Goal: Task Accomplishment & Management: Complete application form

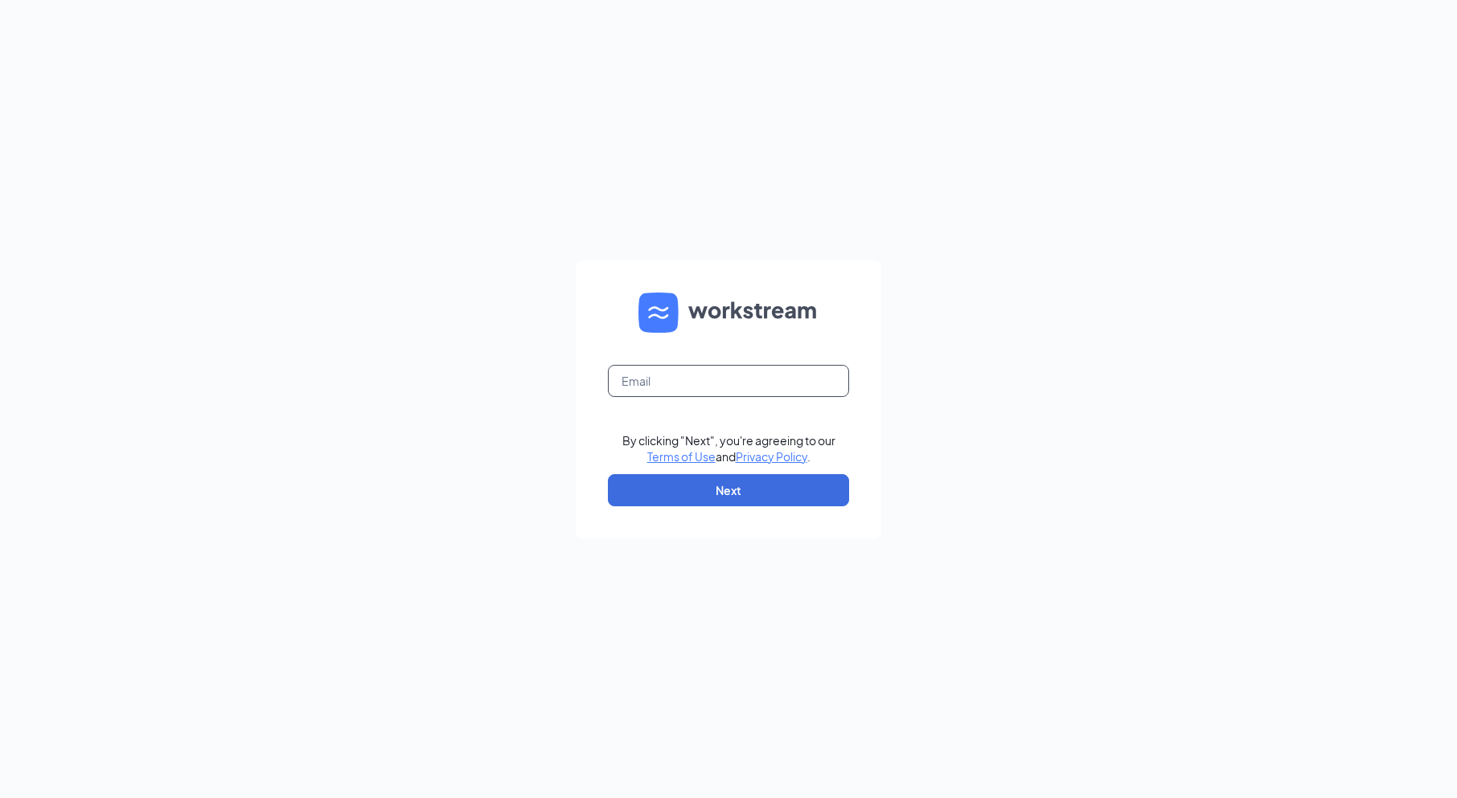
click at [679, 381] on input "text" at bounding box center [728, 381] width 241 height 32
type input "5769@internal-email.com"
click at [719, 490] on button "Next" at bounding box center [728, 490] width 241 height 32
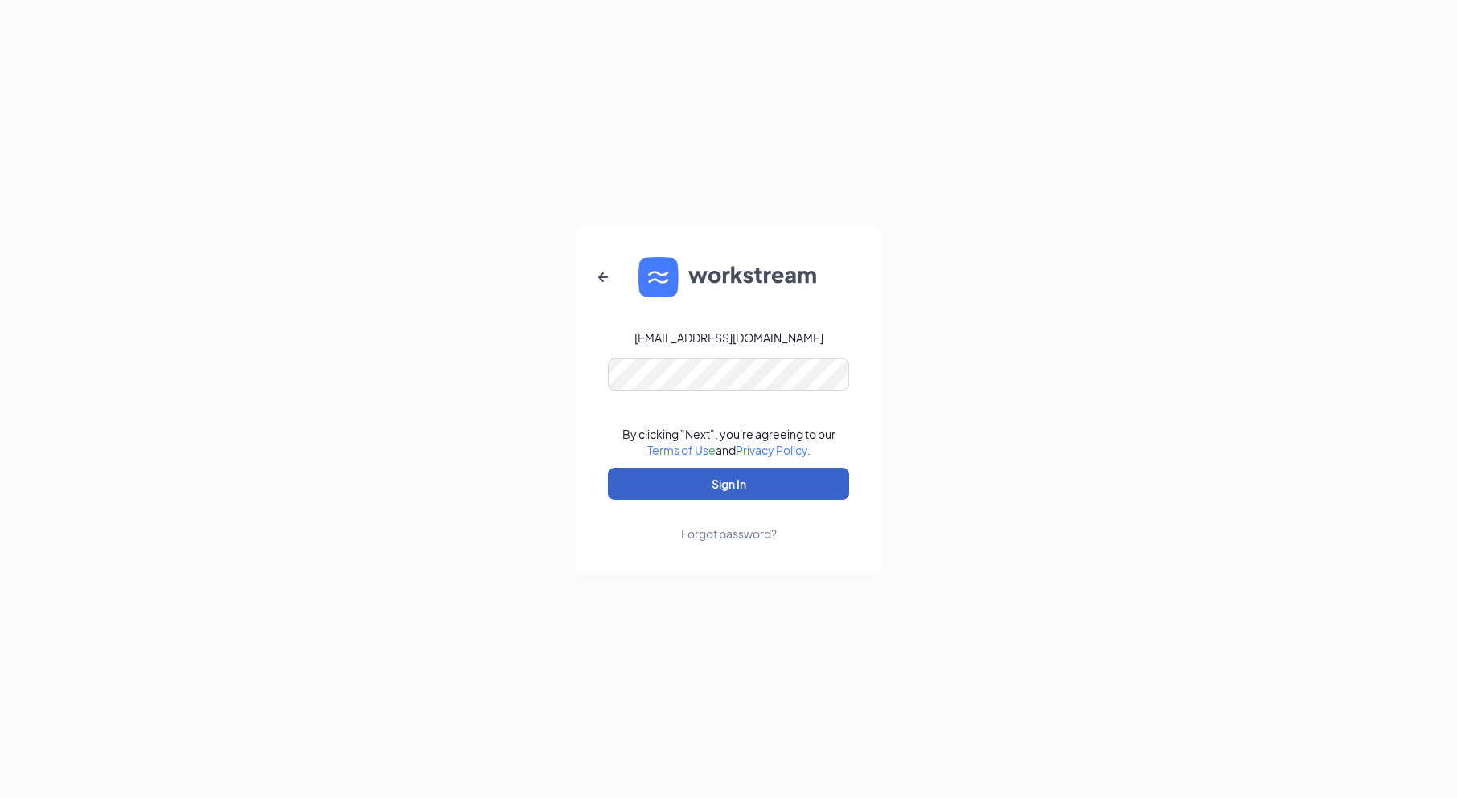
click at [709, 476] on button "Sign In" at bounding box center [728, 484] width 241 height 32
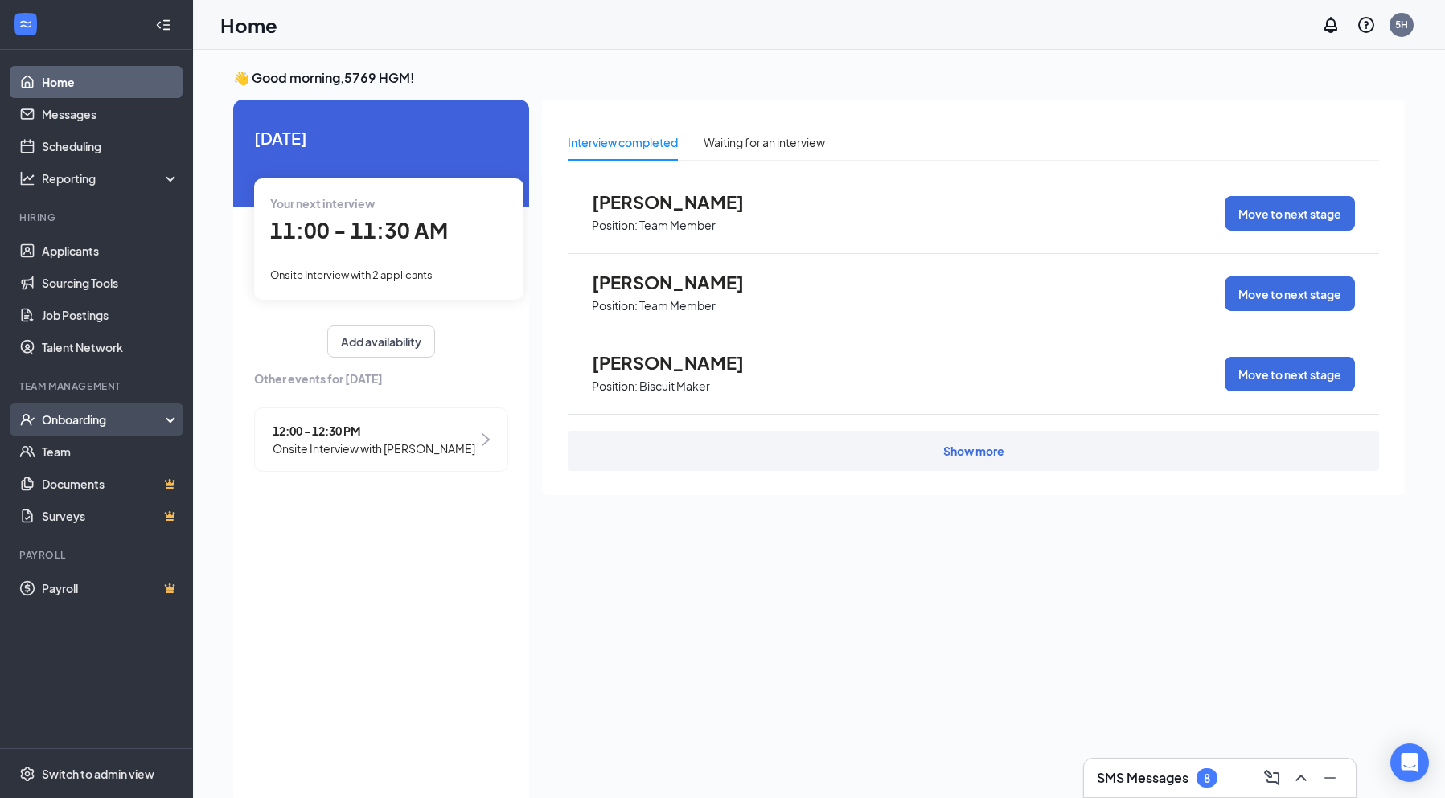
click at [79, 422] on div "Onboarding" at bounding box center [104, 420] width 124 height 16
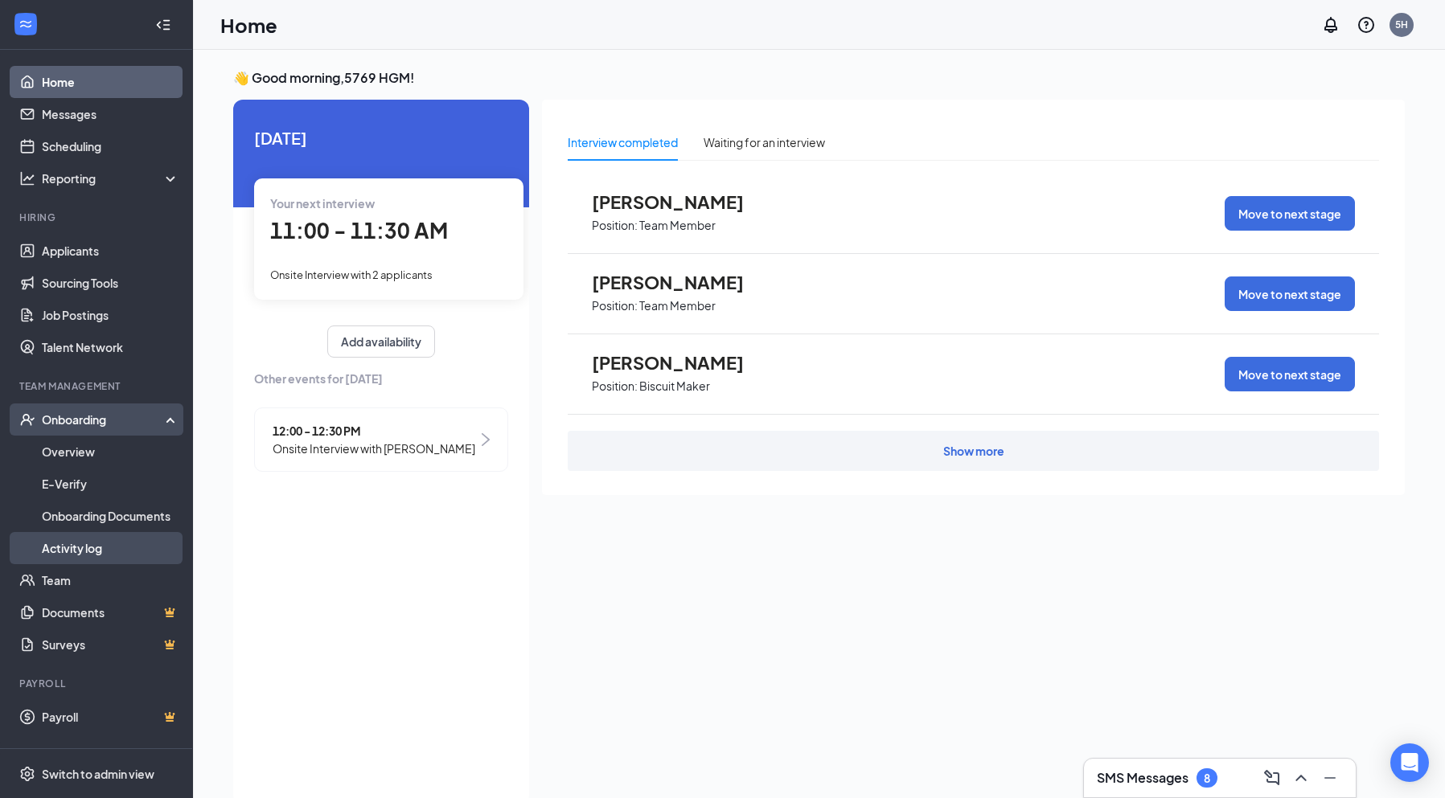
click at [72, 540] on link "Activity log" at bounding box center [110, 548] width 137 height 32
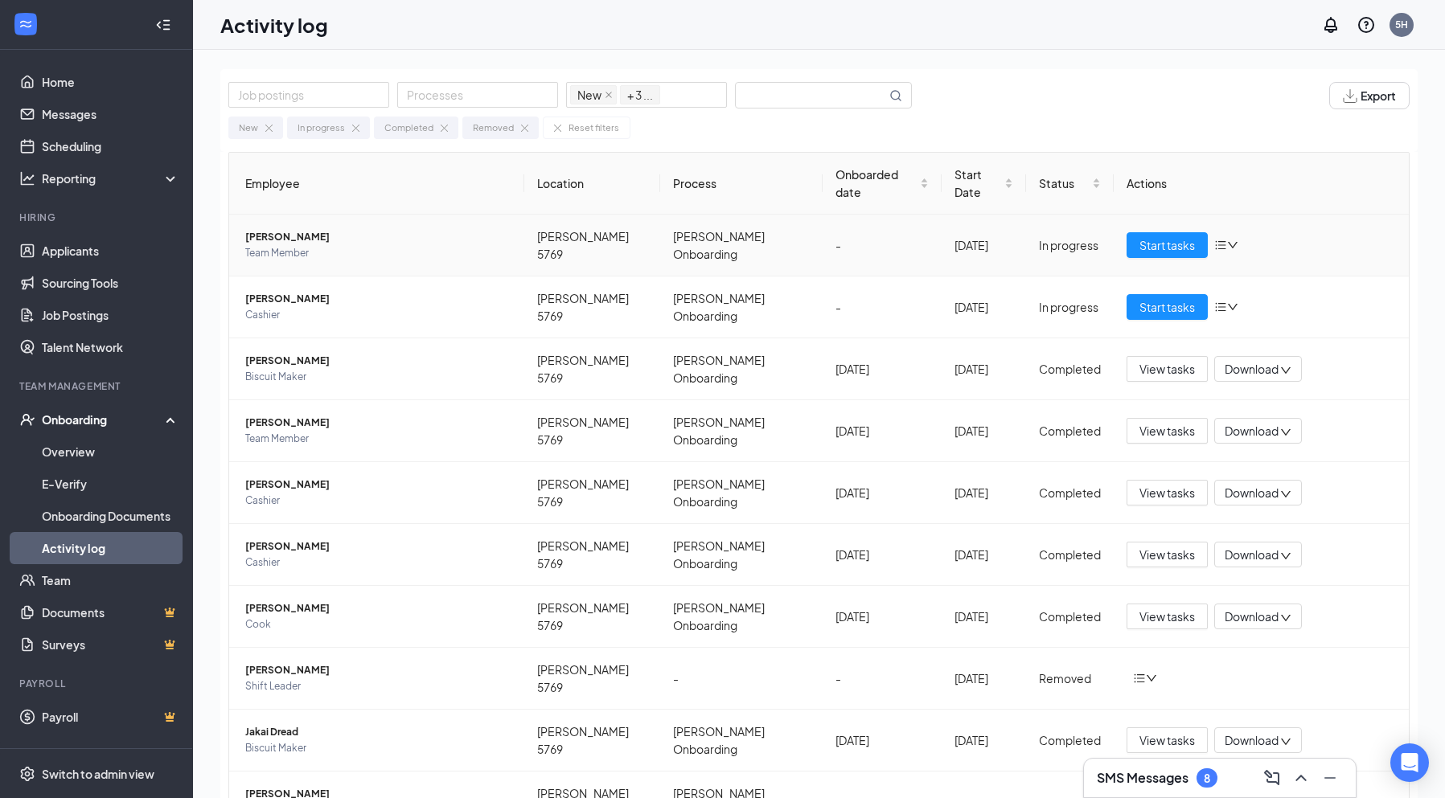
click at [326, 229] on span "[PERSON_NAME]" at bounding box center [378, 237] width 266 height 16
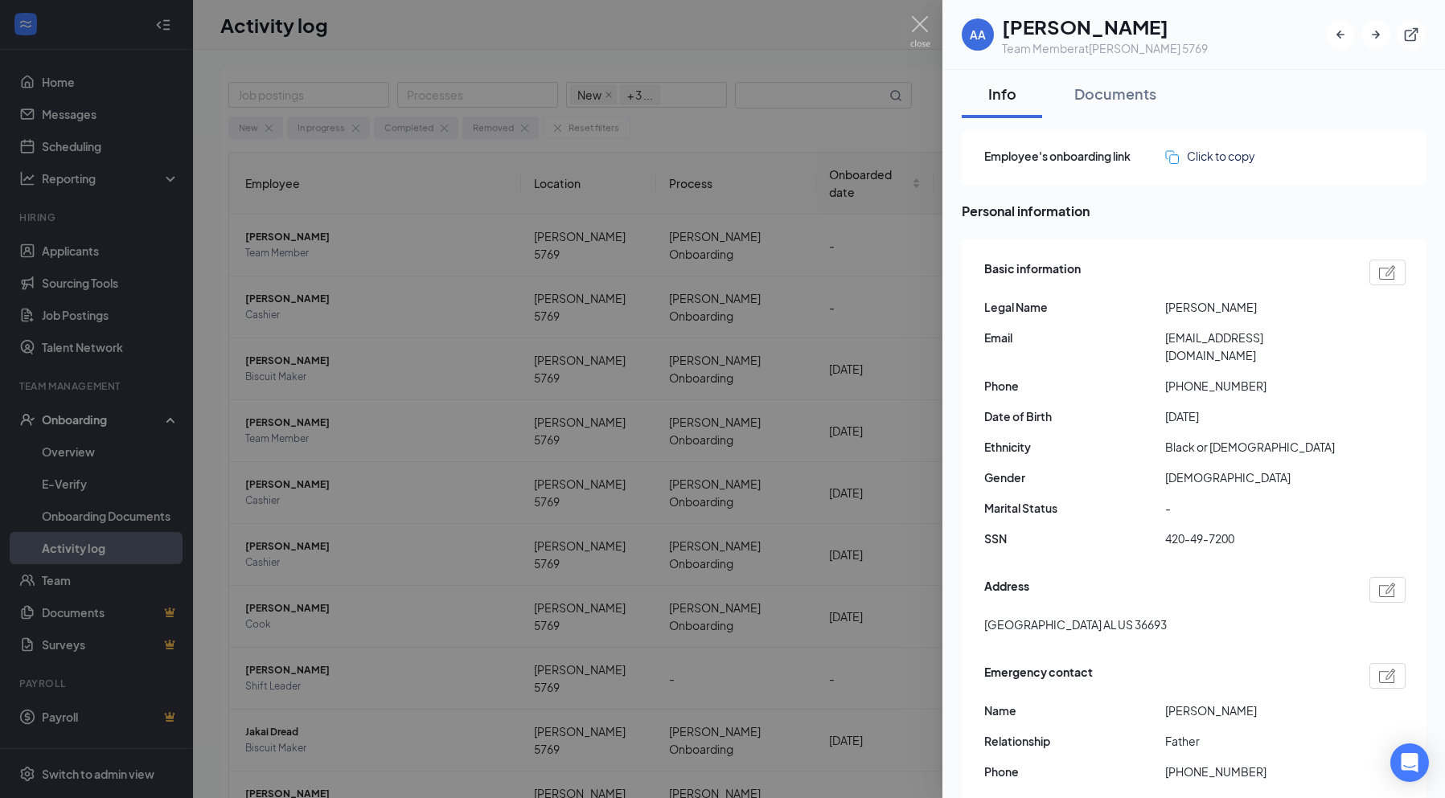
click at [415, 230] on div at bounding box center [722, 399] width 1445 height 798
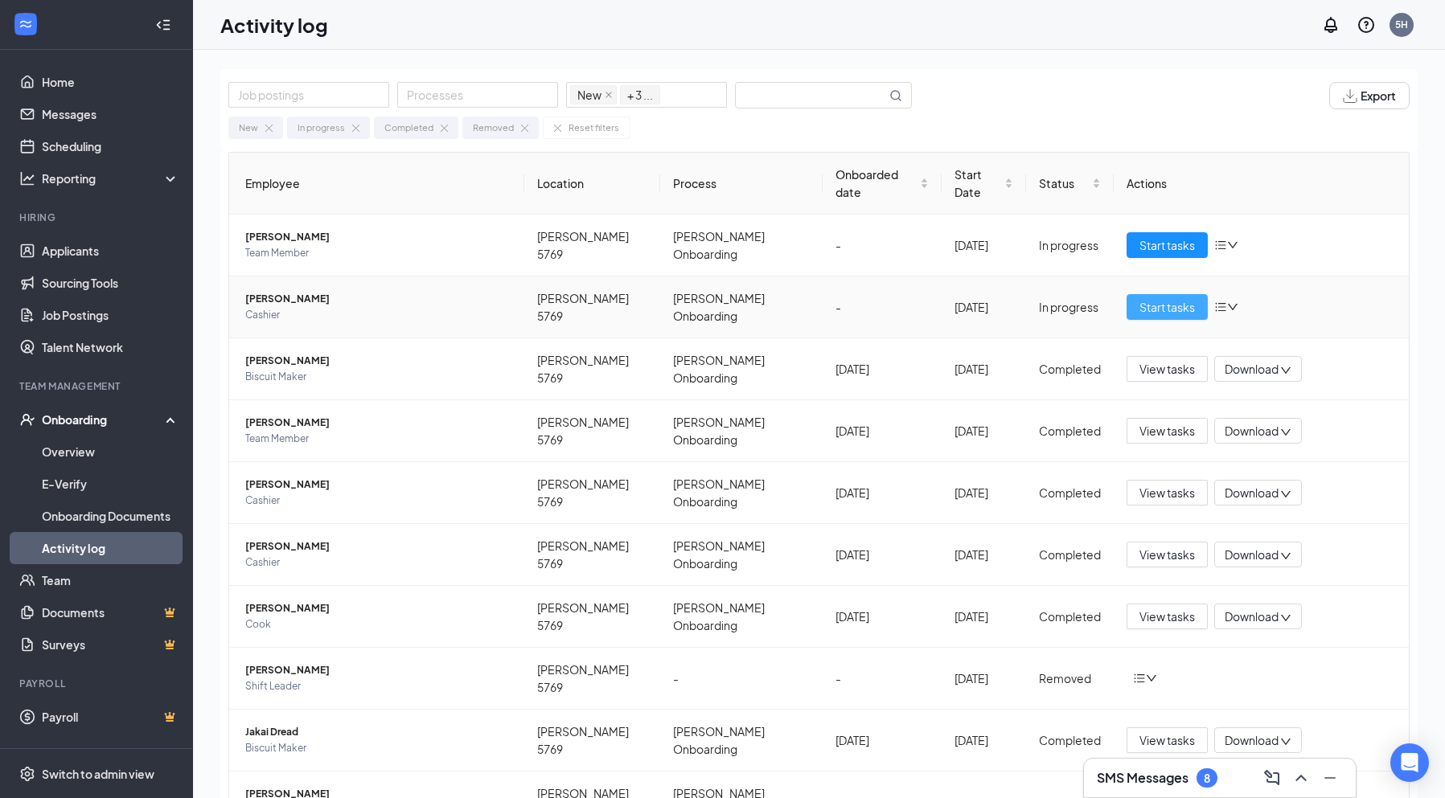
click at [1181, 298] on span "Start tasks" at bounding box center [1166, 307] width 55 height 18
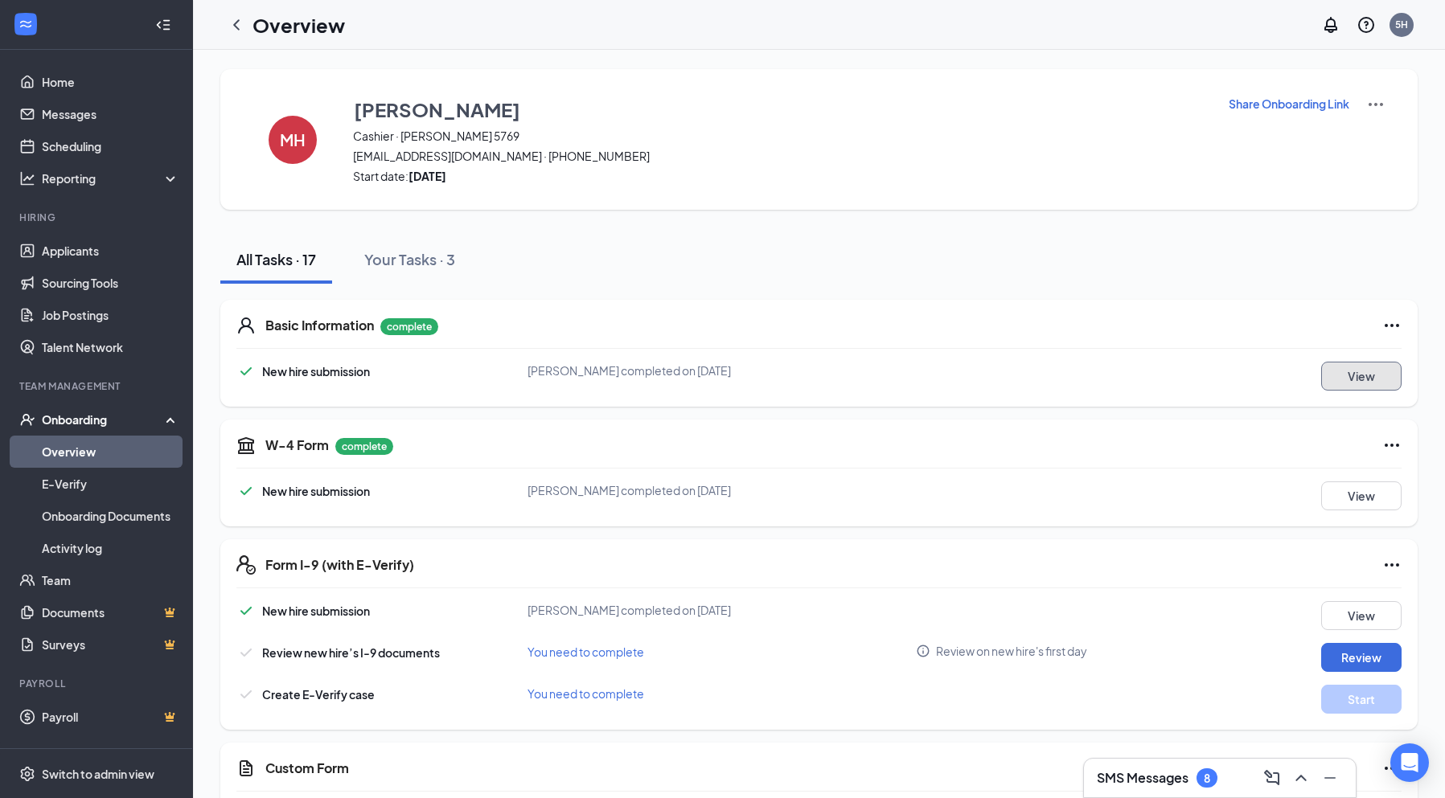
click at [1364, 384] on button "View" at bounding box center [1361, 376] width 80 height 29
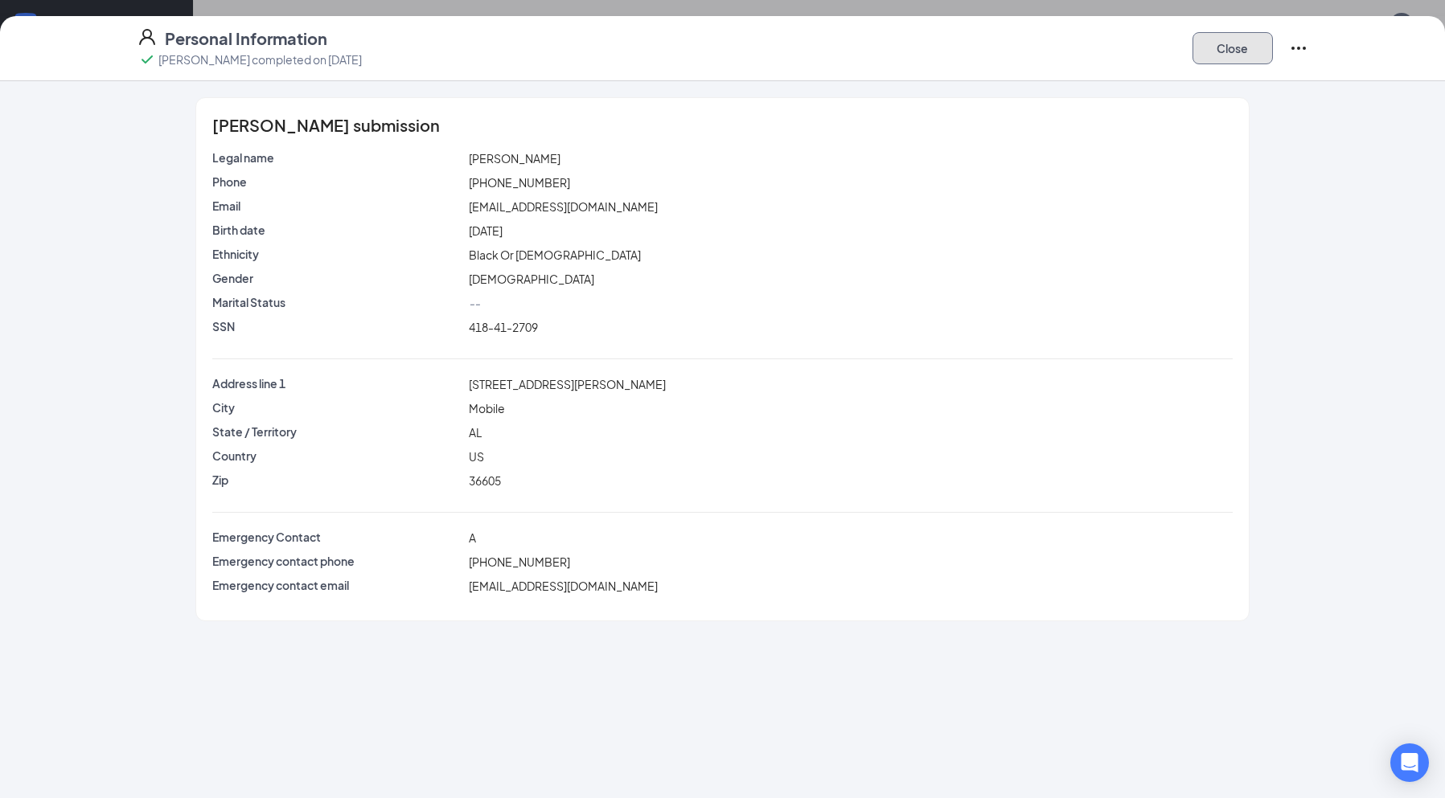
click at [1218, 41] on button "Close" at bounding box center [1232, 48] width 80 height 32
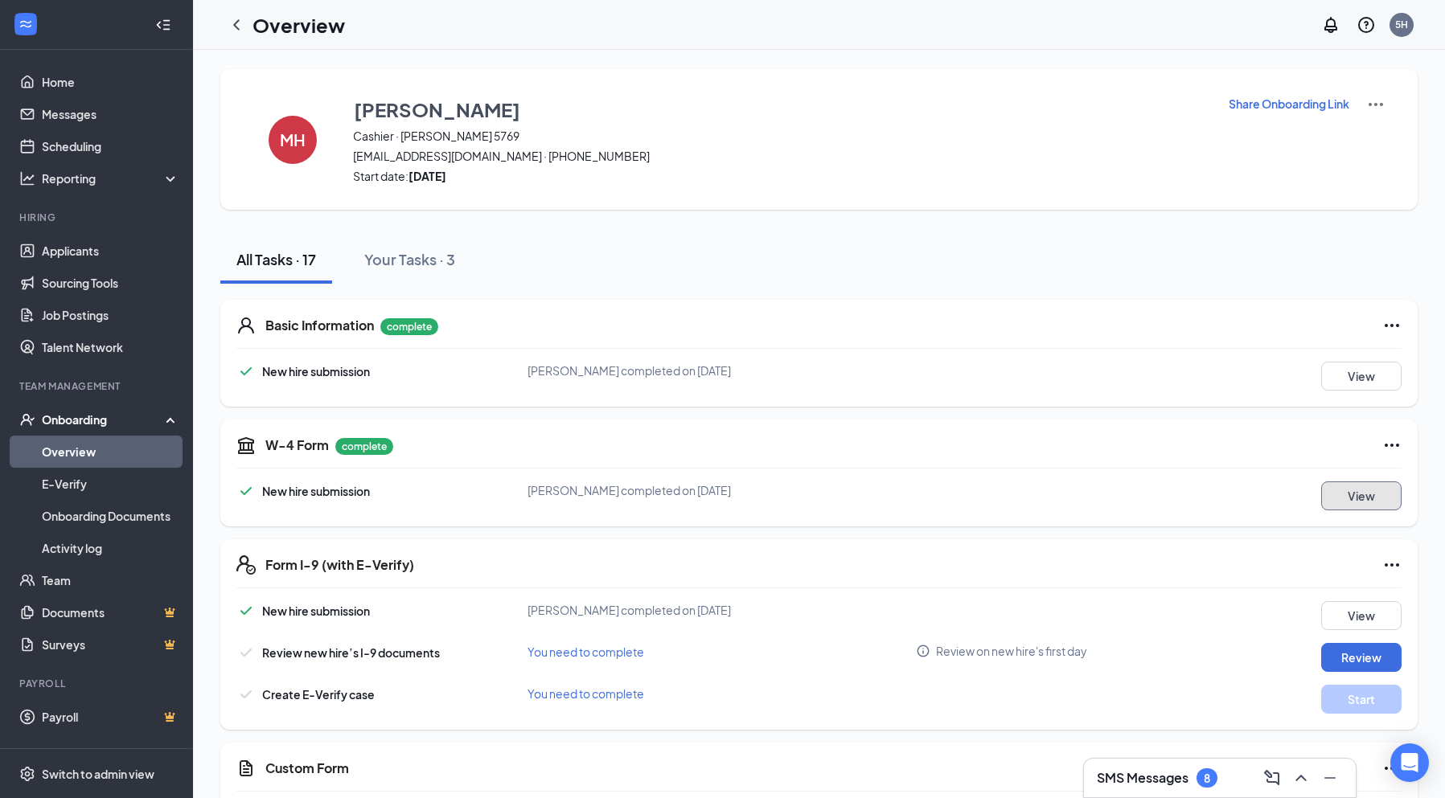
click at [1370, 483] on button "View" at bounding box center [1361, 496] width 80 height 29
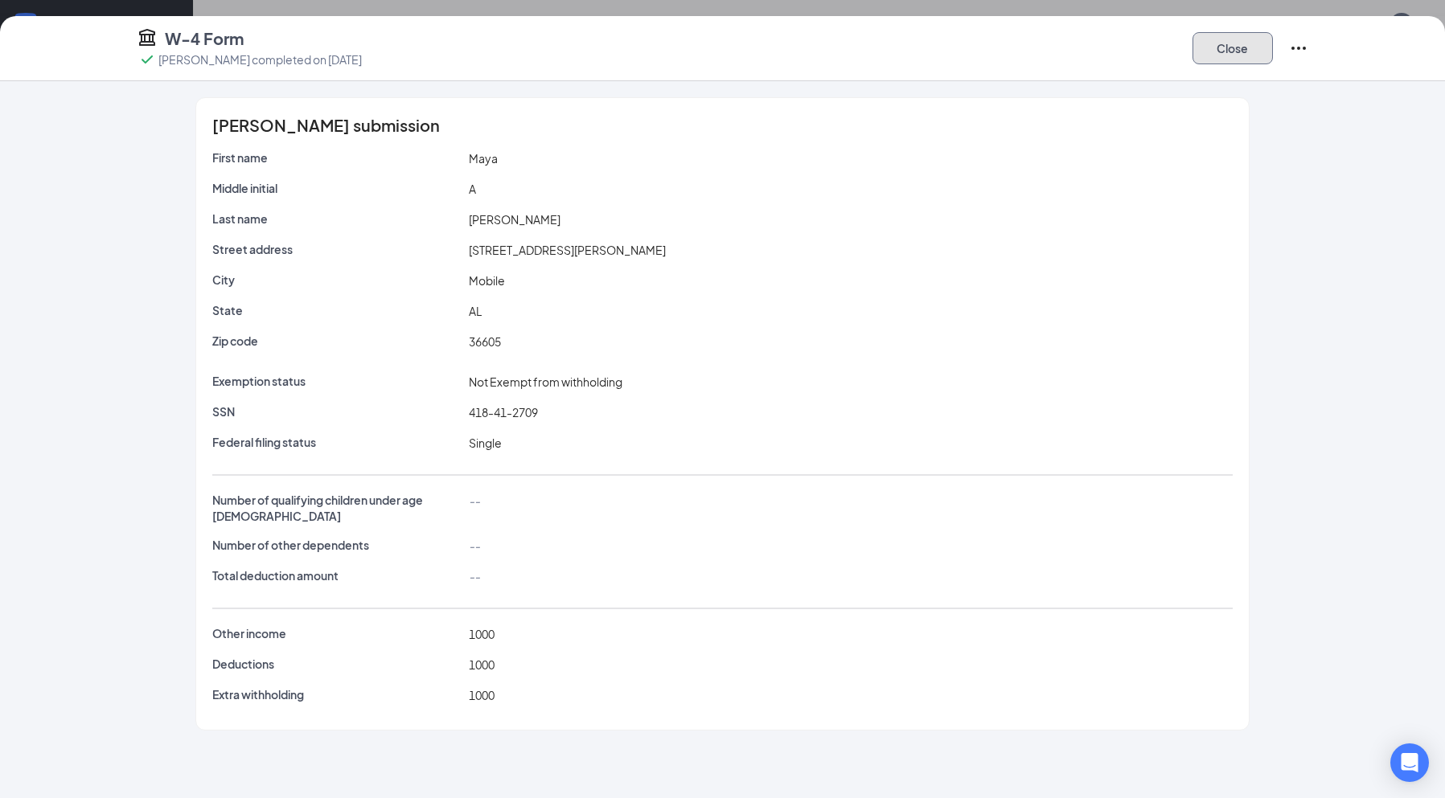
click at [1200, 54] on button "Close" at bounding box center [1232, 48] width 80 height 32
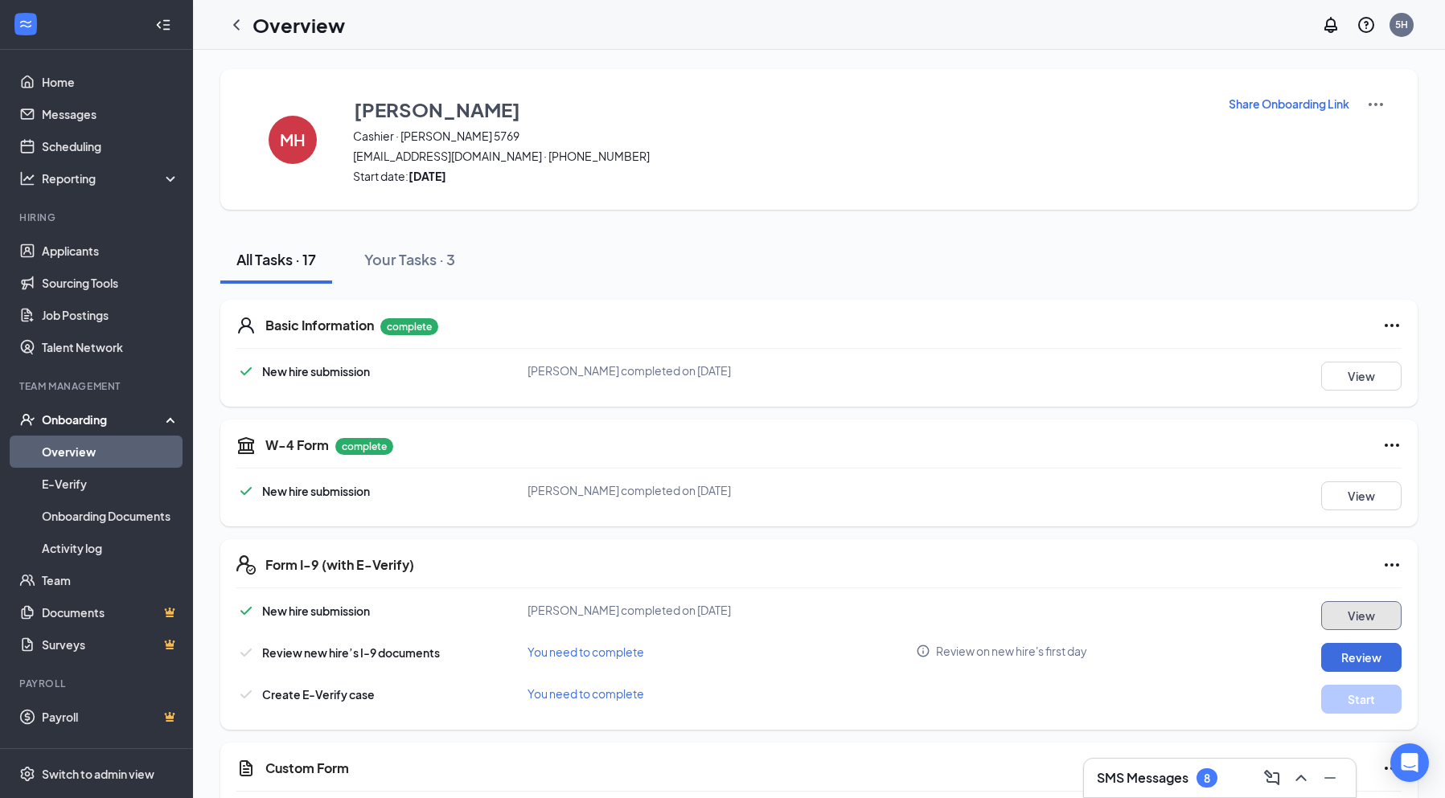
click at [1372, 611] on button "View" at bounding box center [1361, 615] width 80 height 29
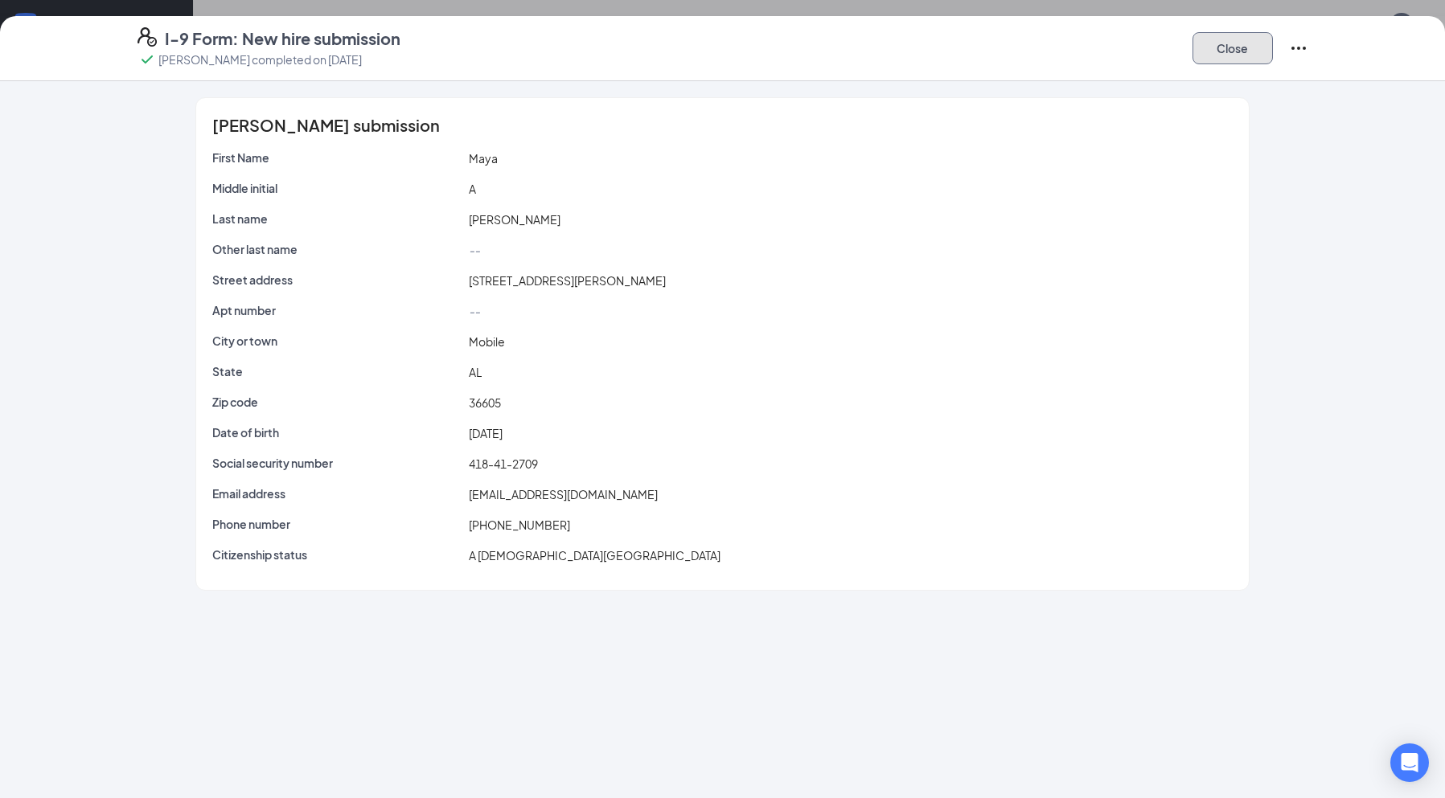
click at [1254, 40] on button "Close" at bounding box center [1232, 48] width 80 height 32
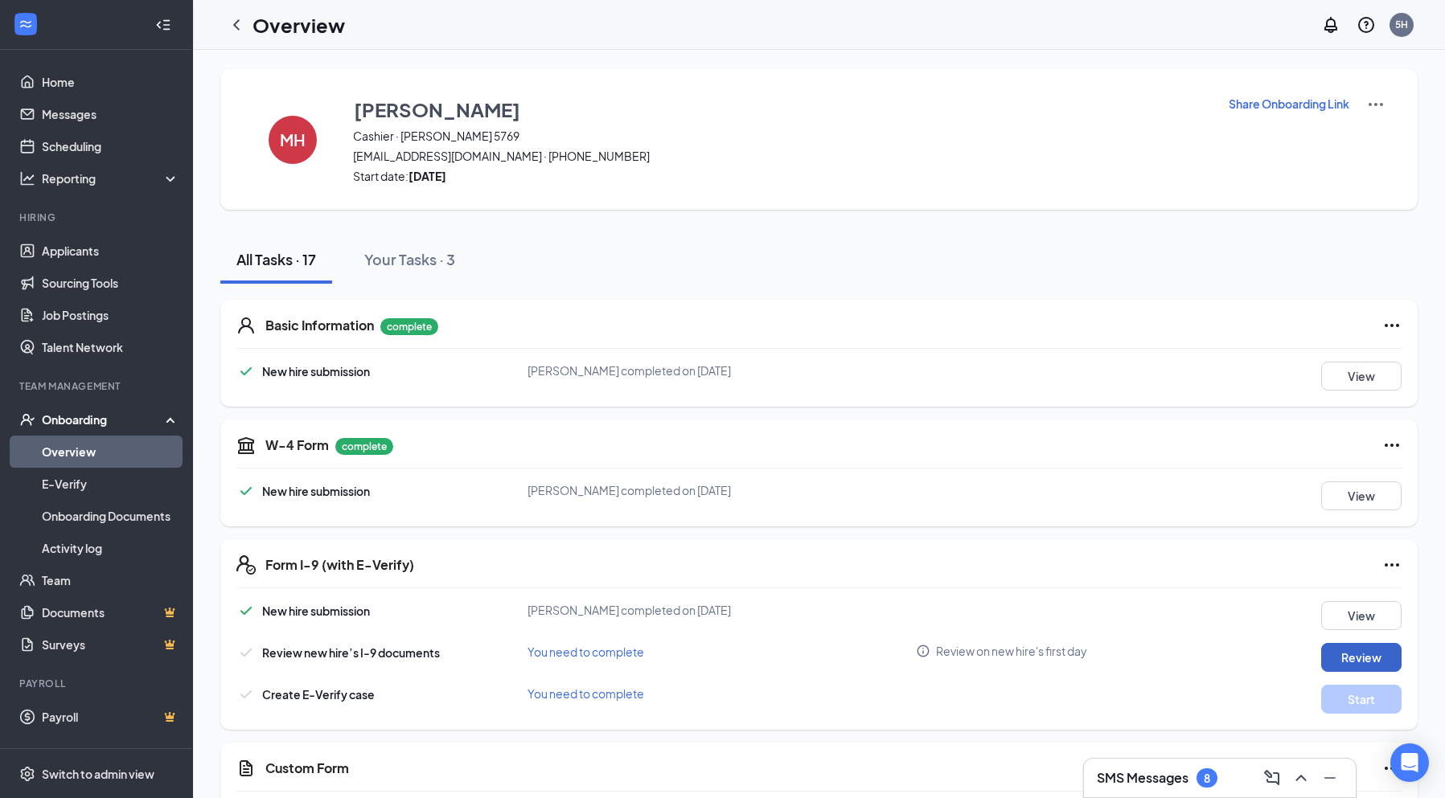
click at [1360, 655] on button "Review" at bounding box center [1361, 657] width 80 height 29
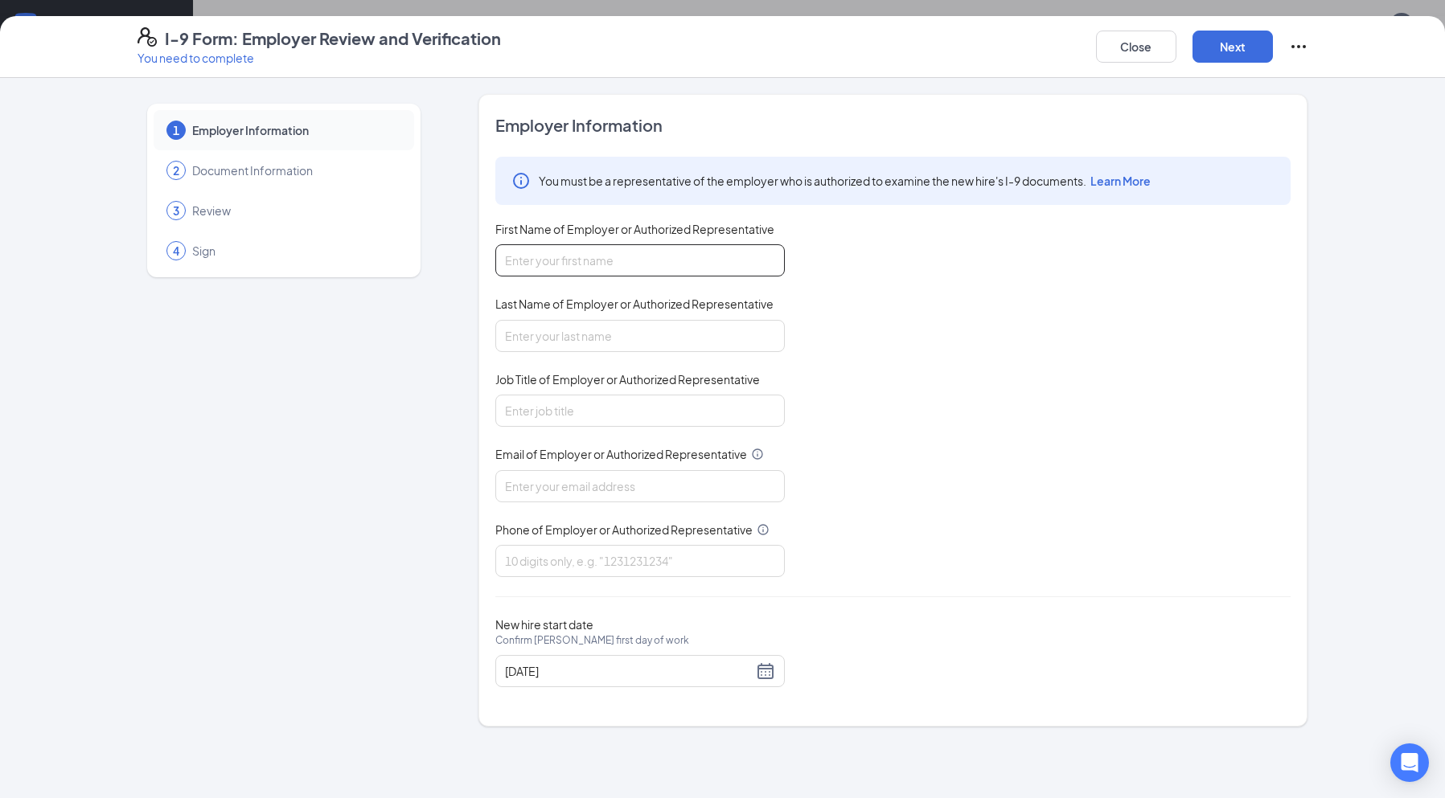
click at [556, 250] on input "First Name of Employer or Authorized Representative" at bounding box center [639, 260] width 289 height 32
type input "[PERSON_NAME]"
click at [580, 343] on input "Last Name of Employer or Authorized Representative" at bounding box center [639, 336] width 289 height 32
type input "[PERSON_NAME]"
click at [724, 420] on input "Job Title of Employer or Authorized Representative" at bounding box center [639, 411] width 289 height 32
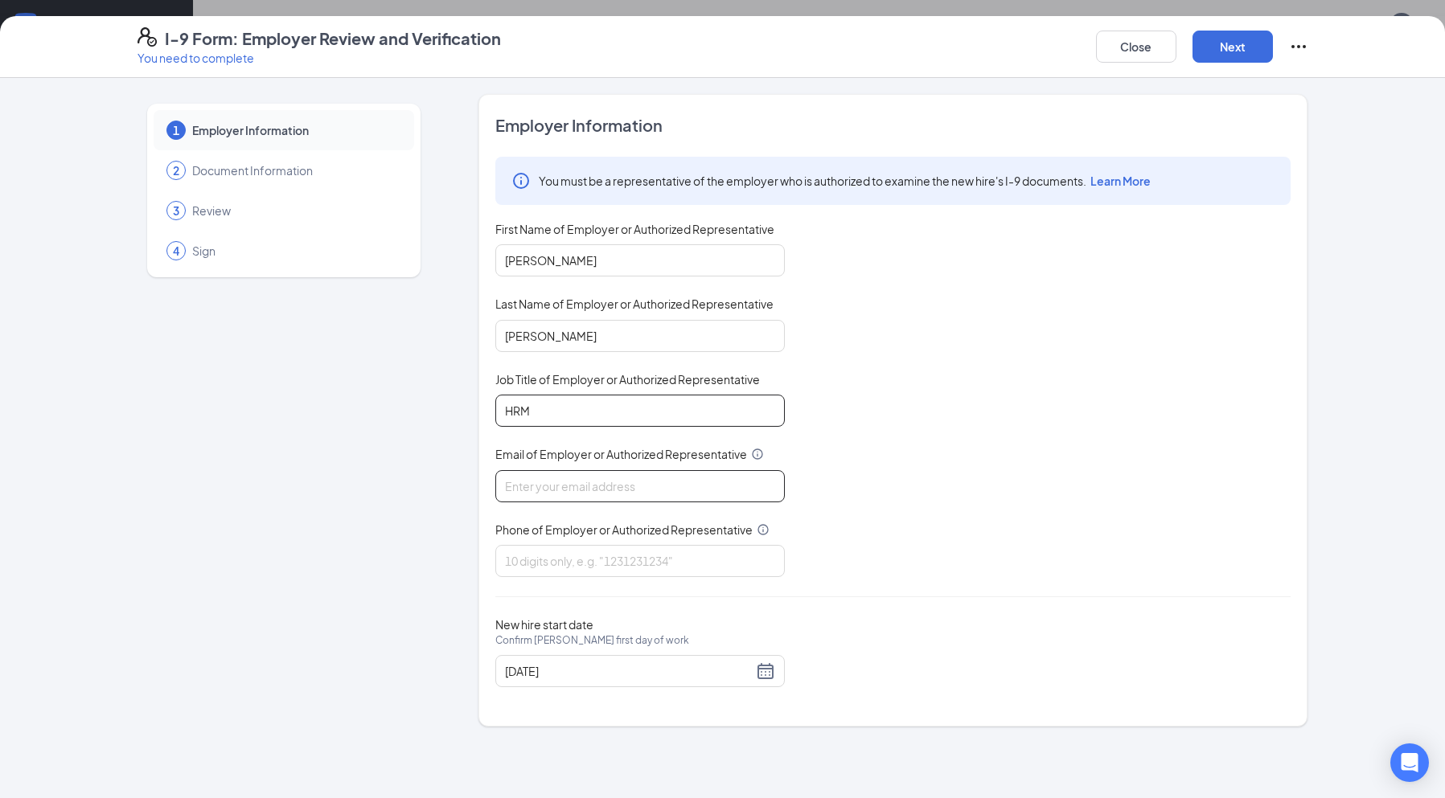
type input "HRM"
click at [668, 493] on input "Email of Employer or Authorized Representative" at bounding box center [639, 486] width 289 height 32
type input "[EMAIL_ADDRESS][DOMAIN_NAME]"
click at [605, 566] on input "Phone of Employer or Authorized Representative" at bounding box center [639, 561] width 289 height 32
type input "2514479426"
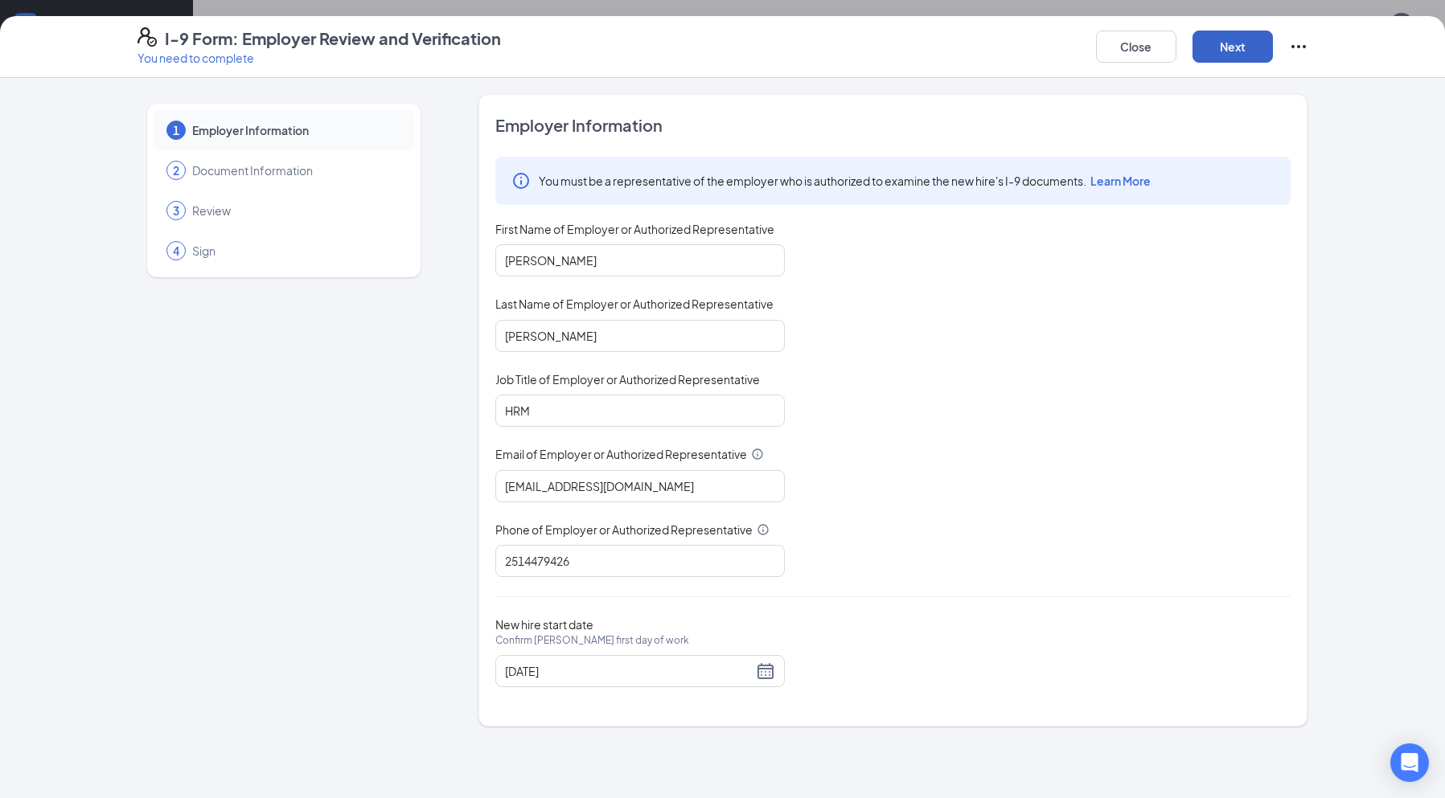
click at [1238, 42] on button "Next" at bounding box center [1232, 47] width 80 height 32
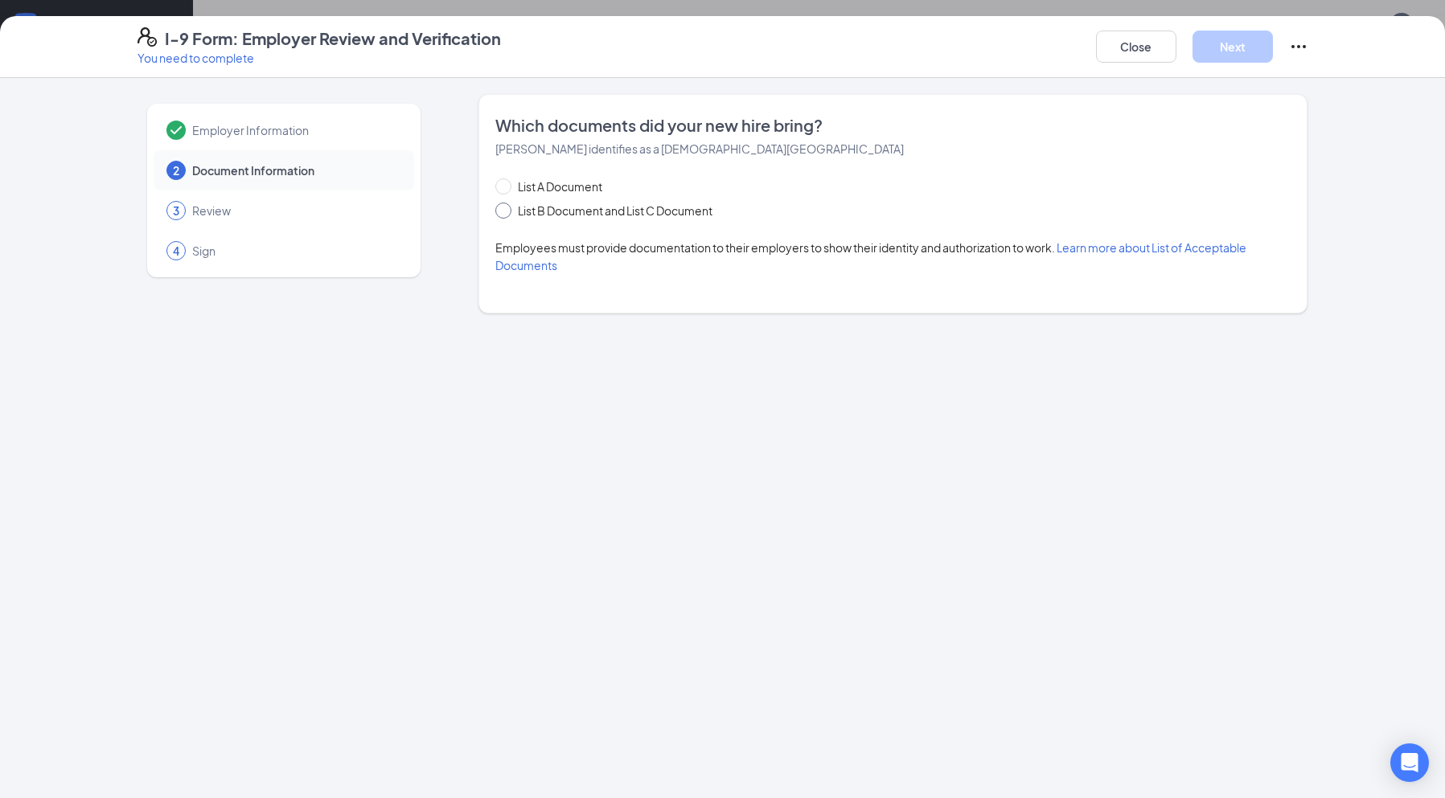
click at [506, 209] on input "List B Document and List C Document" at bounding box center [500, 208] width 11 height 11
radio input "true"
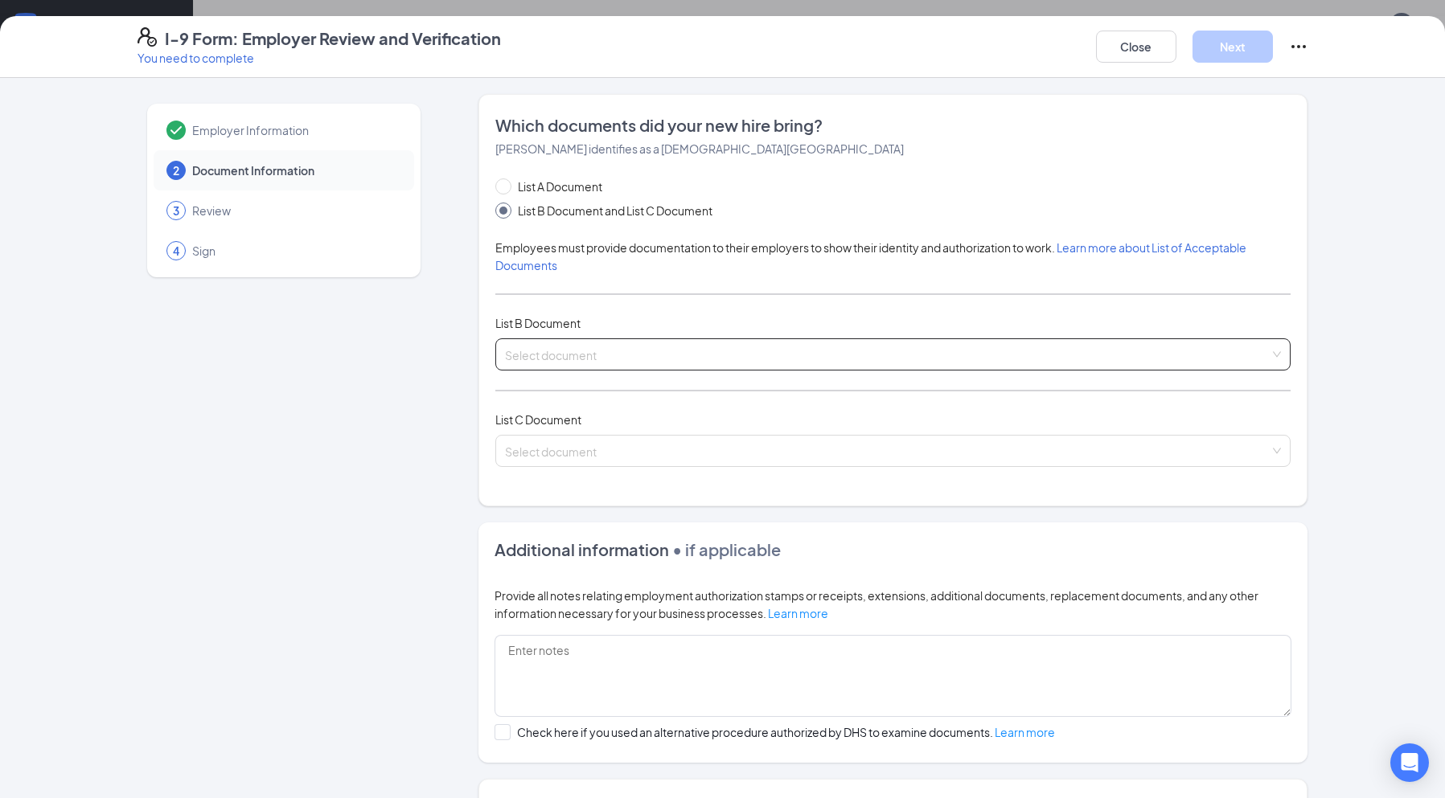
click at [1258, 352] on input "search" at bounding box center [887, 351] width 765 height 24
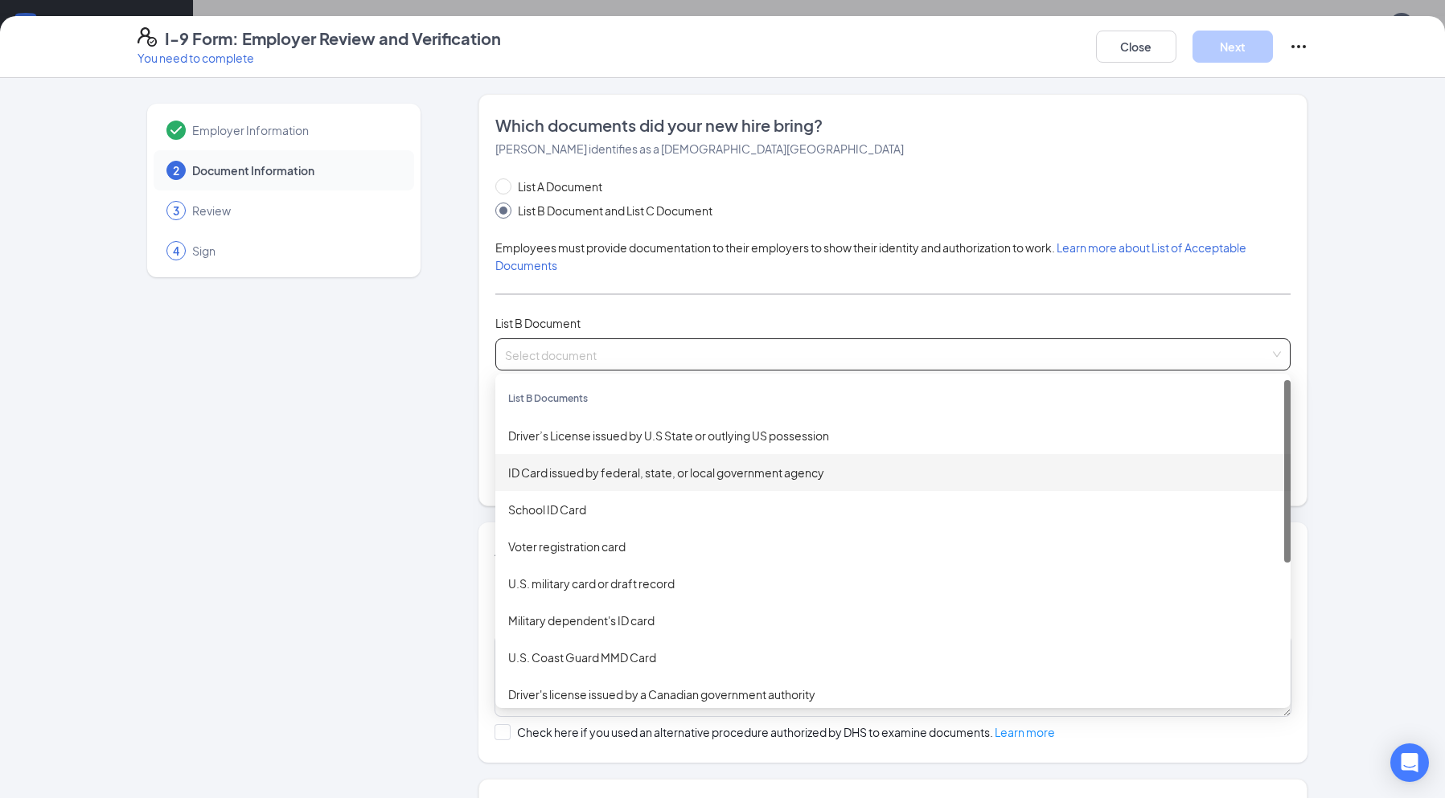
click at [602, 479] on div "ID Card issued by federal, state, or local government agency" at bounding box center [892, 473] width 769 height 18
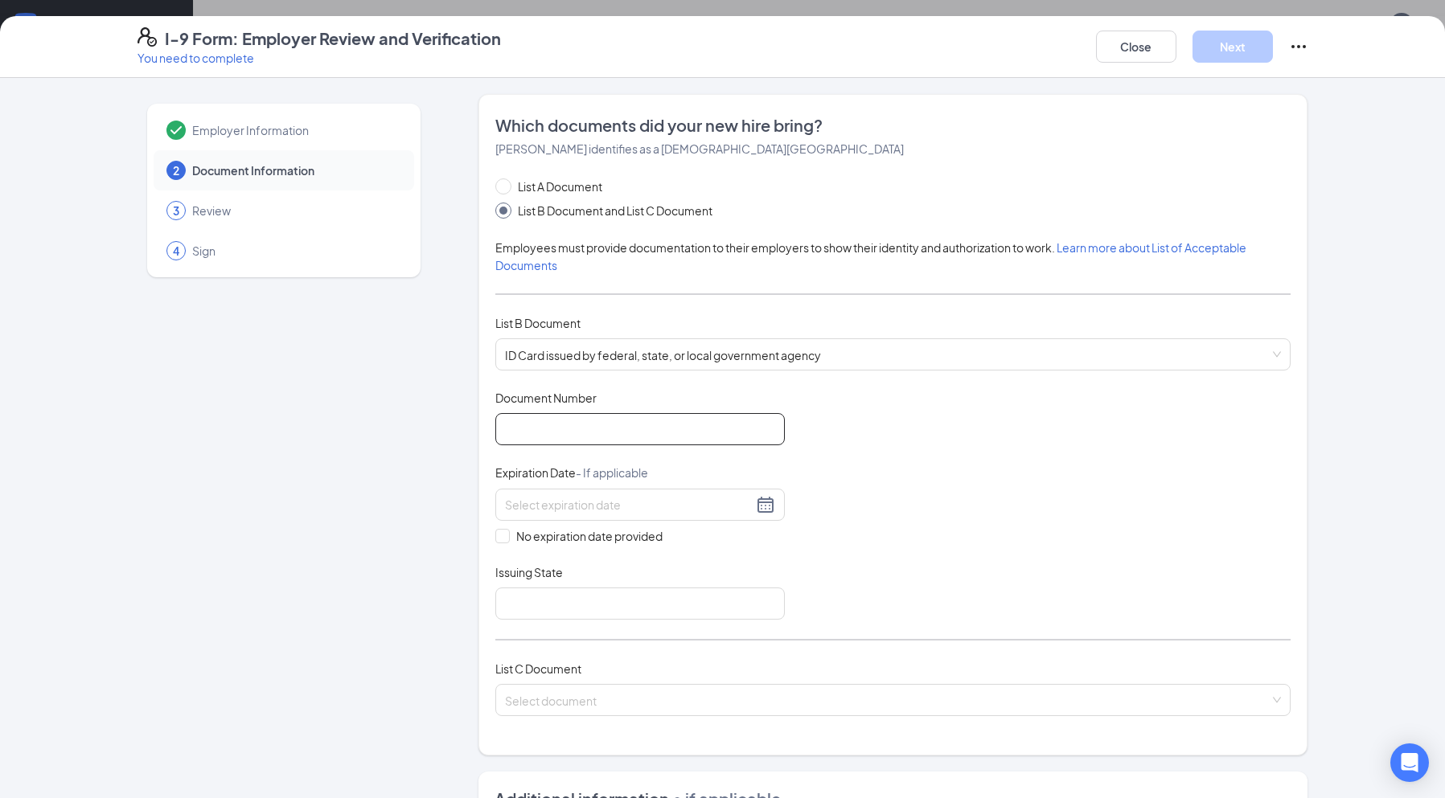
click at [617, 419] on input "Document Number" at bounding box center [639, 429] width 289 height 32
type input "I930386"
click at [761, 511] on div at bounding box center [640, 504] width 270 height 19
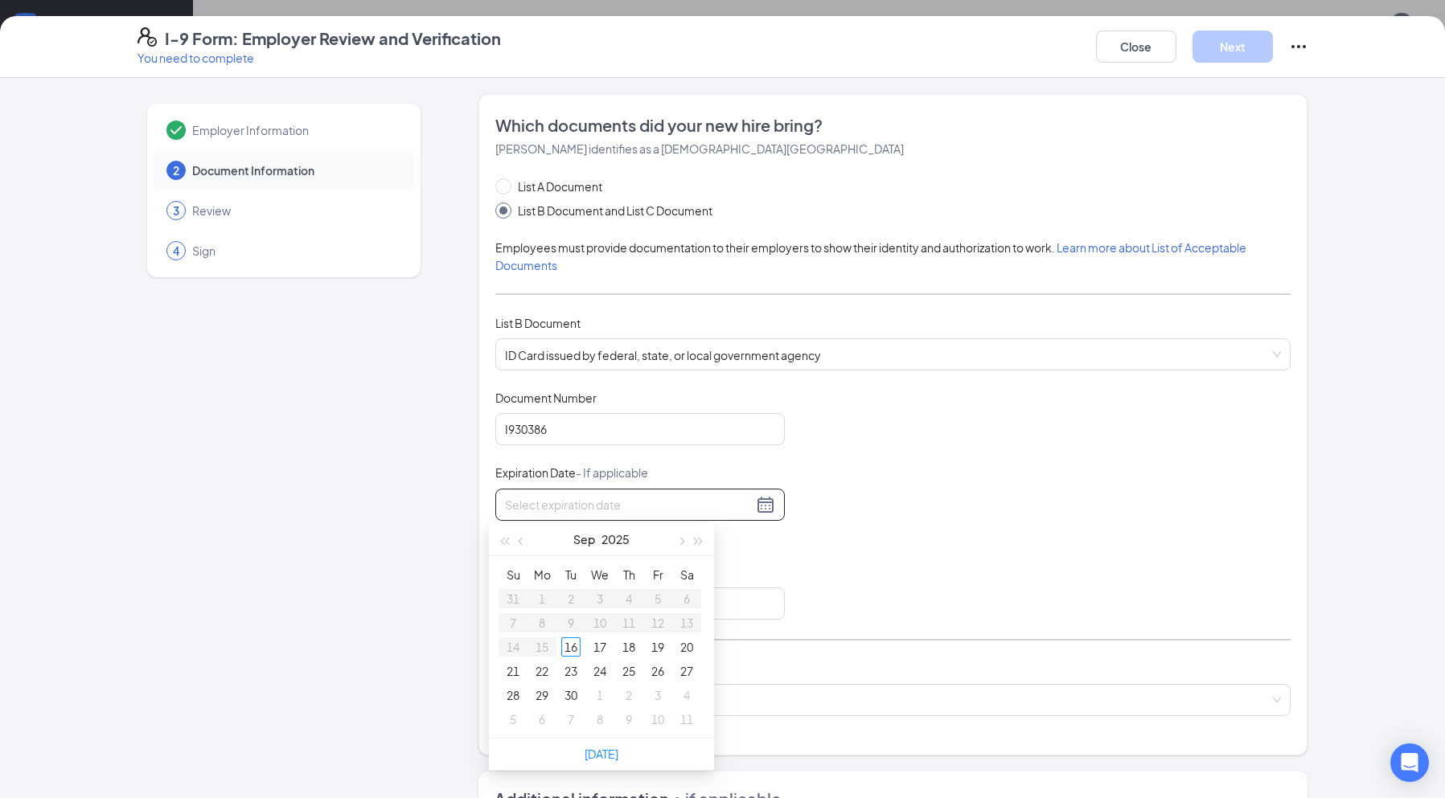
click at [695, 498] on input at bounding box center [629, 505] width 248 height 18
click at [500, 625] on td "7" at bounding box center [512, 623] width 29 height 24
type input "[DATE]"
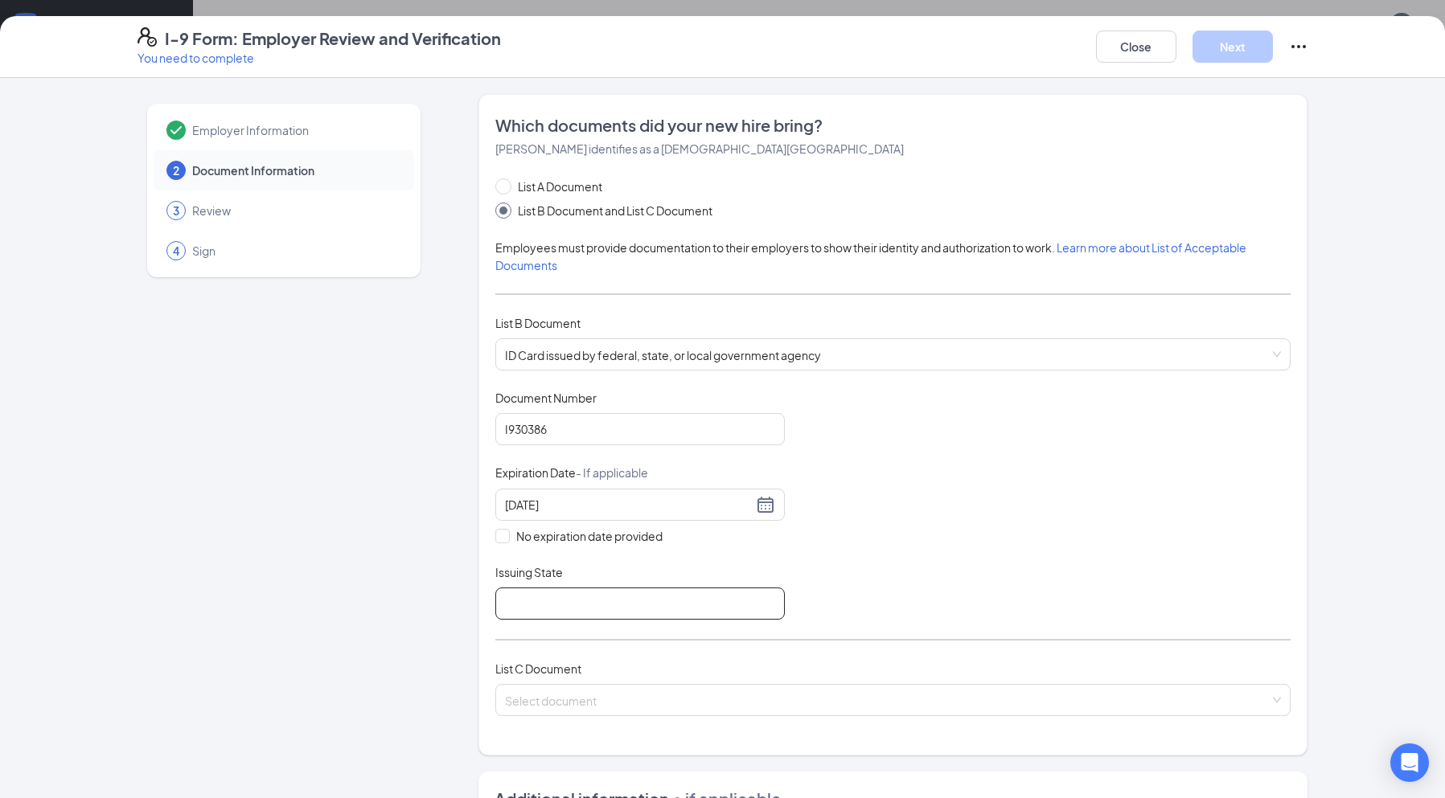
click at [531, 606] on input "Issuing State" at bounding box center [639, 604] width 289 height 32
type input "[US_STATE]"
click at [590, 695] on input "search" at bounding box center [887, 697] width 765 height 24
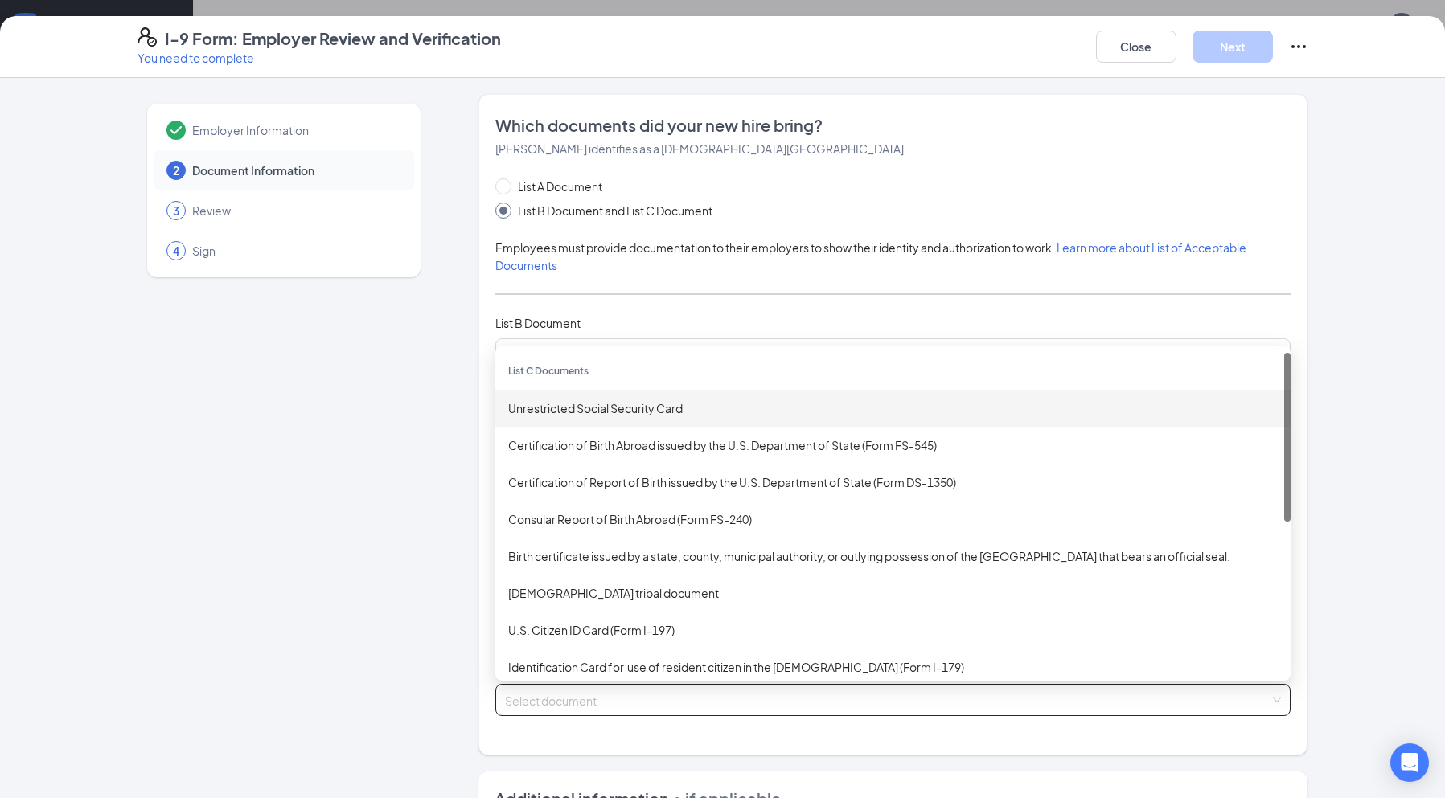
click at [543, 410] on div "Unrestricted Social Security Card" at bounding box center [892, 409] width 769 height 18
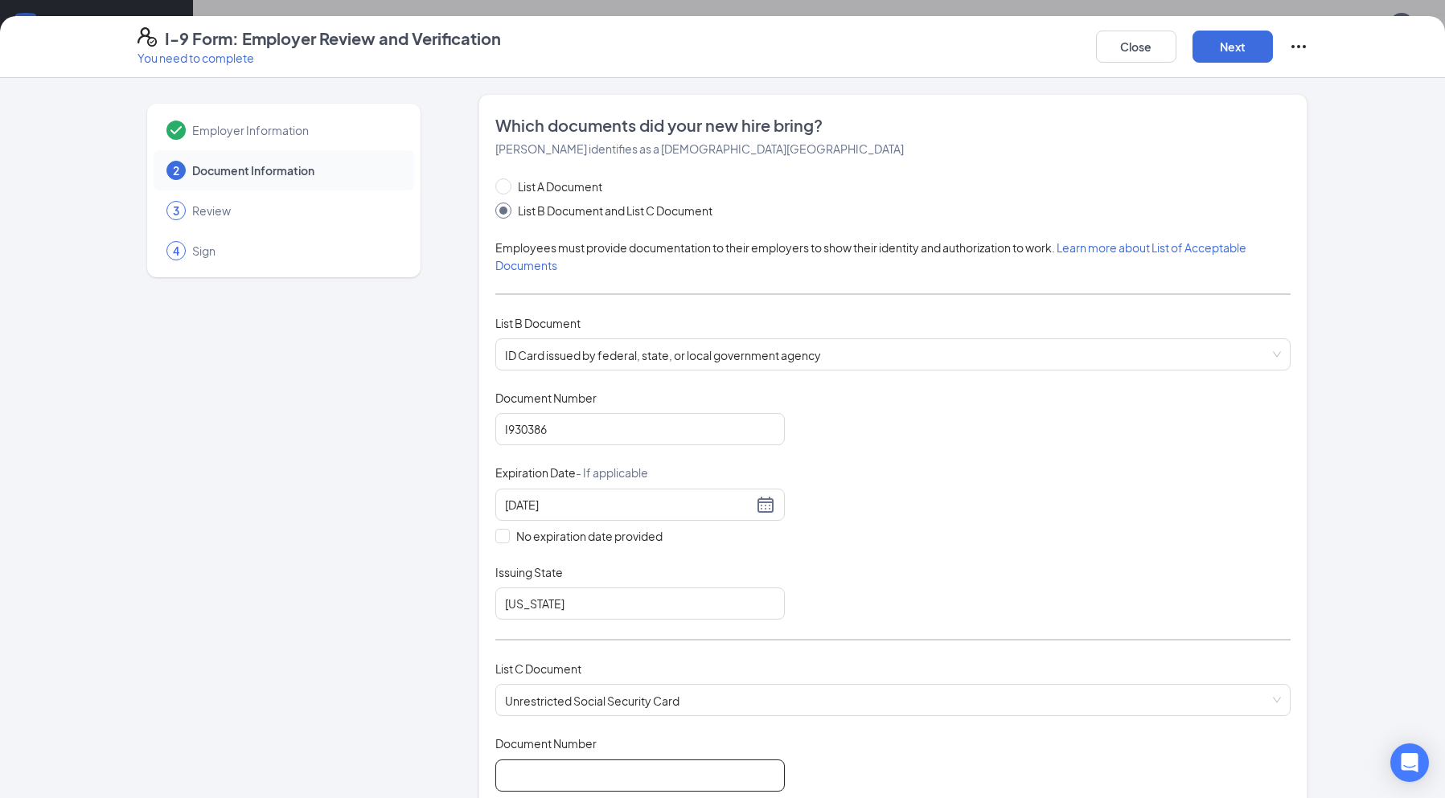
click at [568, 766] on input "Document Number" at bounding box center [639, 776] width 289 height 32
type input "418412709"
click at [1251, 36] on button "Next" at bounding box center [1232, 47] width 80 height 32
click at [1223, 50] on button "Next" at bounding box center [1232, 47] width 80 height 32
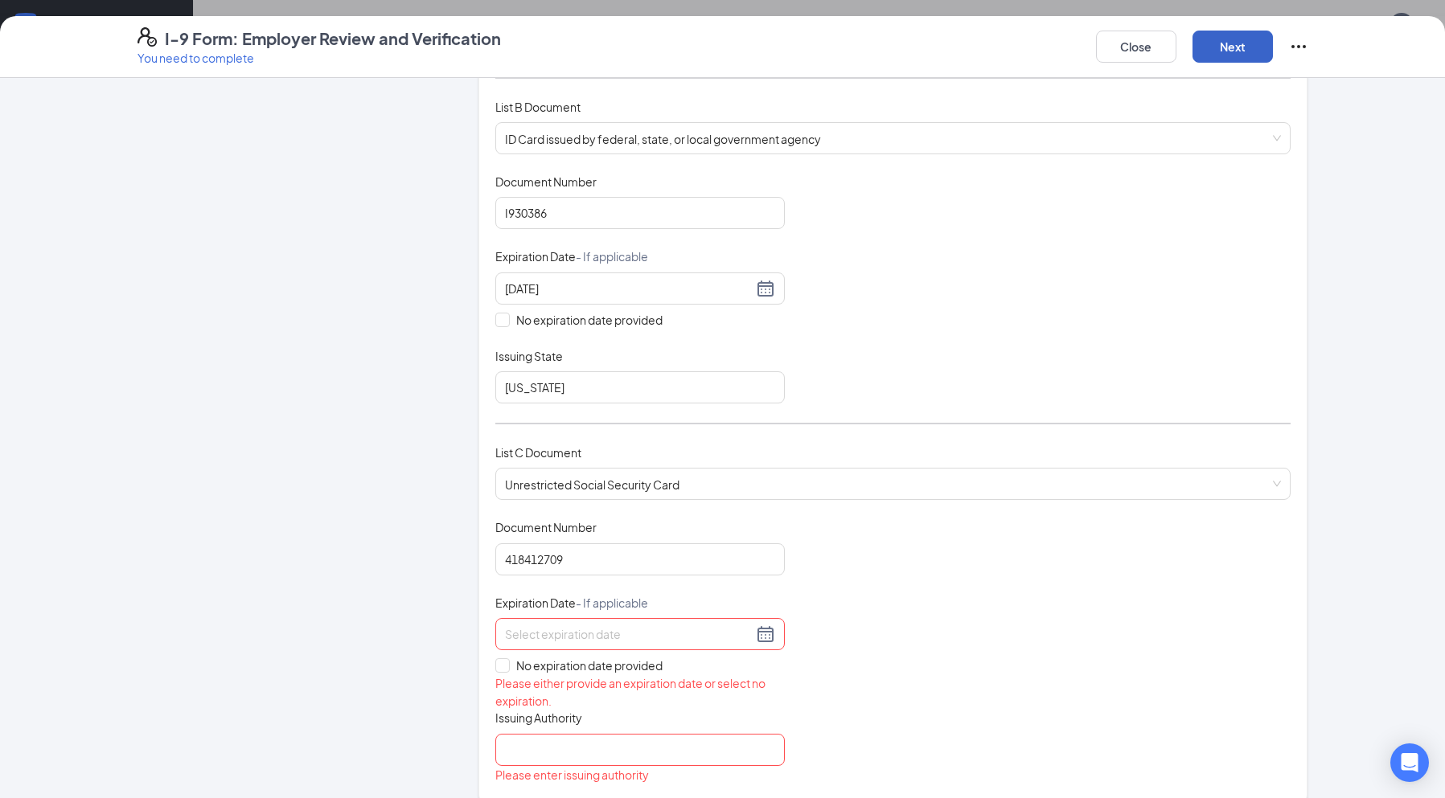
scroll to position [241, 0]
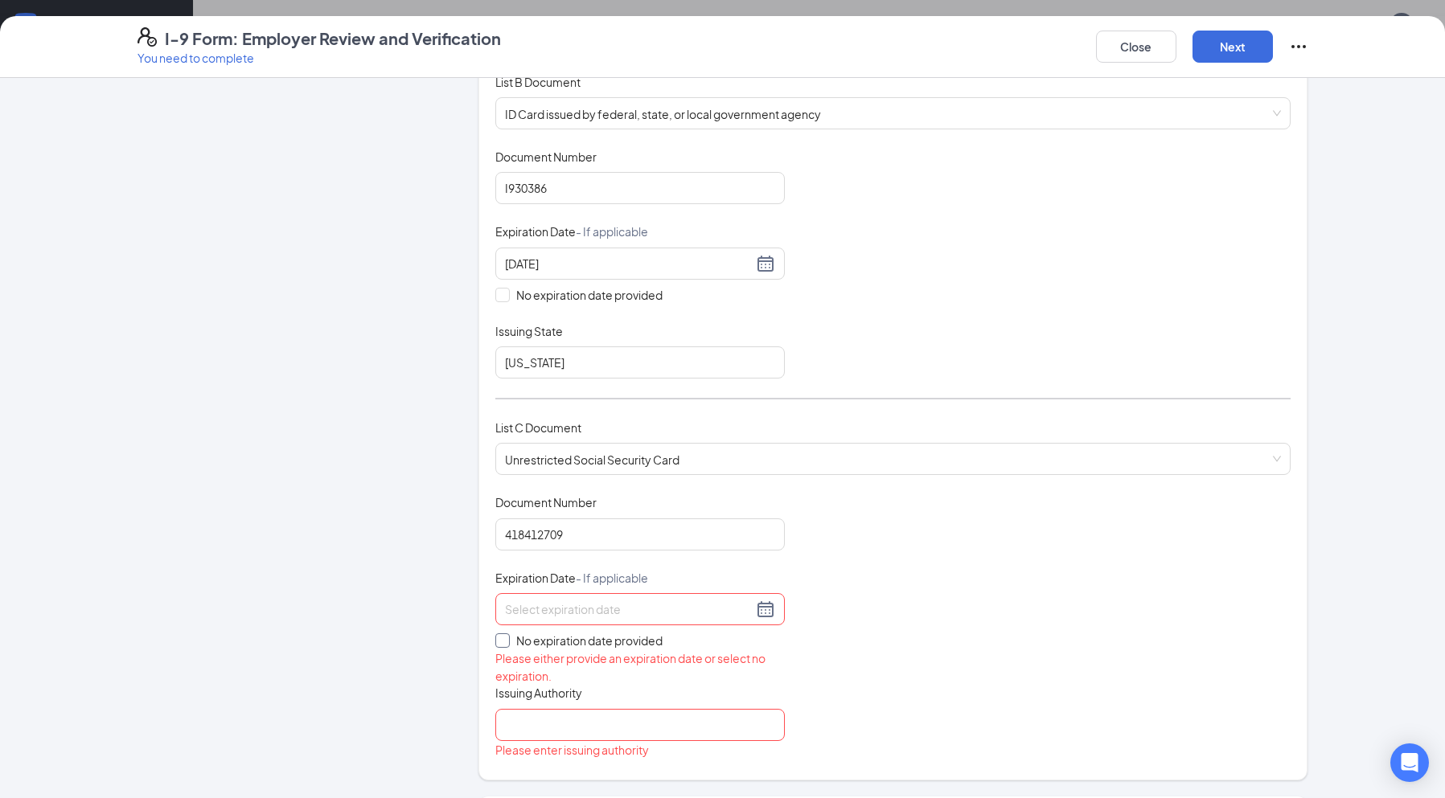
click at [510, 641] on span "No expiration date provided" at bounding box center [589, 641] width 159 height 18
click at [505, 641] on input "No expiration date provided" at bounding box center [500, 639] width 11 height 11
checkbox input "true"
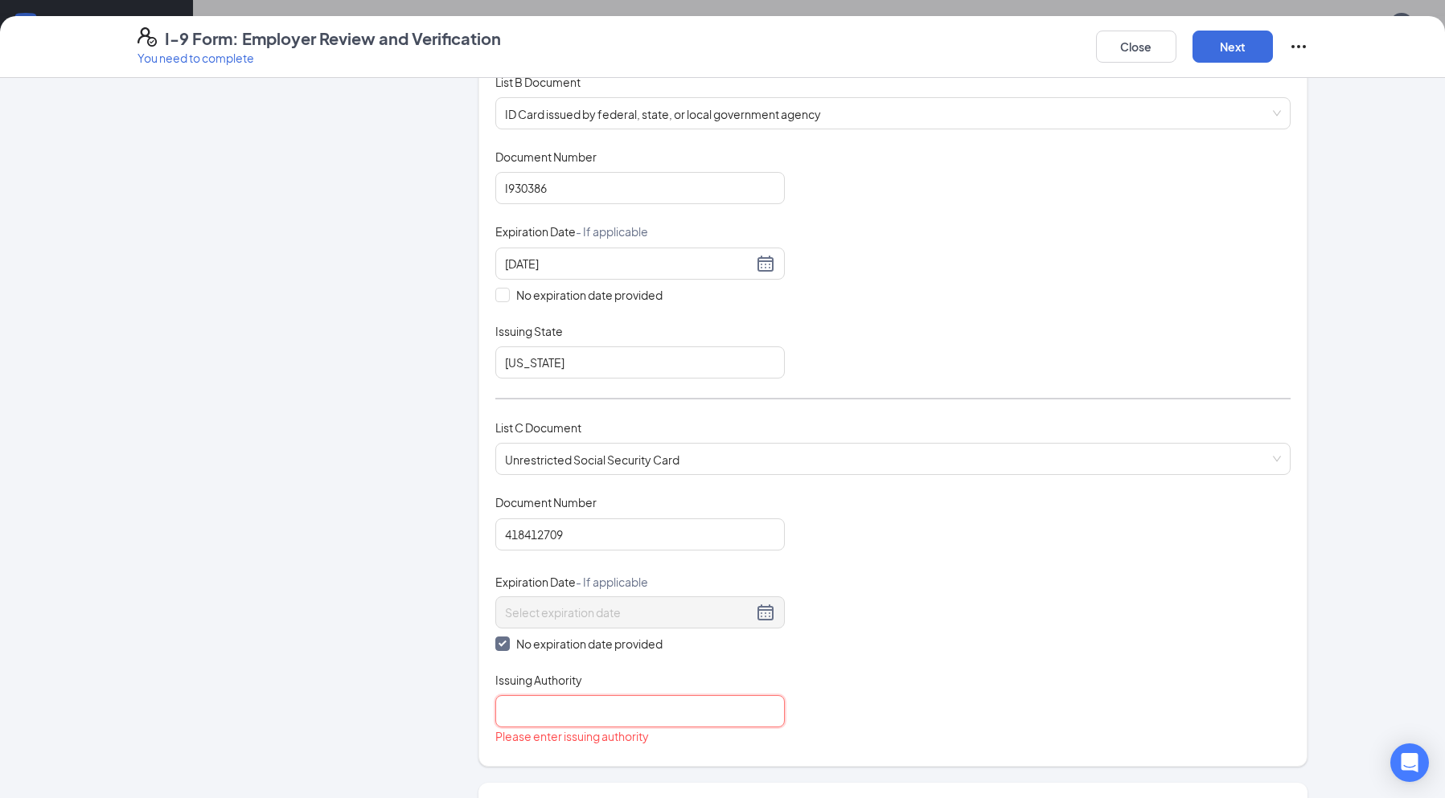
click at [588, 704] on input "Issuing Authority" at bounding box center [639, 711] width 289 height 32
type input "Social Security Administration"
click at [1213, 39] on button "Next" at bounding box center [1232, 47] width 80 height 32
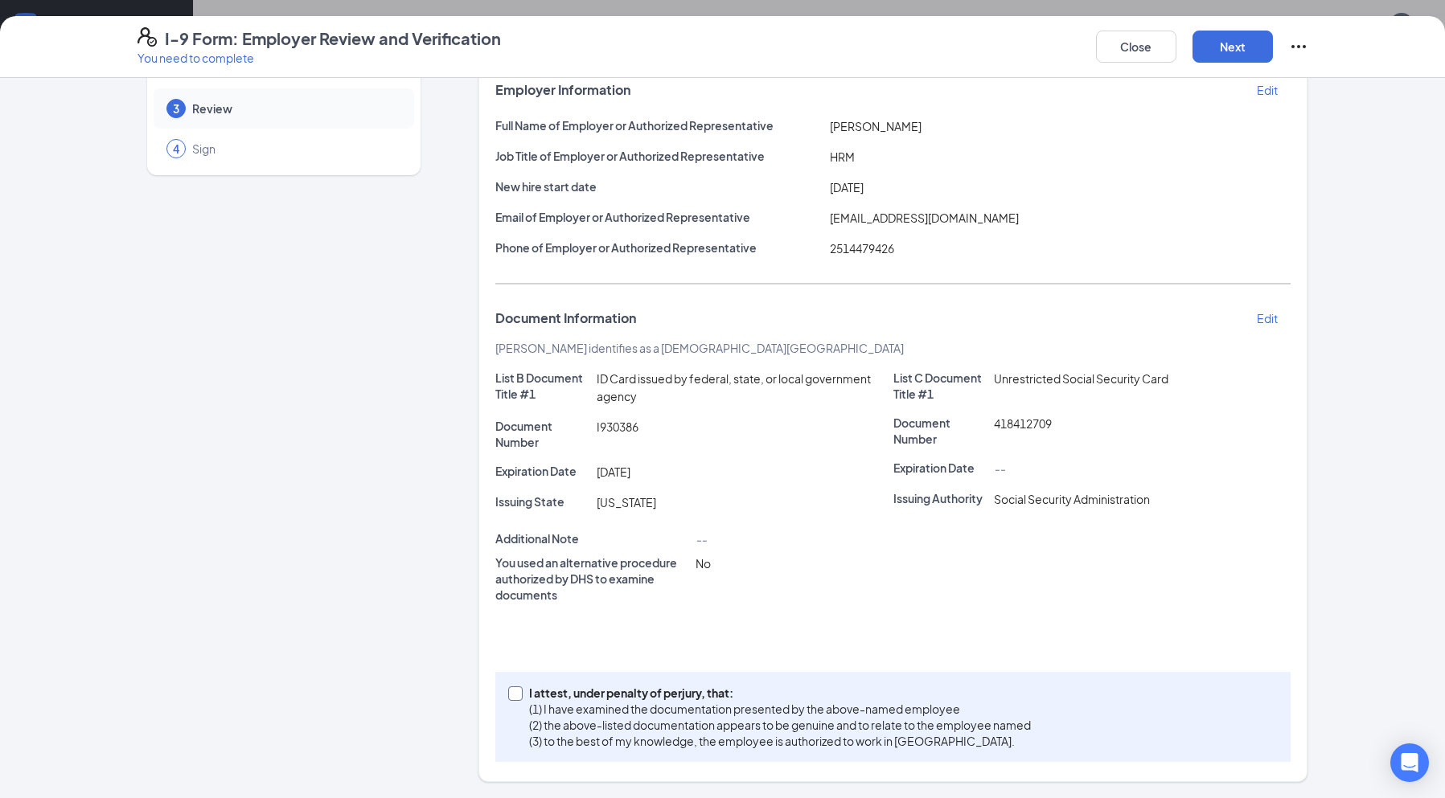
click at [510, 691] on input "I attest, under penalty of [PERSON_NAME], that: (1) I have examined the documen…" at bounding box center [513, 692] width 11 height 11
checkbox input "true"
click at [1238, 46] on button "Next" at bounding box center [1232, 47] width 80 height 32
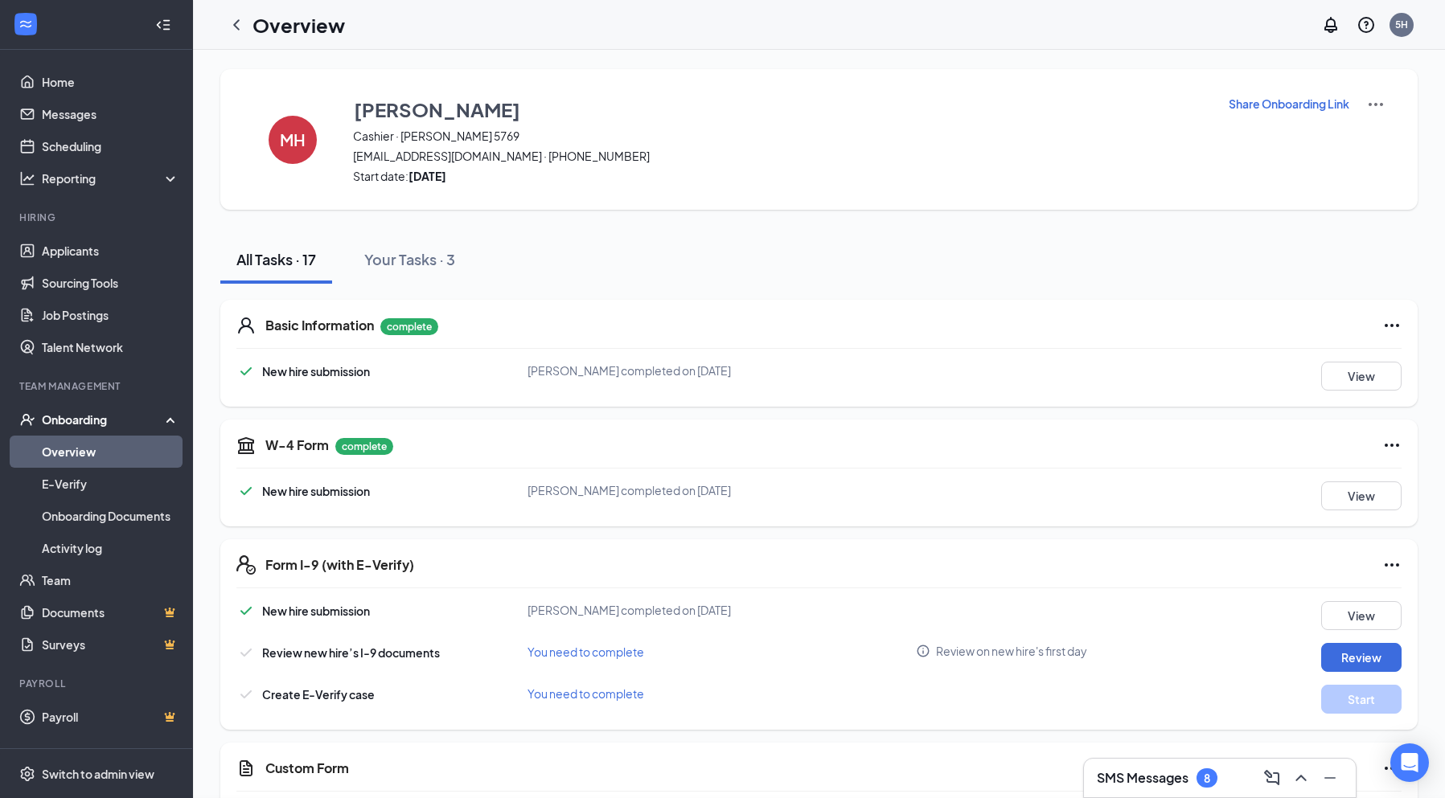
click at [721, 241] on div "I-9 Form: Employer Review and Verification You need to complete Close Employer …" at bounding box center [722, 399] width 1445 height 798
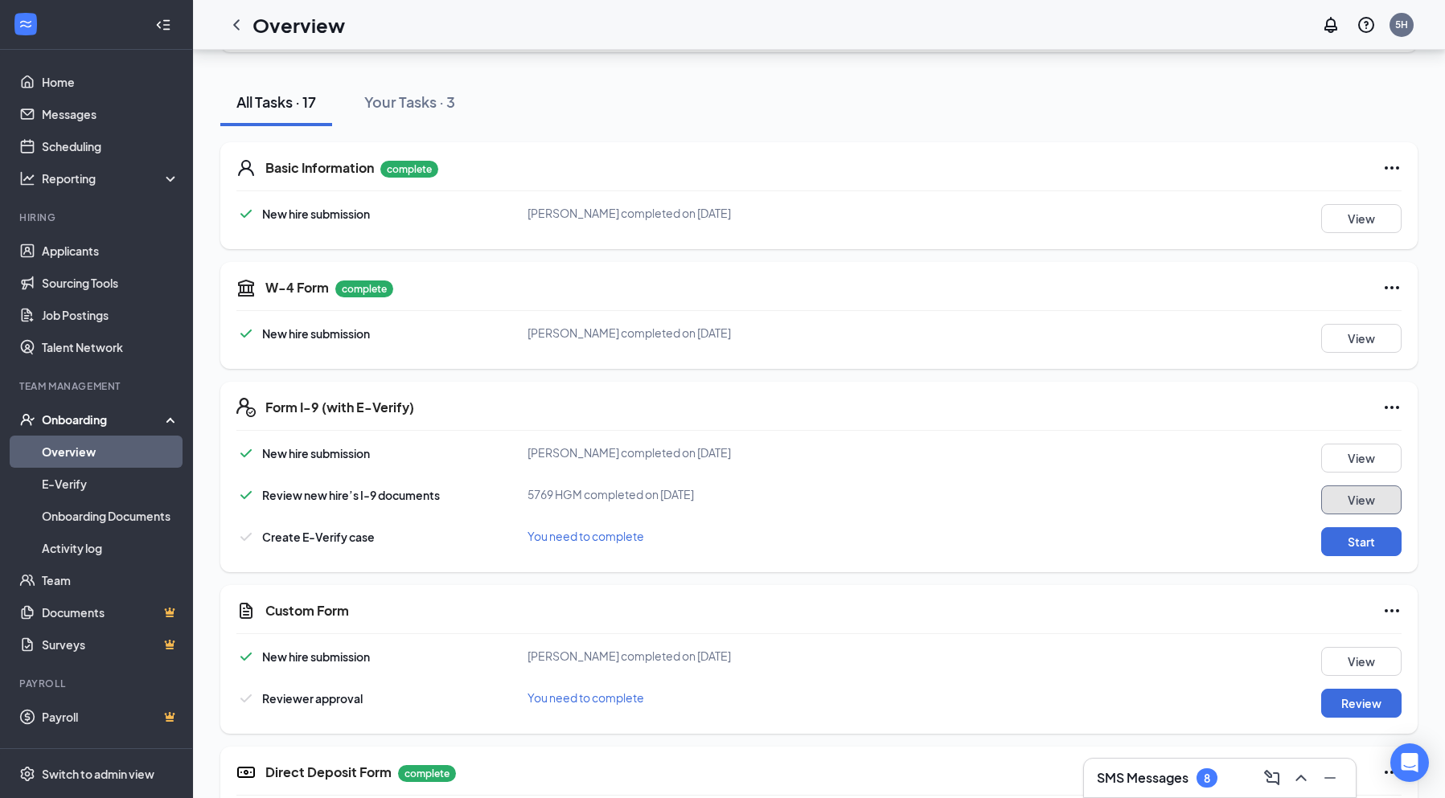
scroll to position [161, 0]
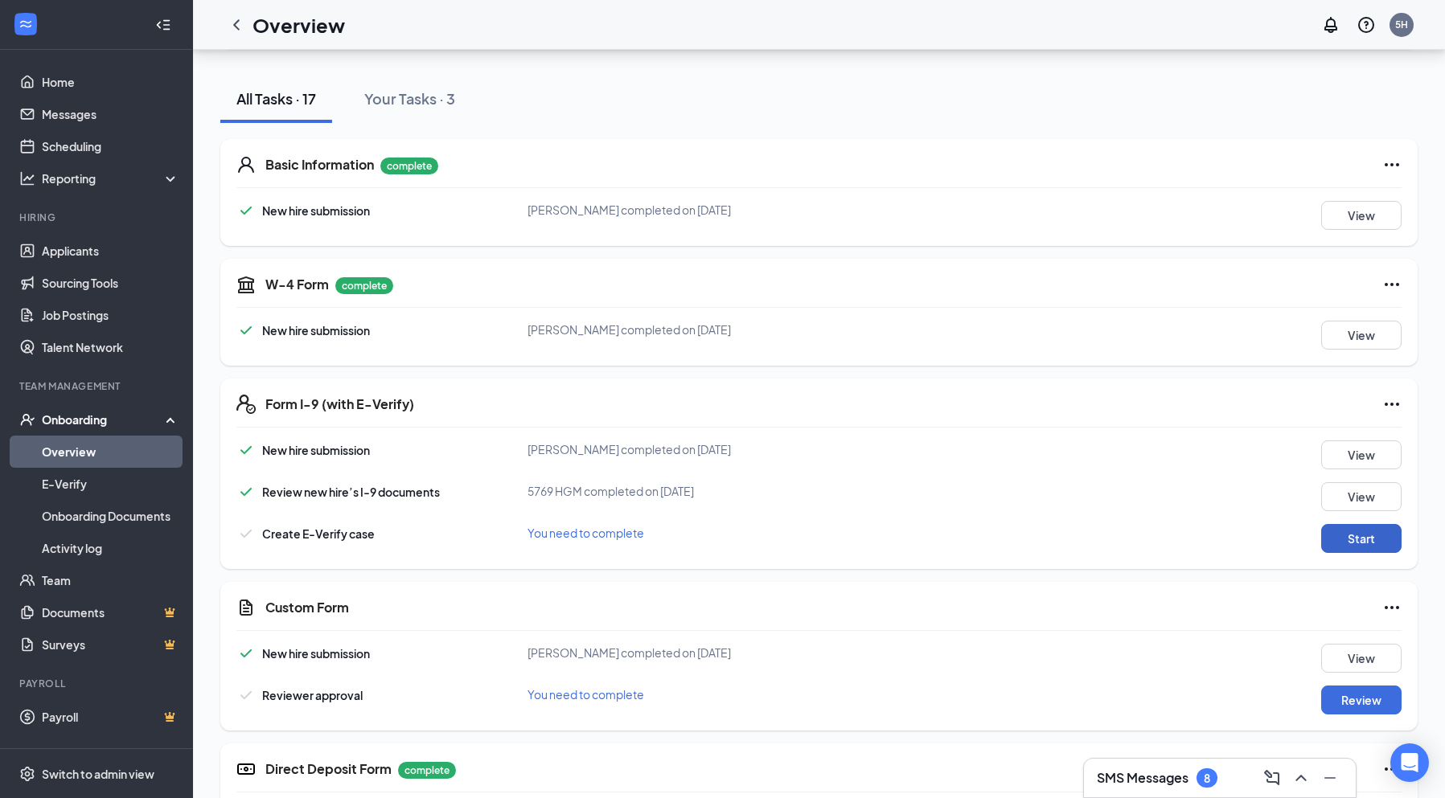
click at [1356, 535] on button "Start" at bounding box center [1361, 538] width 80 height 29
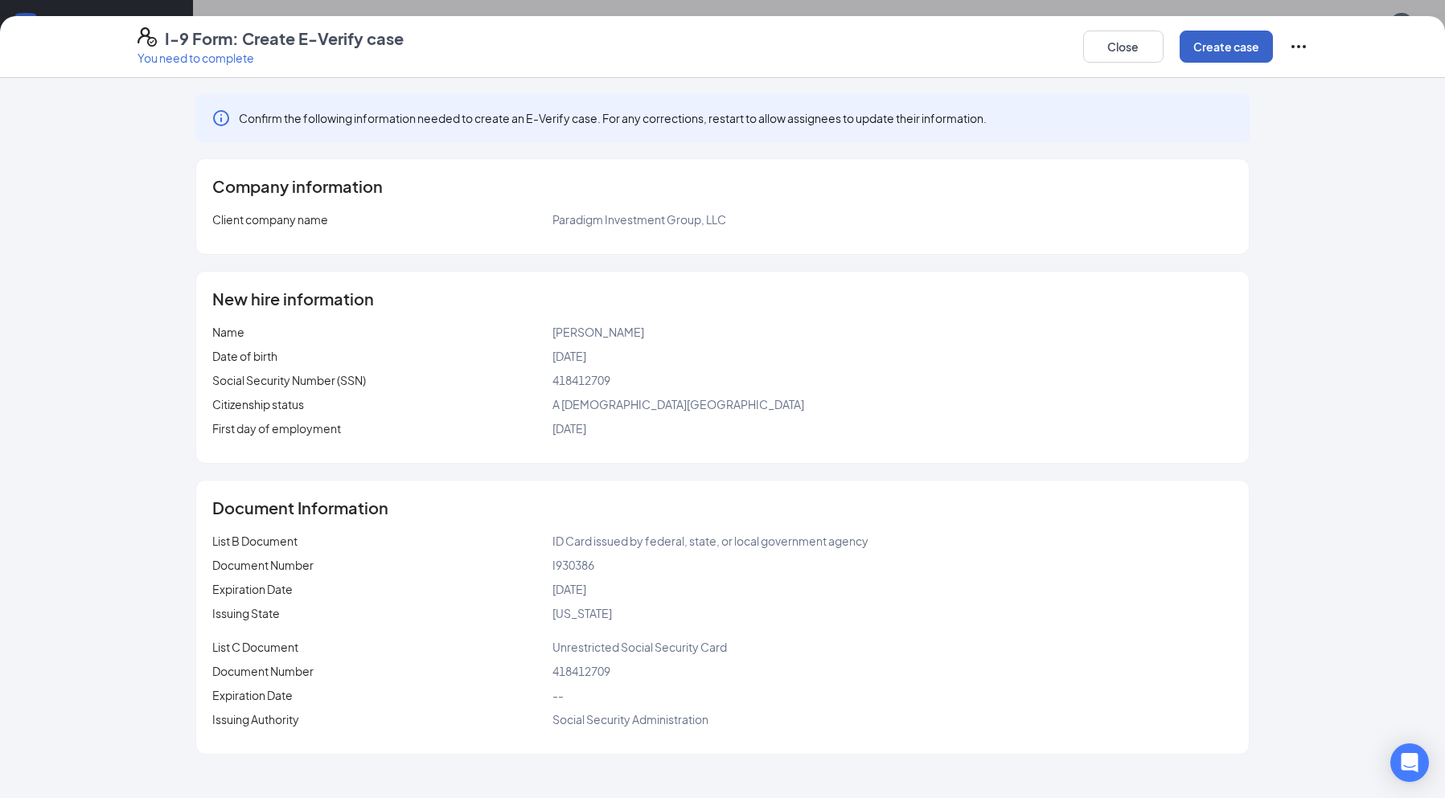
click at [1199, 47] on button "Create case" at bounding box center [1225, 47] width 93 height 32
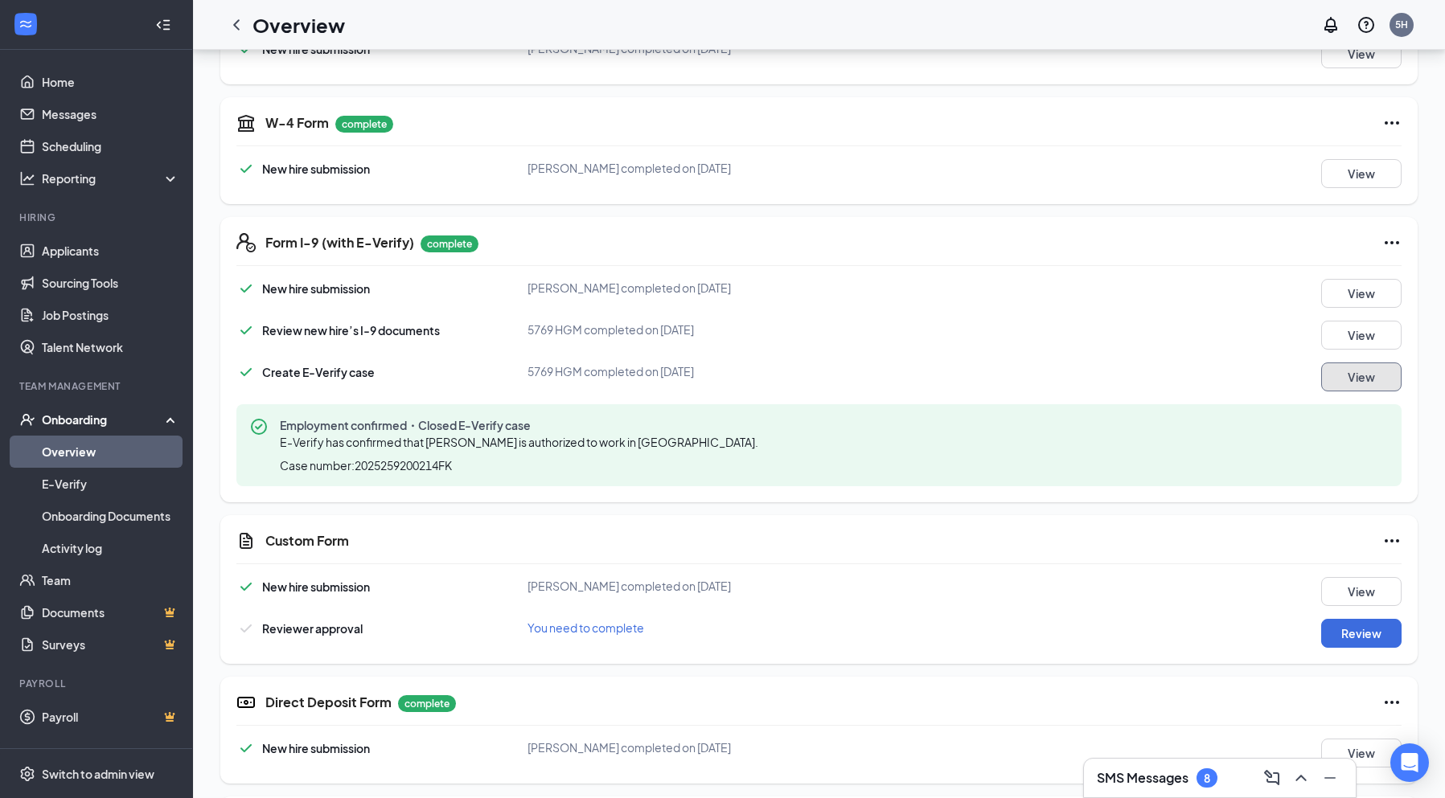
scroll to position [402, 0]
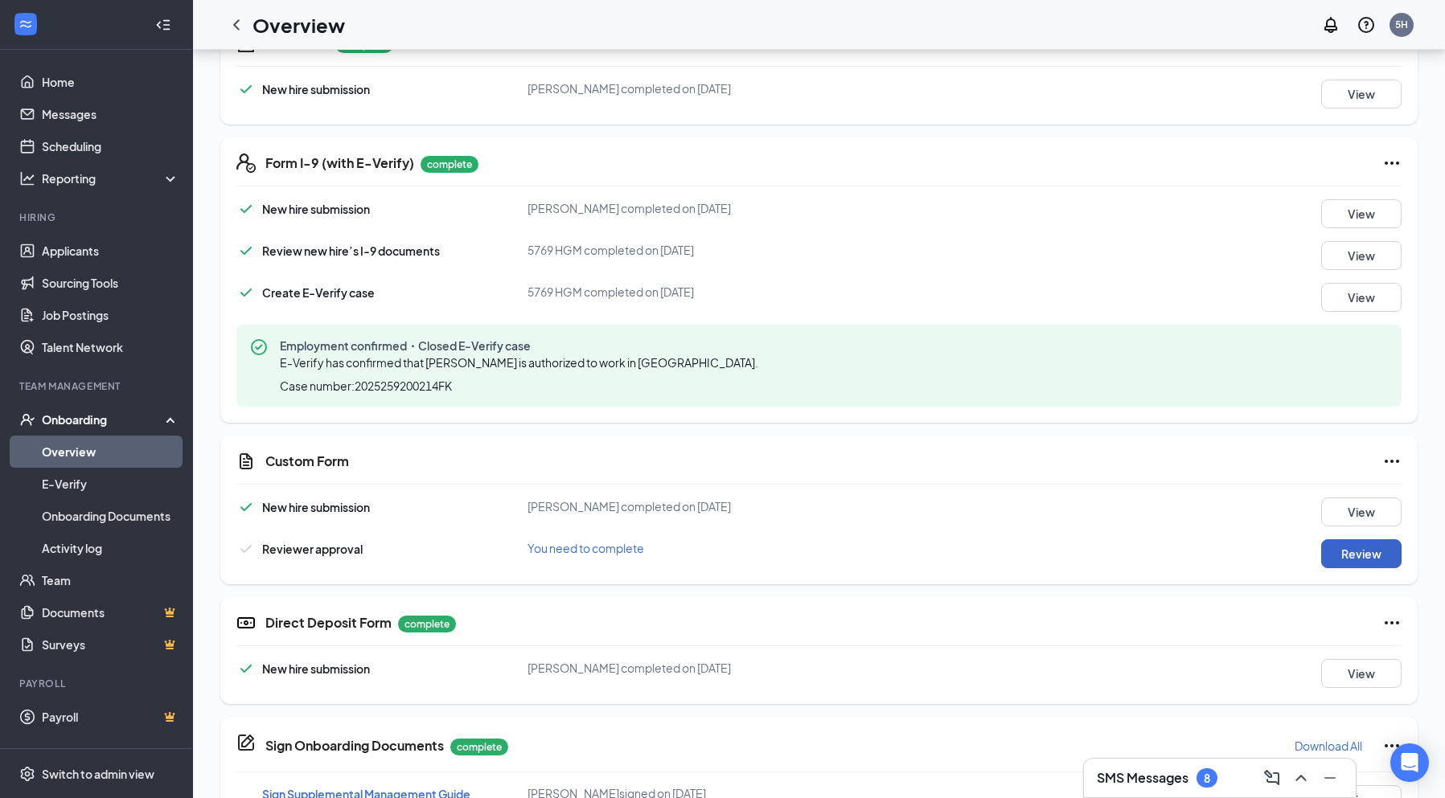
click at [1331, 552] on button "Review" at bounding box center [1361, 553] width 80 height 29
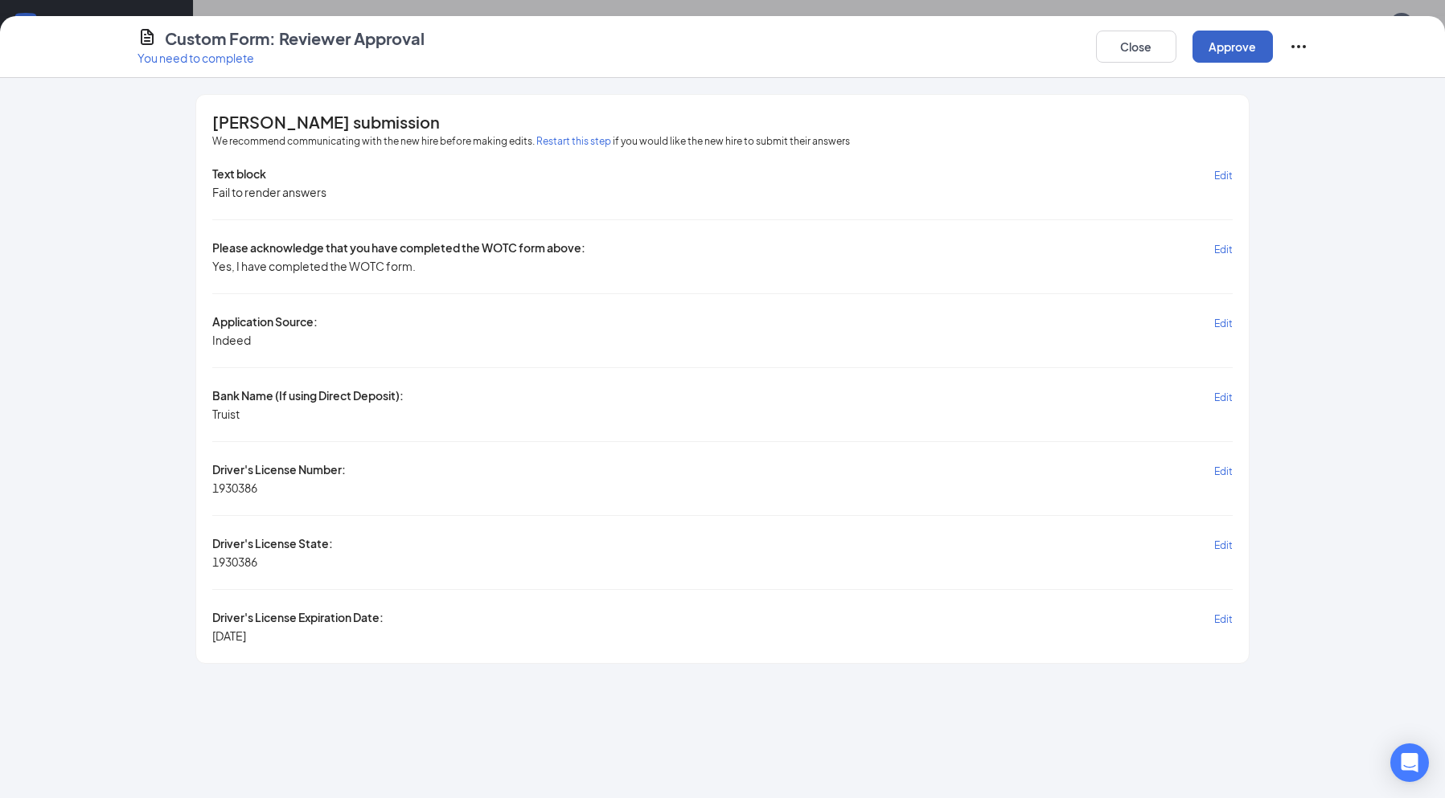
click at [1216, 53] on button "Approve" at bounding box center [1232, 47] width 80 height 32
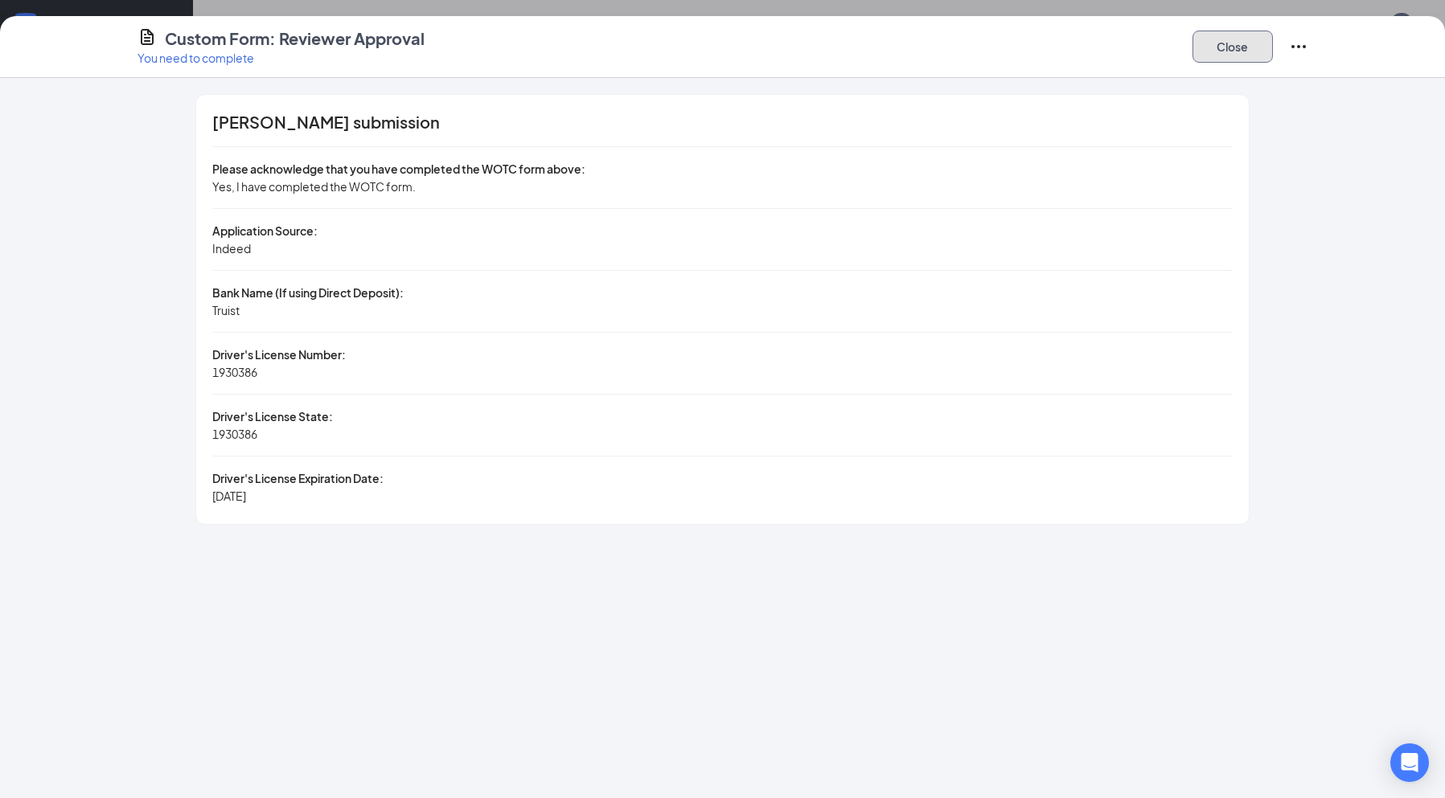
click at [1205, 55] on button "Close" at bounding box center [1232, 47] width 80 height 32
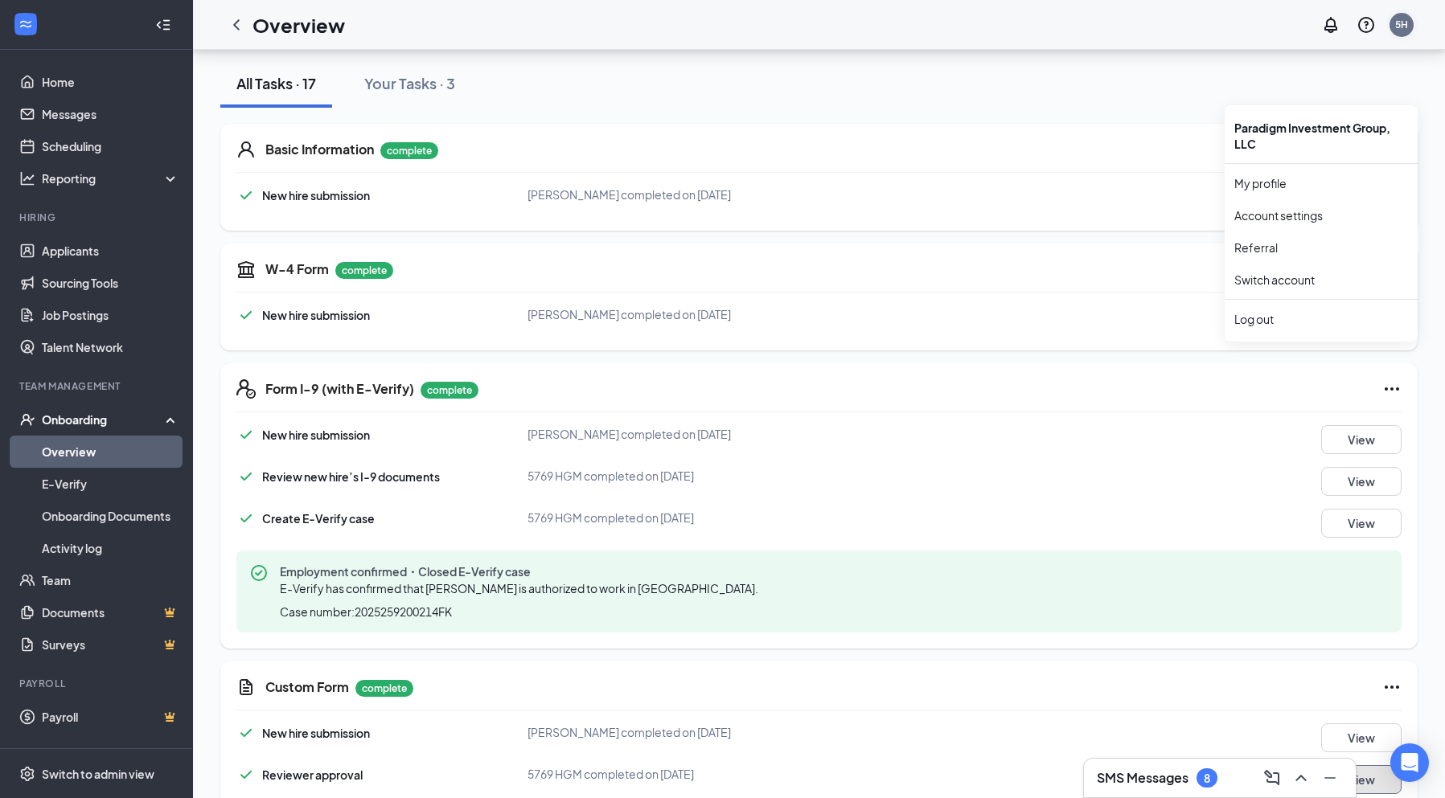
scroll to position [77, 0]
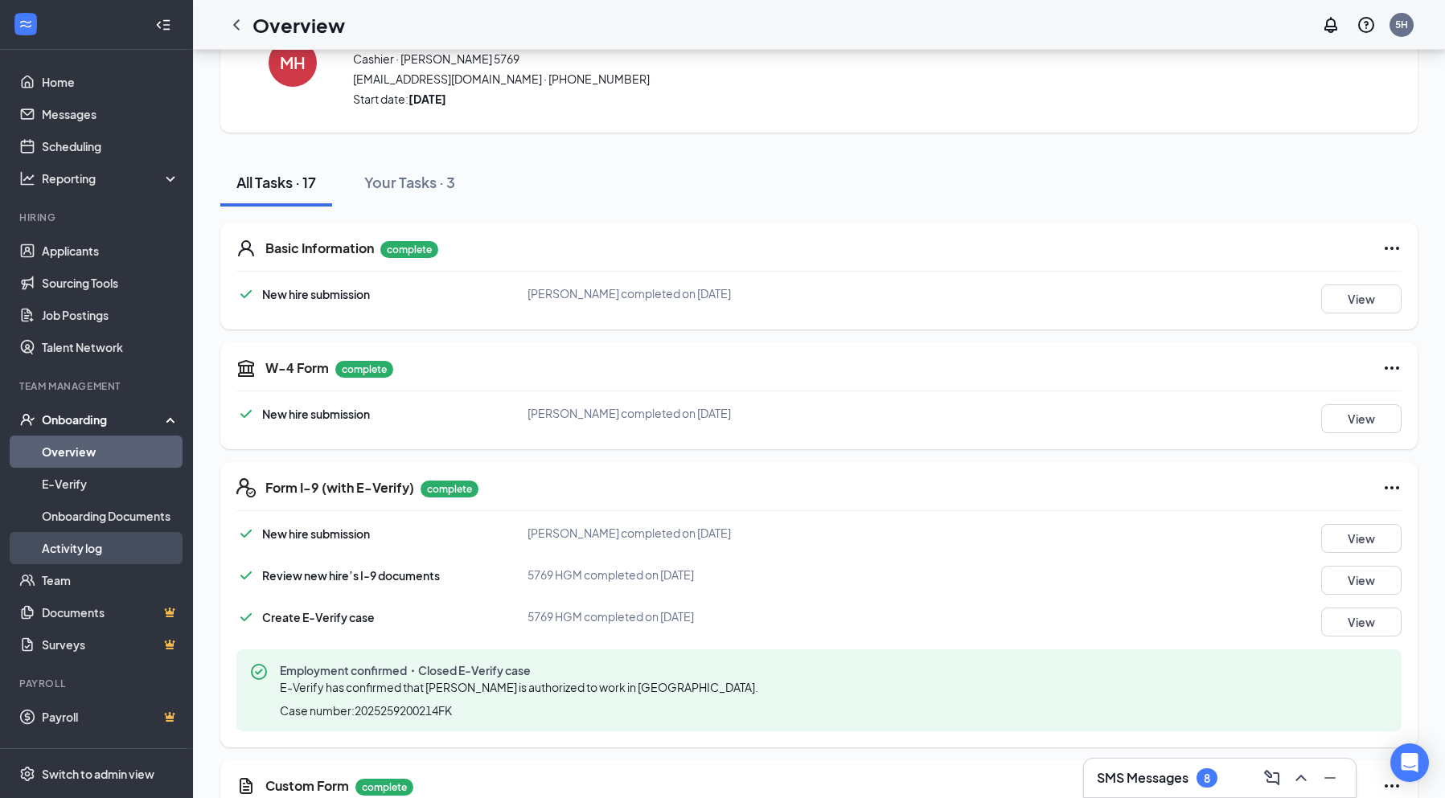
click at [76, 550] on link "Activity log" at bounding box center [110, 548] width 137 height 32
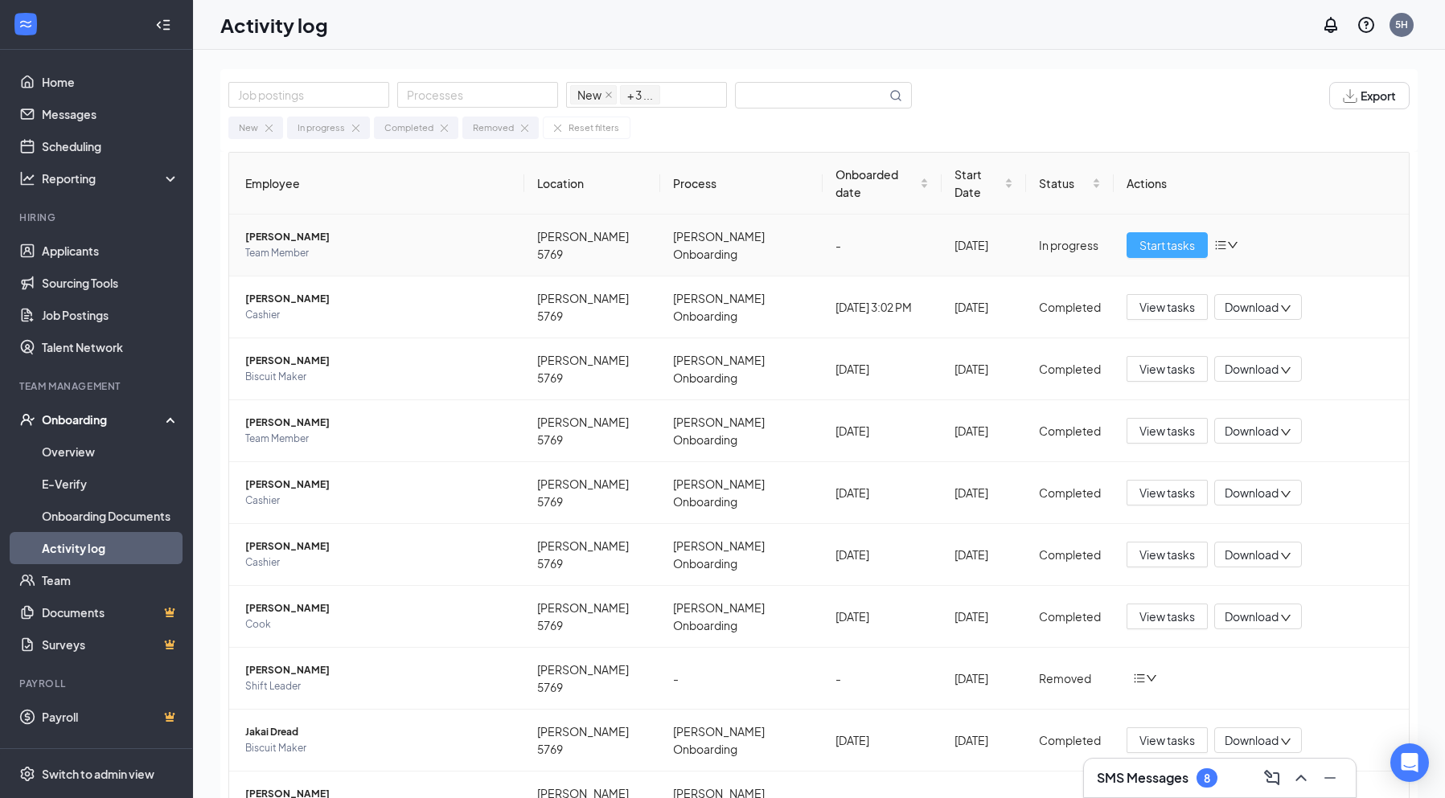
click at [1146, 236] on span "Start tasks" at bounding box center [1166, 245] width 55 height 18
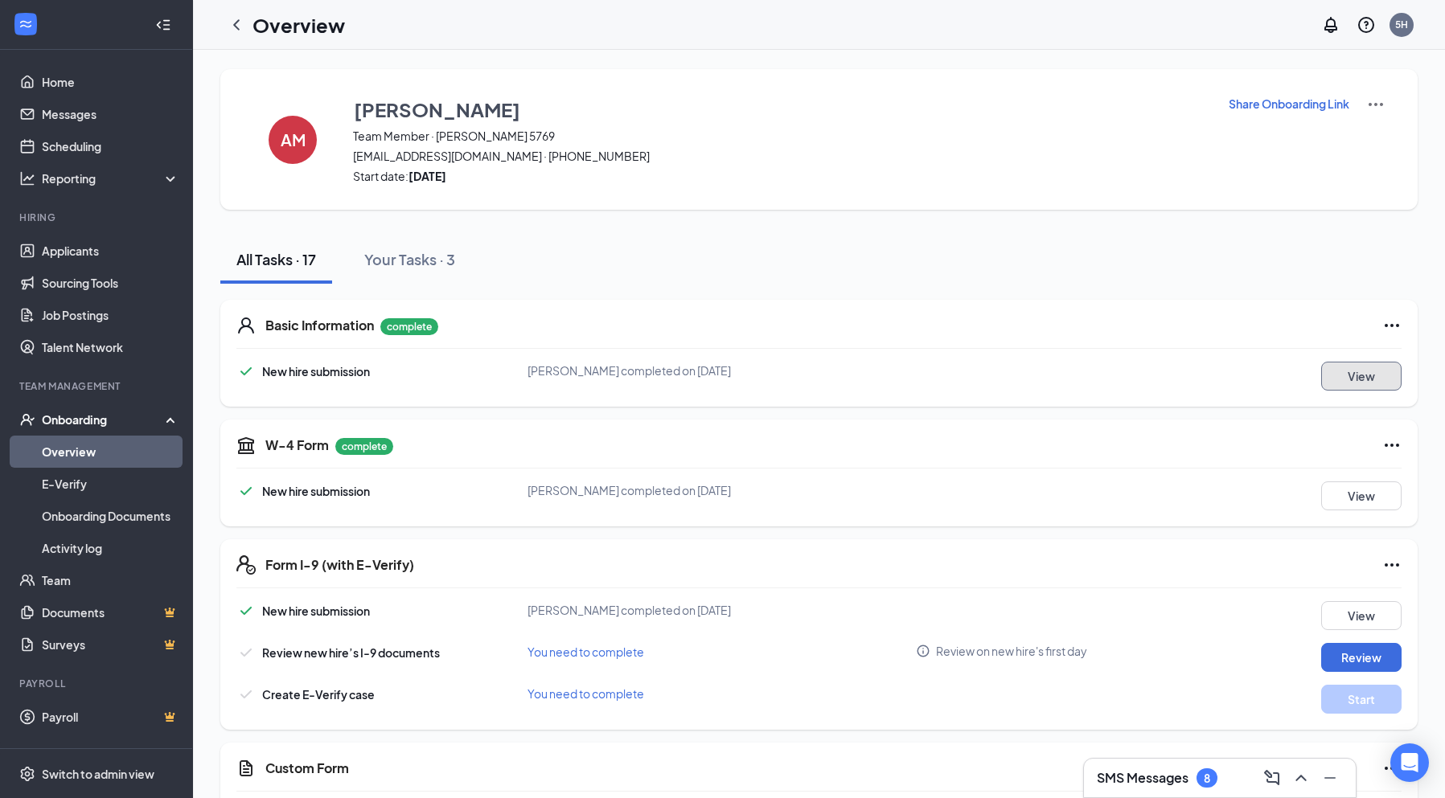
click at [1379, 389] on button "View" at bounding box center [1361, 376] width 80 height 29
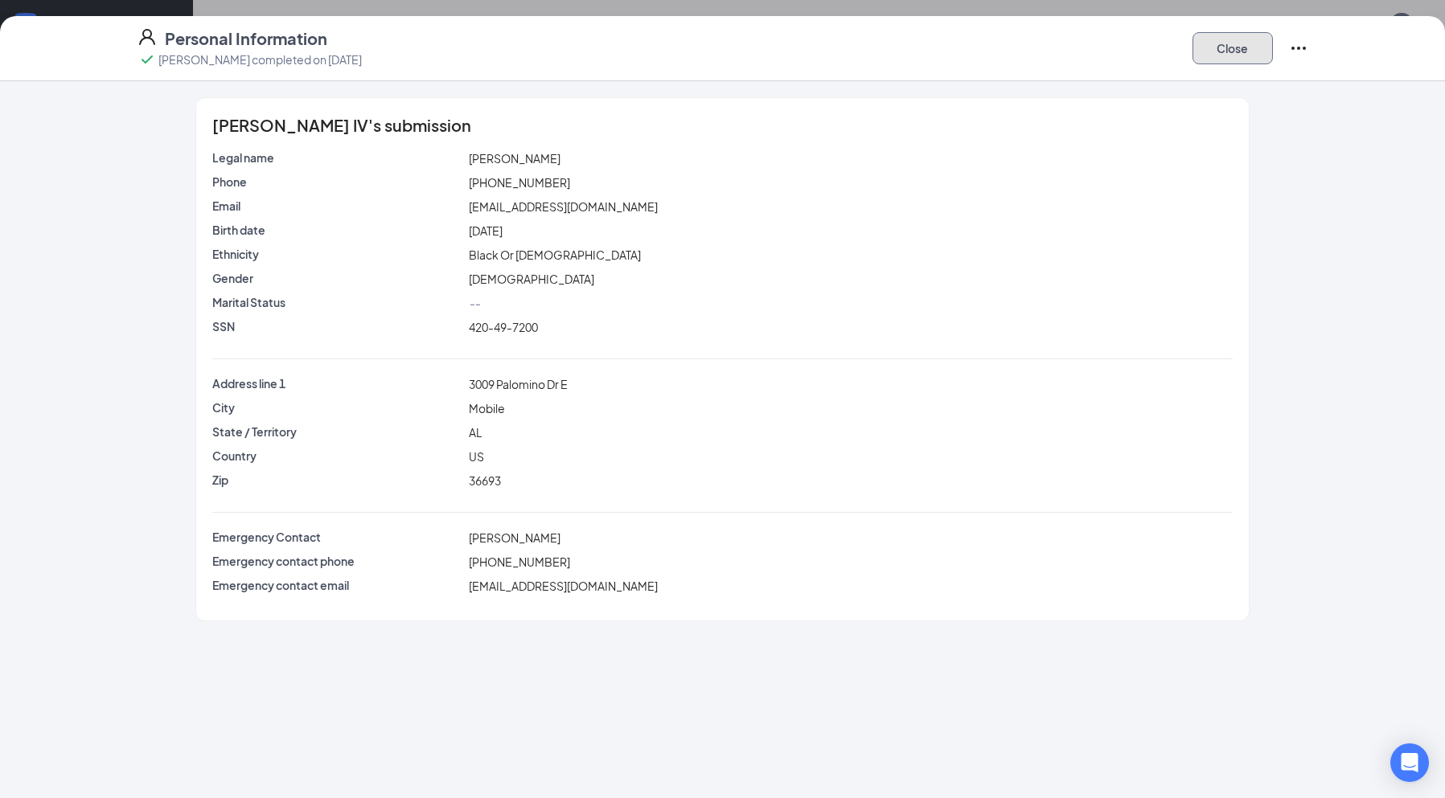
click at [1215, 41] on button "Close" at bounding box center [1232, 48] width 80 height 32
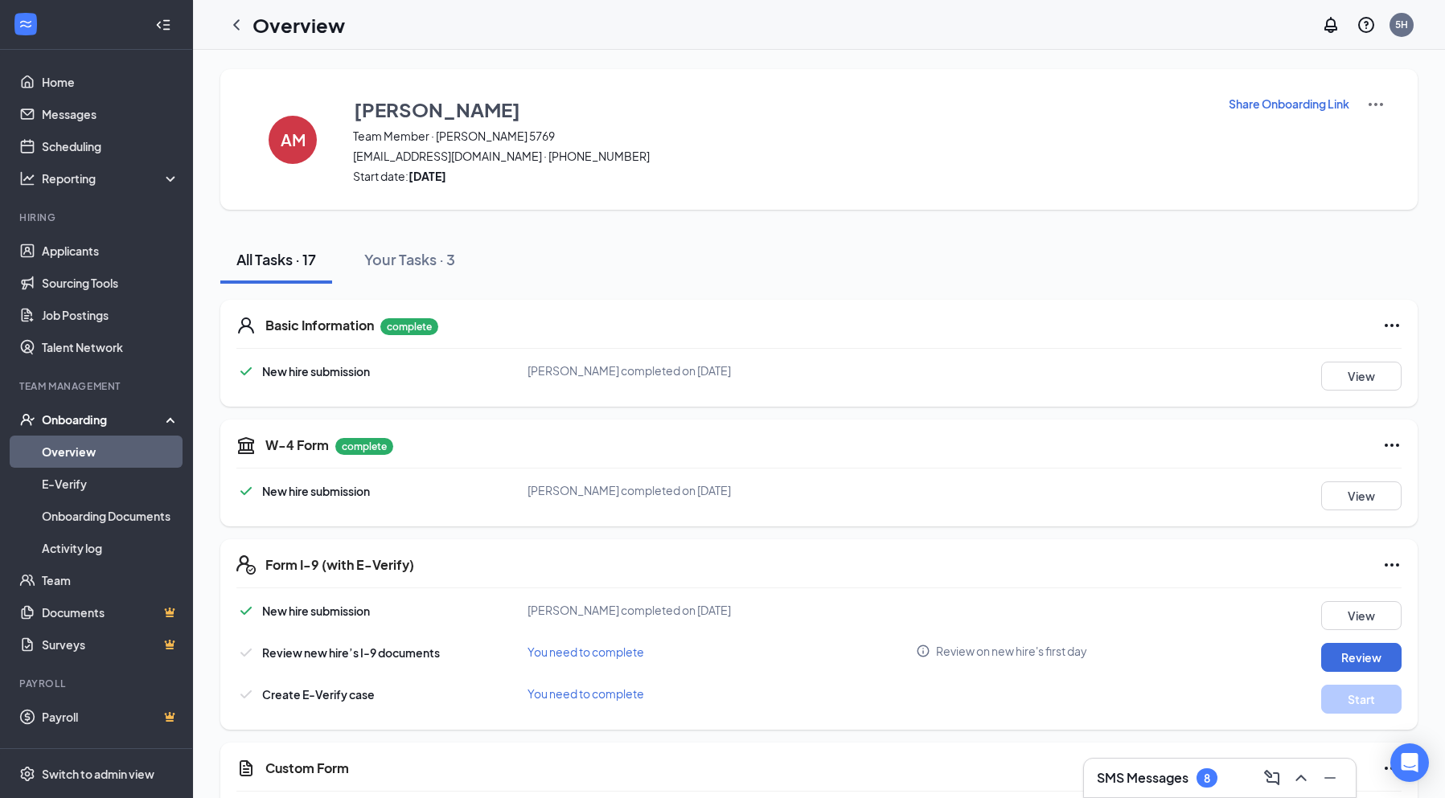
click at [523, 170] on span "Start date: [DATE]" at bounding box center [780, 176] width 855 height 16
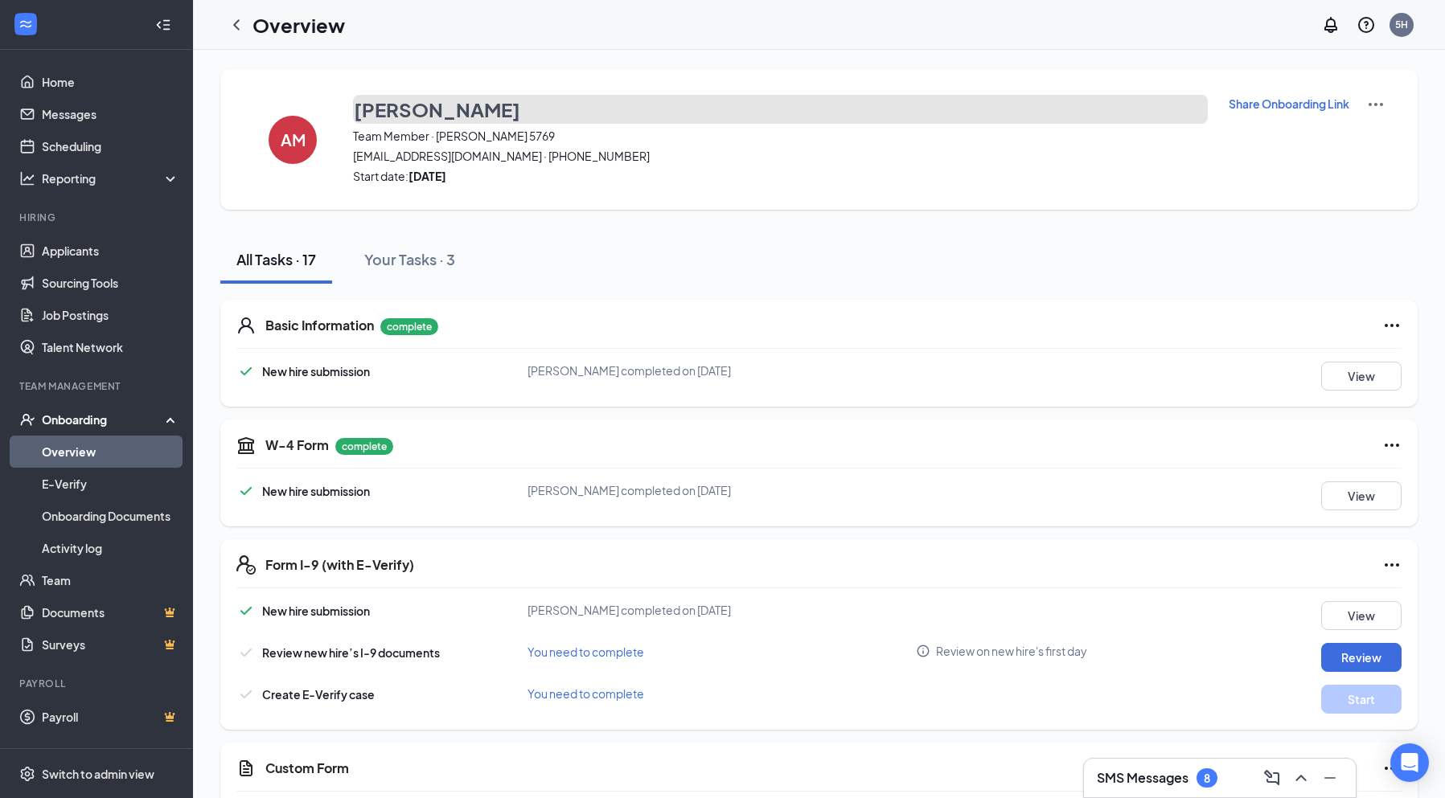
click at [412, 105] on h3 "[PERSON_NAME]" at bounding box center [437, 109] width 166 height 27
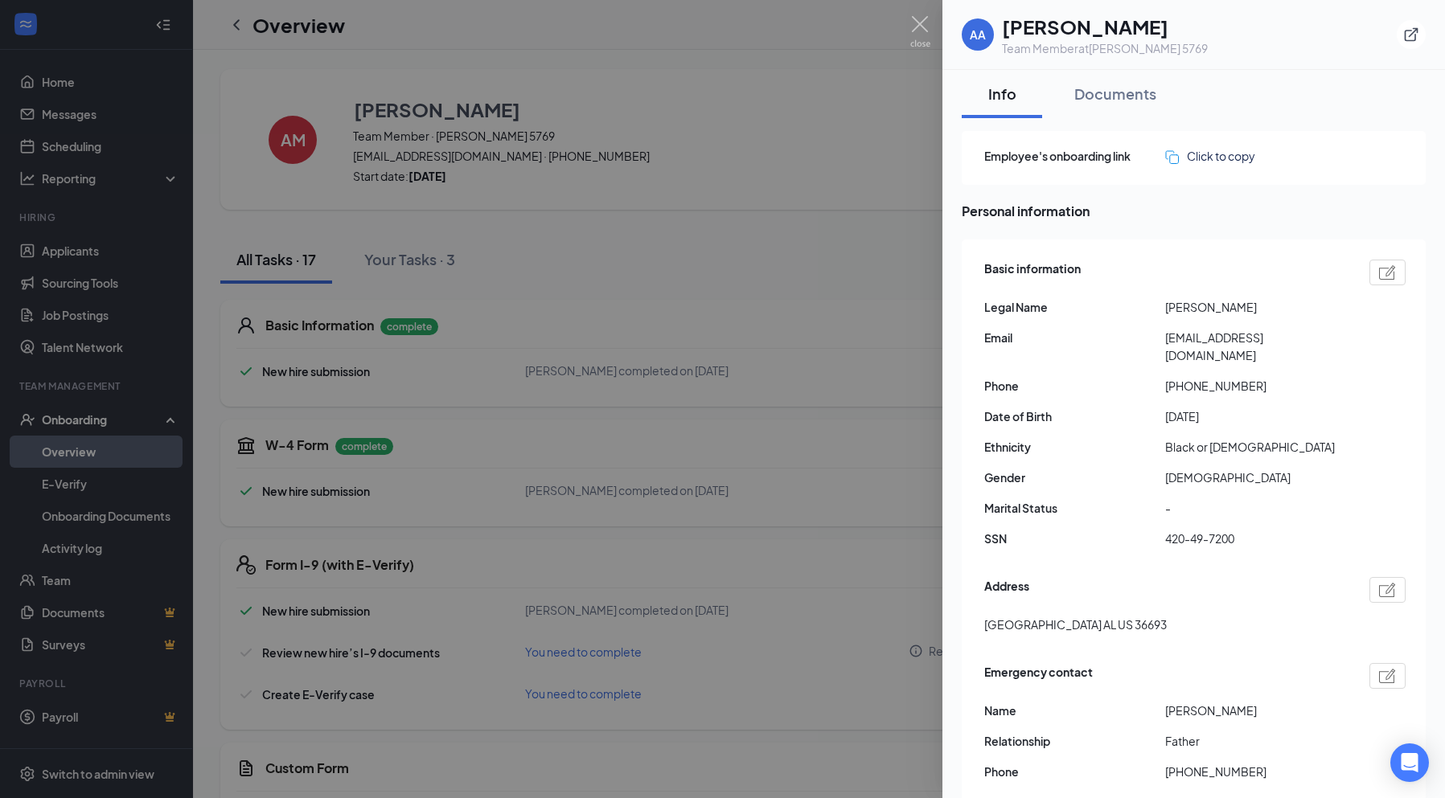
click at [867, 173] on div at bounding box center [722, 399] width 1445 height 798
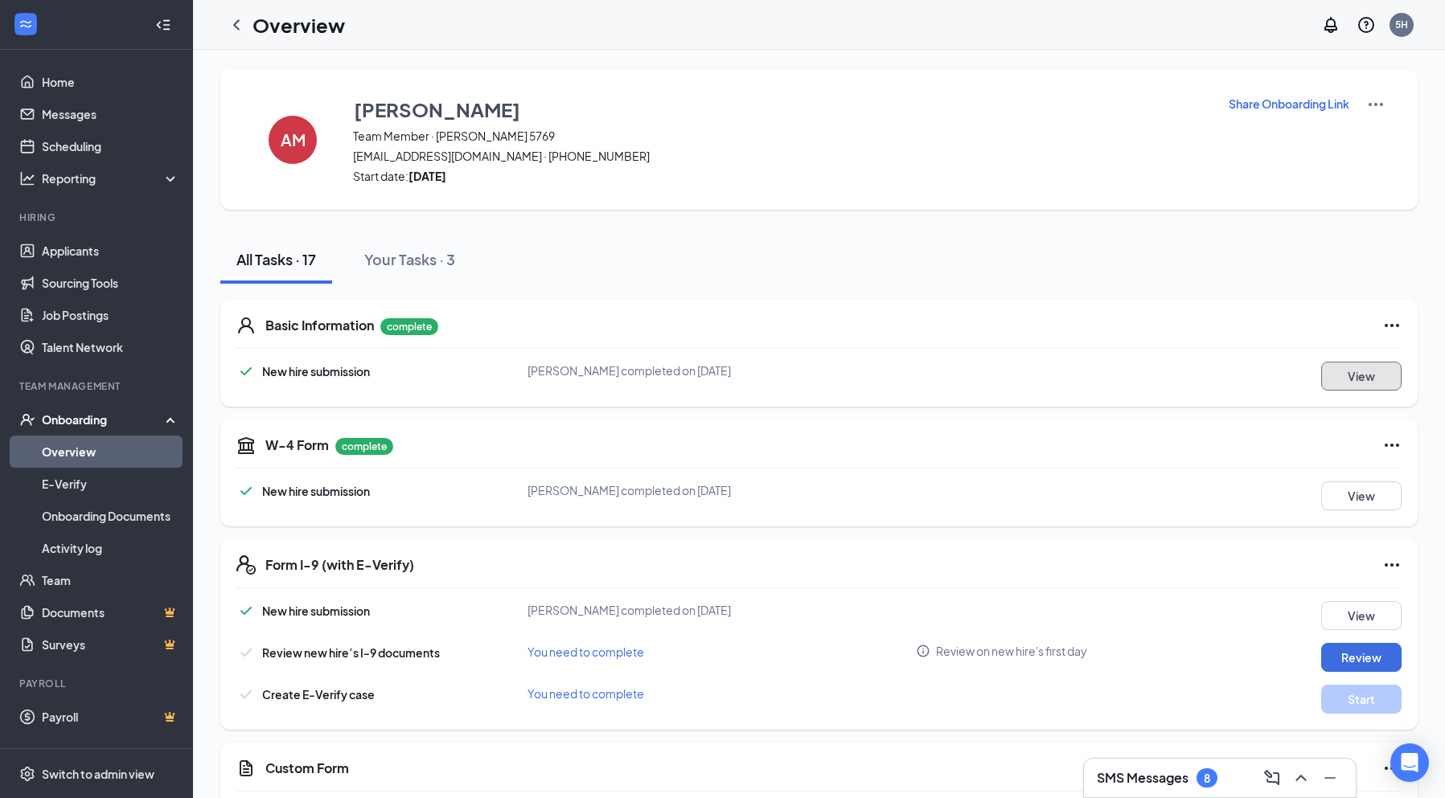
click at [1345, 387] on button "View" at bounding box center [1361, 376] width 80 height 29
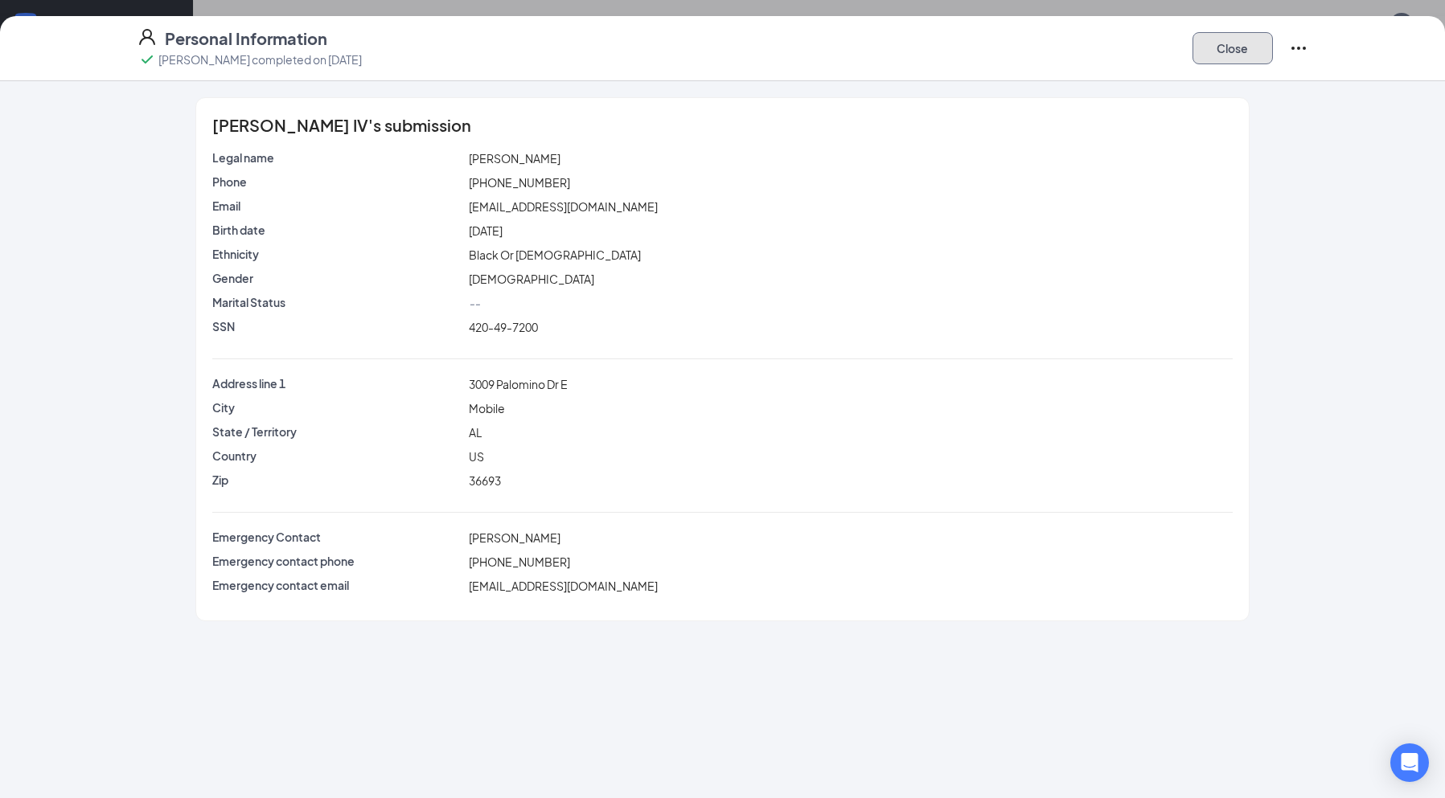
click at [1214, 48] on button "Close" at bounding box center [1232, 48] width 80 height 32
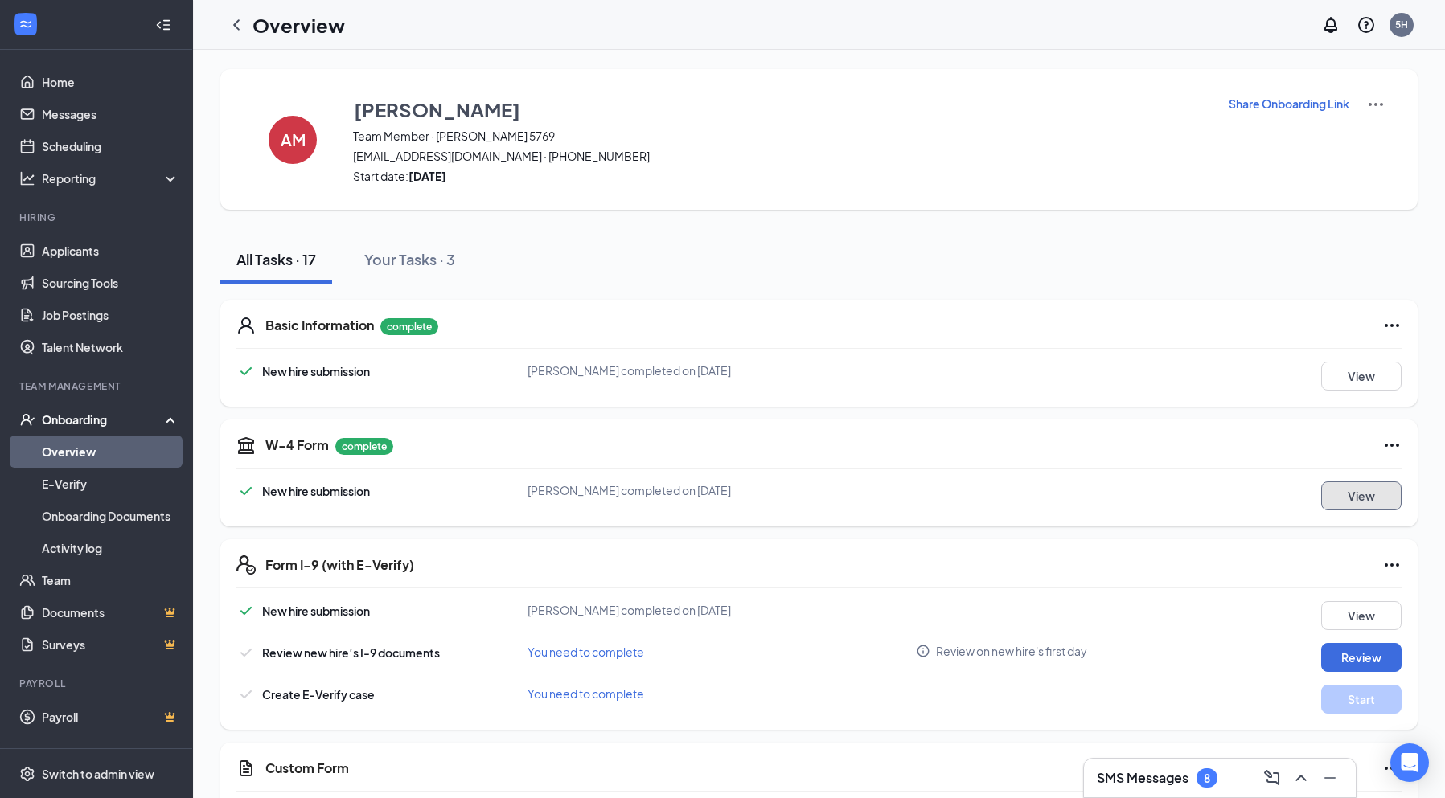
click at [1336, 483] on button "View" at bounding box center [1361, 496] width 80 height 29
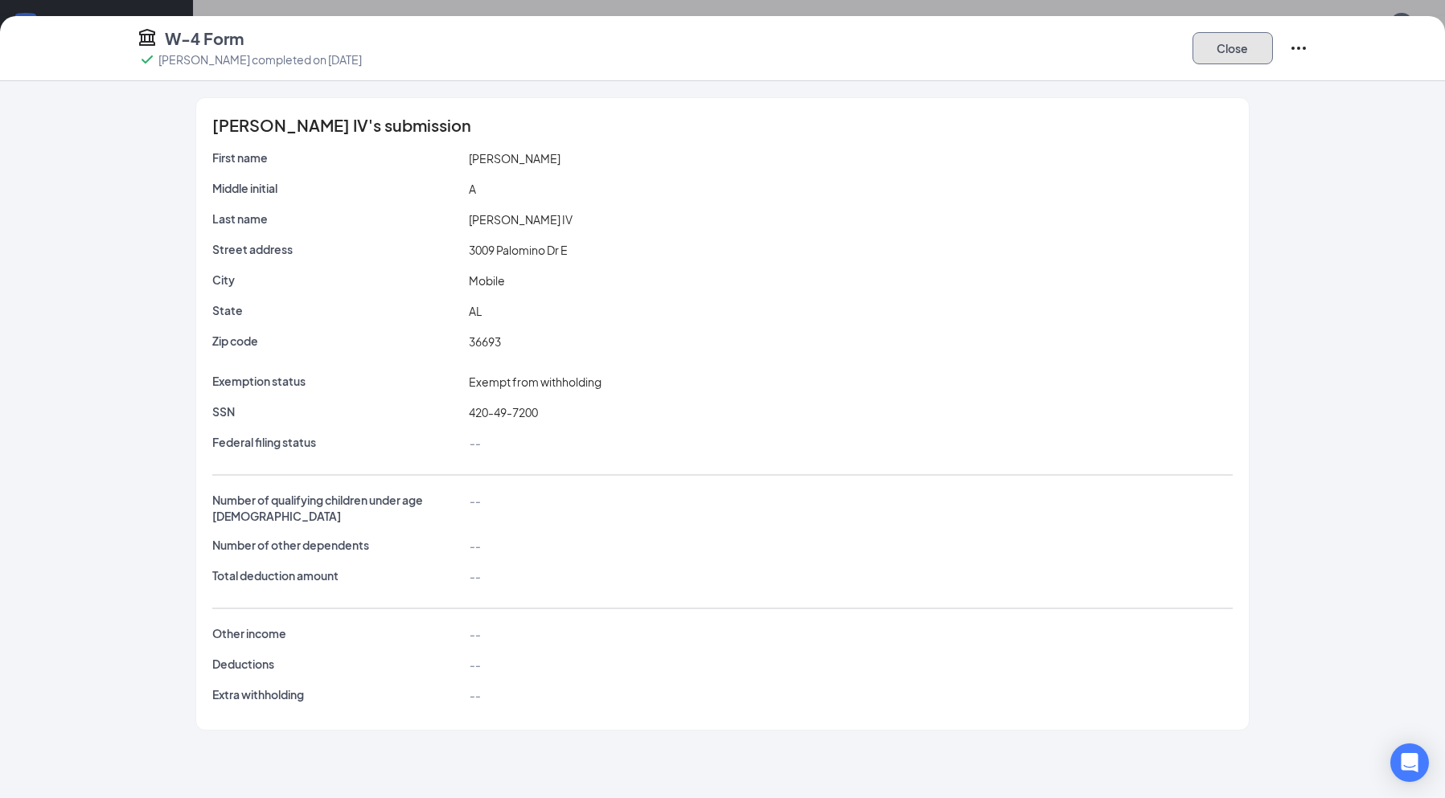
click at [1235, 50] on button "Close" at bounding box center [1232, 48] width 80 height 32
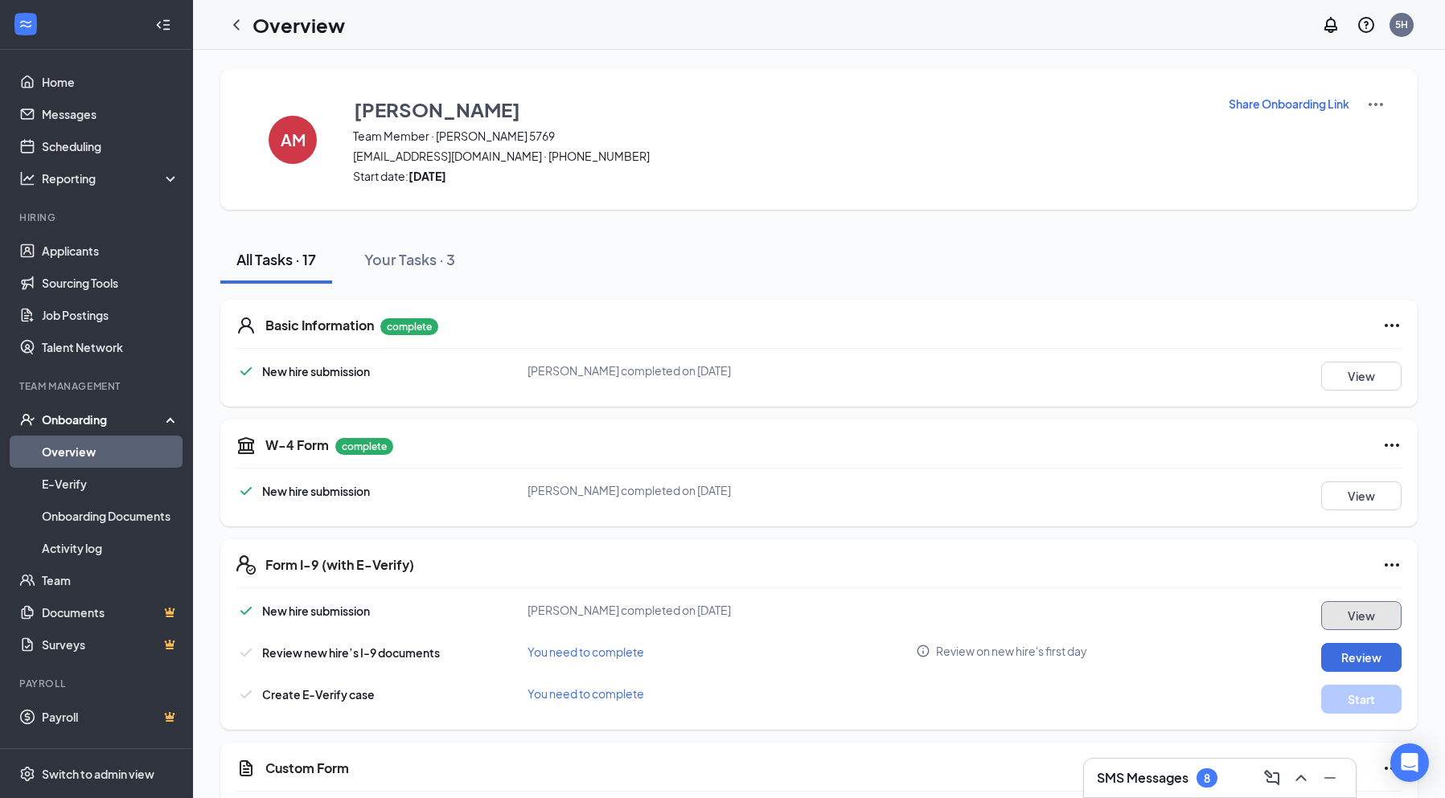
click at [1356, 619] on button "View" at bounding box center [1361, 615] width 80 height 29
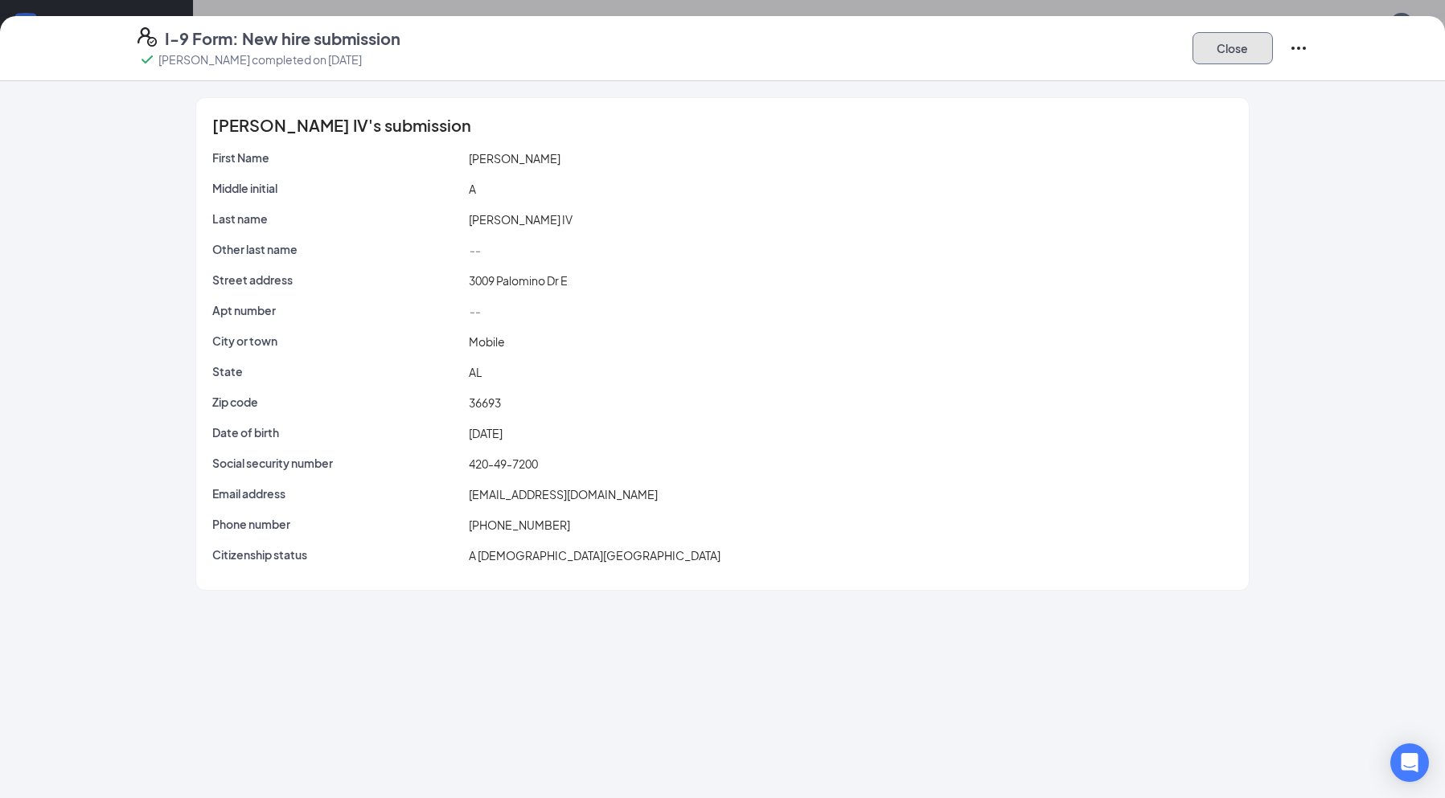
click at [1256, 52] on button "Close" at bounding box center [1232, 48] width 80 height 32
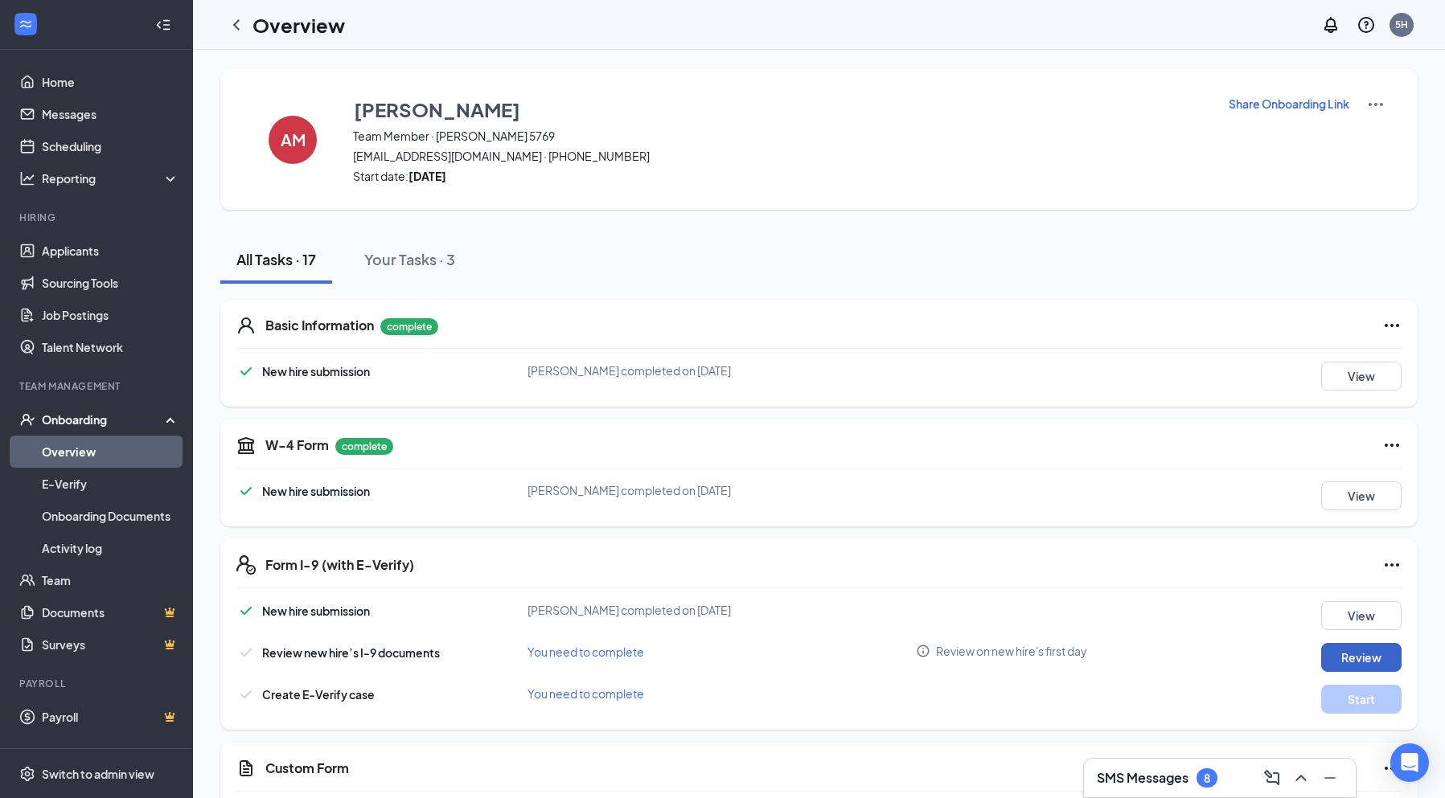
click at [1337, 662] on button "Review" at bounding box center [1361, 657] width 80 height 29
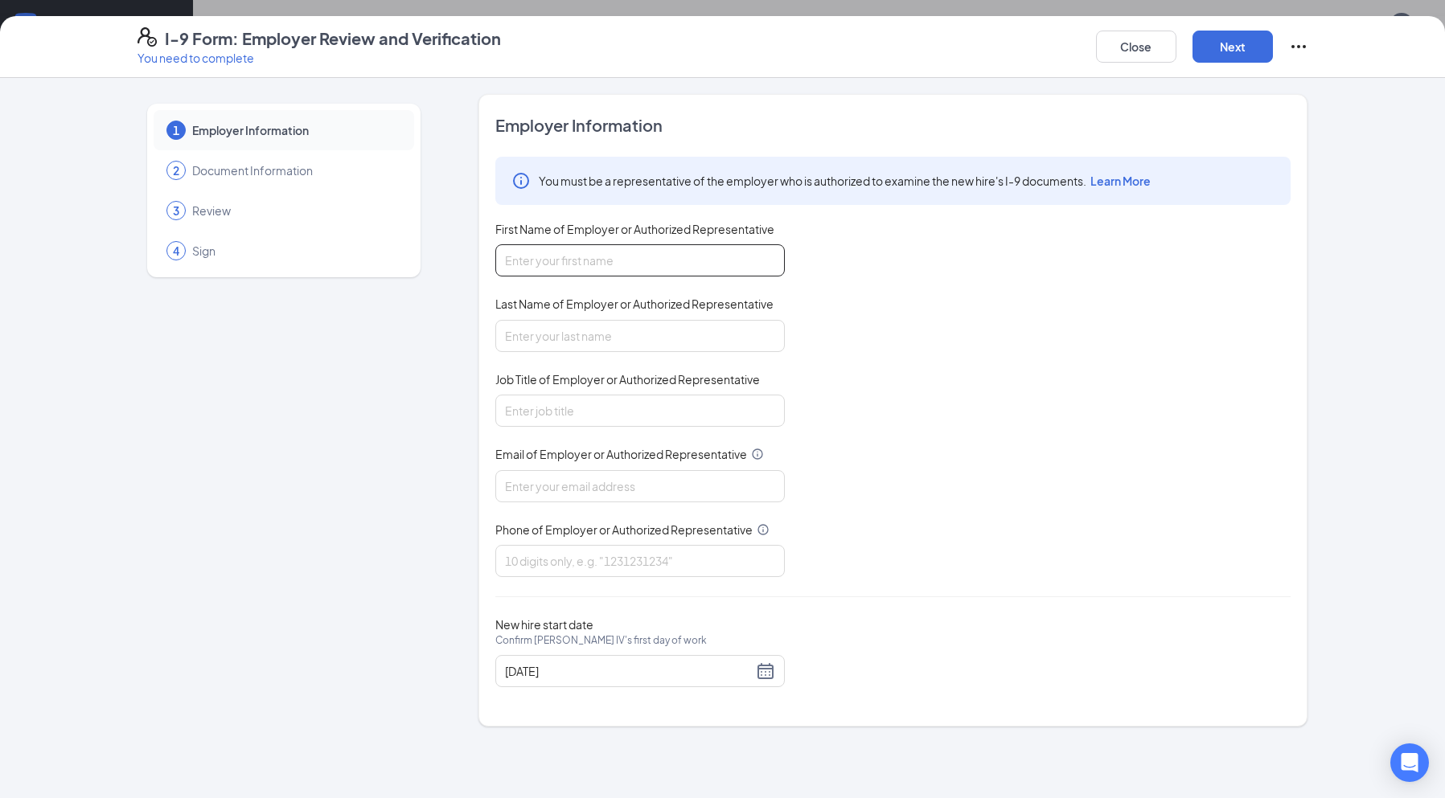
click at [638, 251] on input "First Name of Employer or Authorized Representative" at bounding box center [639, 260] width 289 height 32
type input "[PERSON_NAME]"
click at [509, 330] on input "Last Name of Employer or Authorized Representative" at bounding box center [639, 336] width 289 height 32
type input "[PERSON_NAME]"
click at [507, 419] on input "Job Title of Employer or Authorized Representative" at bounding box center [639, 411] width 289 height 32
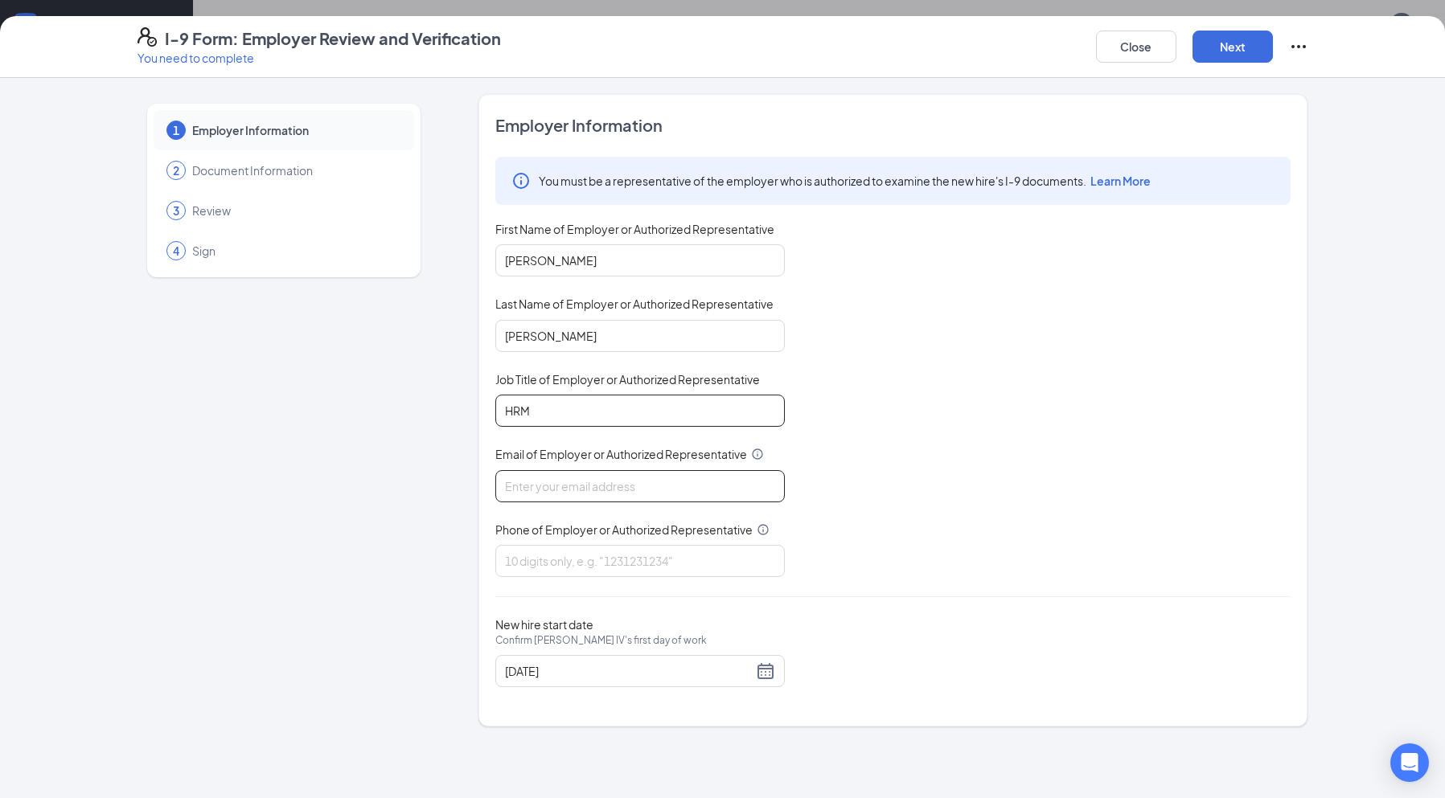
type input "HRM"
click at [513, 483] on input "Email of Employer or Authorized Representative" at bounding box center [639, 486] width 289 height 32
type input "[EMAIL_ADDRESS][DOMAIN_NAME]"
click at [583, 552] on input "Phone of Employer or Authorized Representative" at bounding box center [639, 561] width 289 height 32
type input "2514479426"
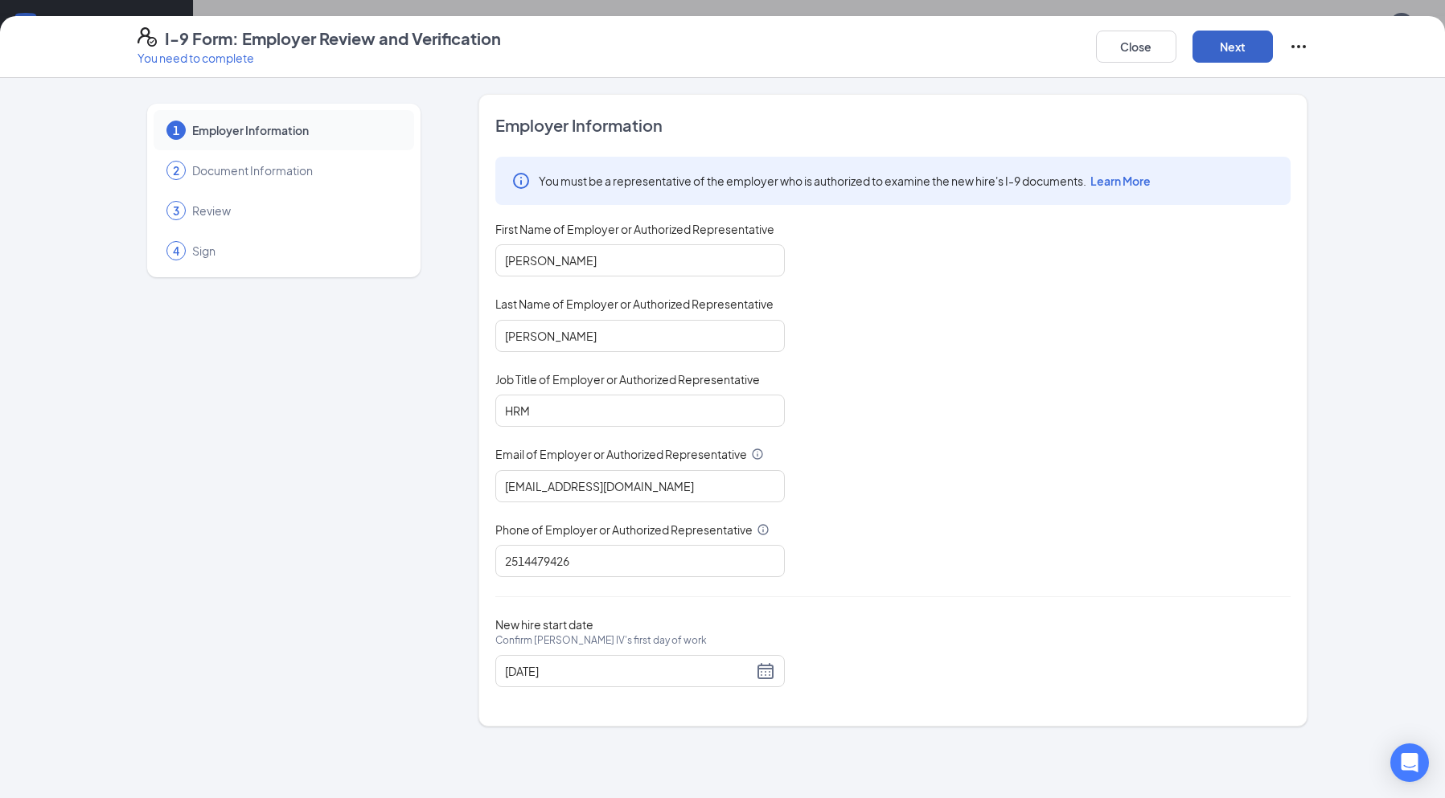
click at [1216, 40] on button "Next" at bounding box center [1232, 47] width 80 height 32
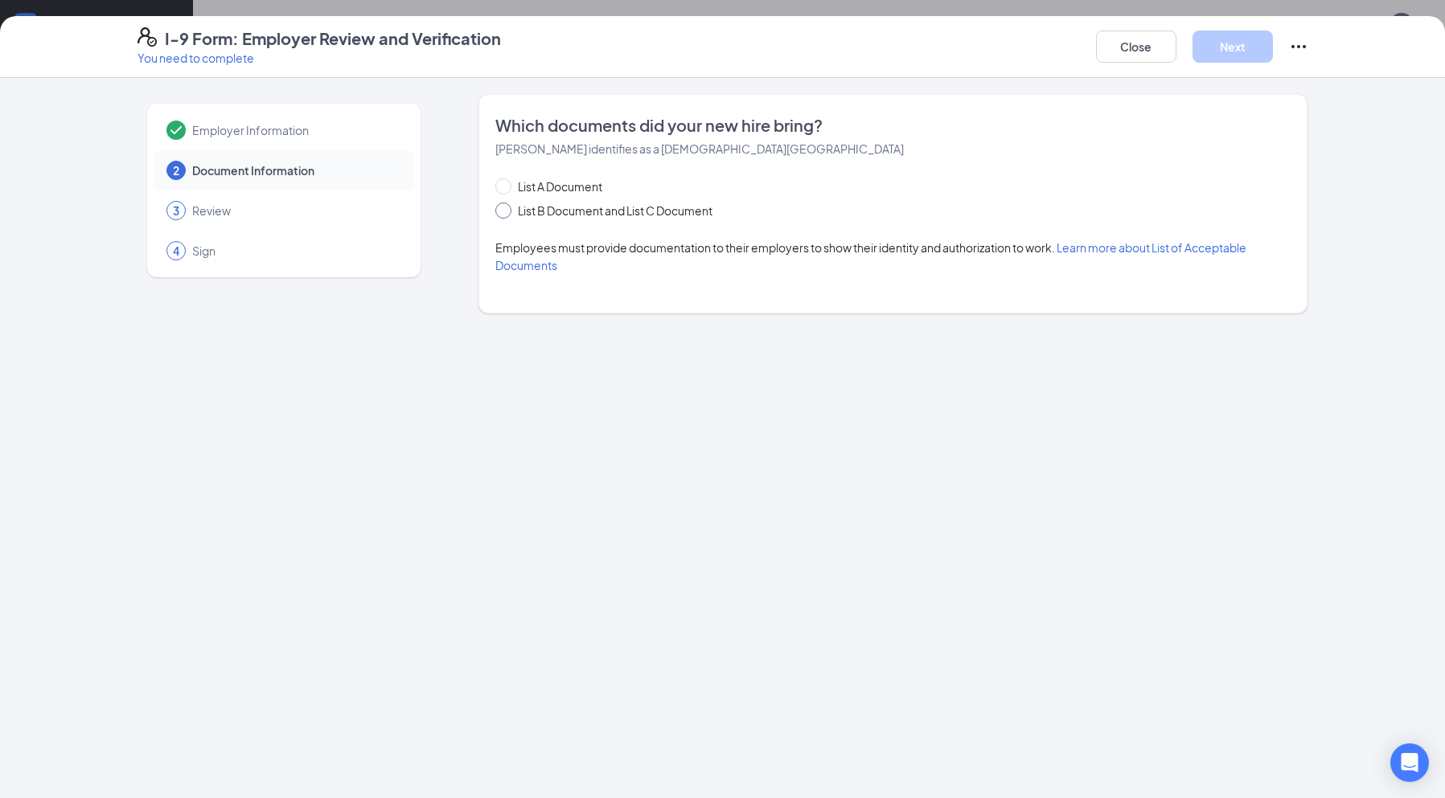
click at [509, 211] on span at bounding box center [503, 211] width 16 height 16
click at [507, 211] on input "List B Document and List C Document" at bounding box center [500, 208] width 11 height 11
radio input "true"
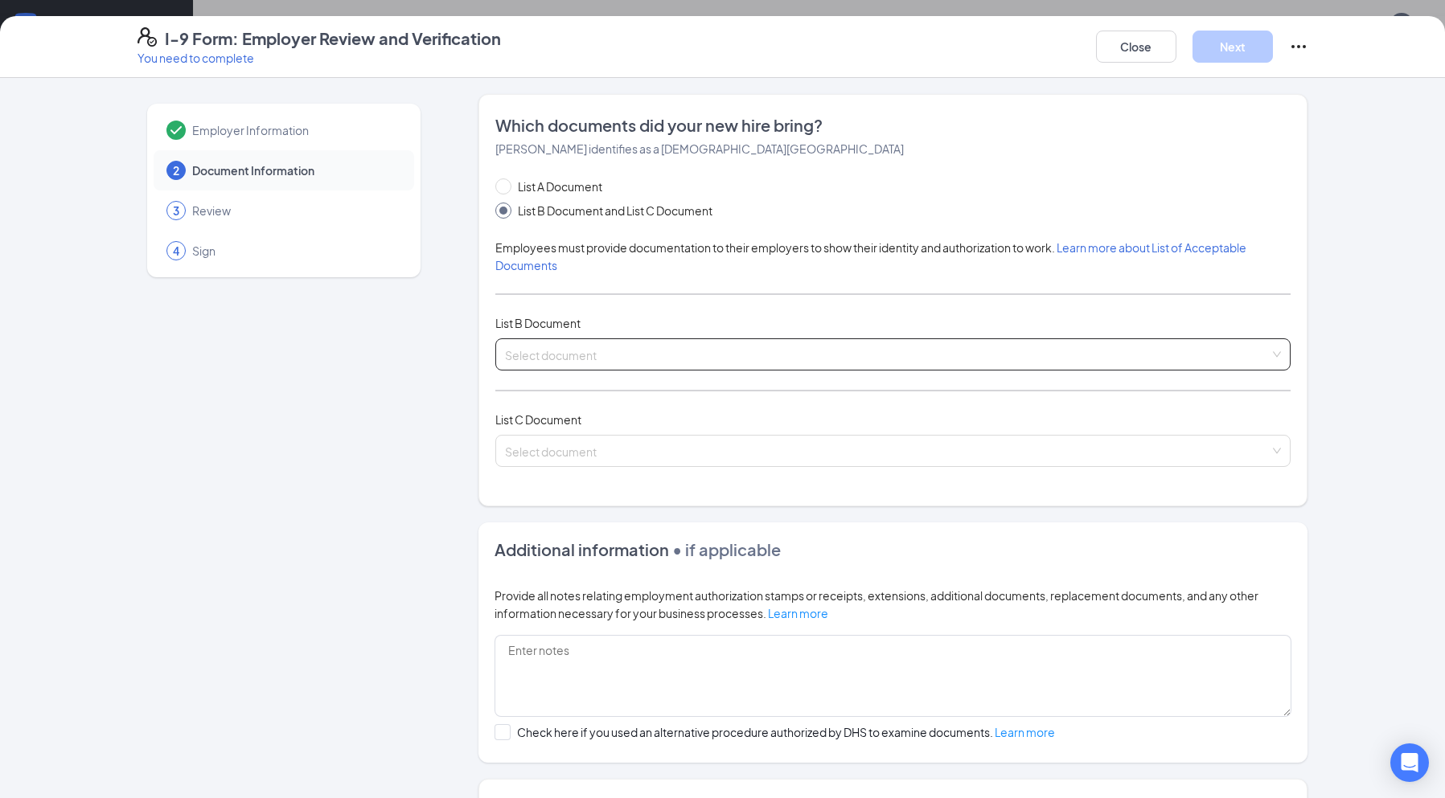
click at [1265, 360] on div "Select document" at bounding box center [892, 354] width 795 height 32
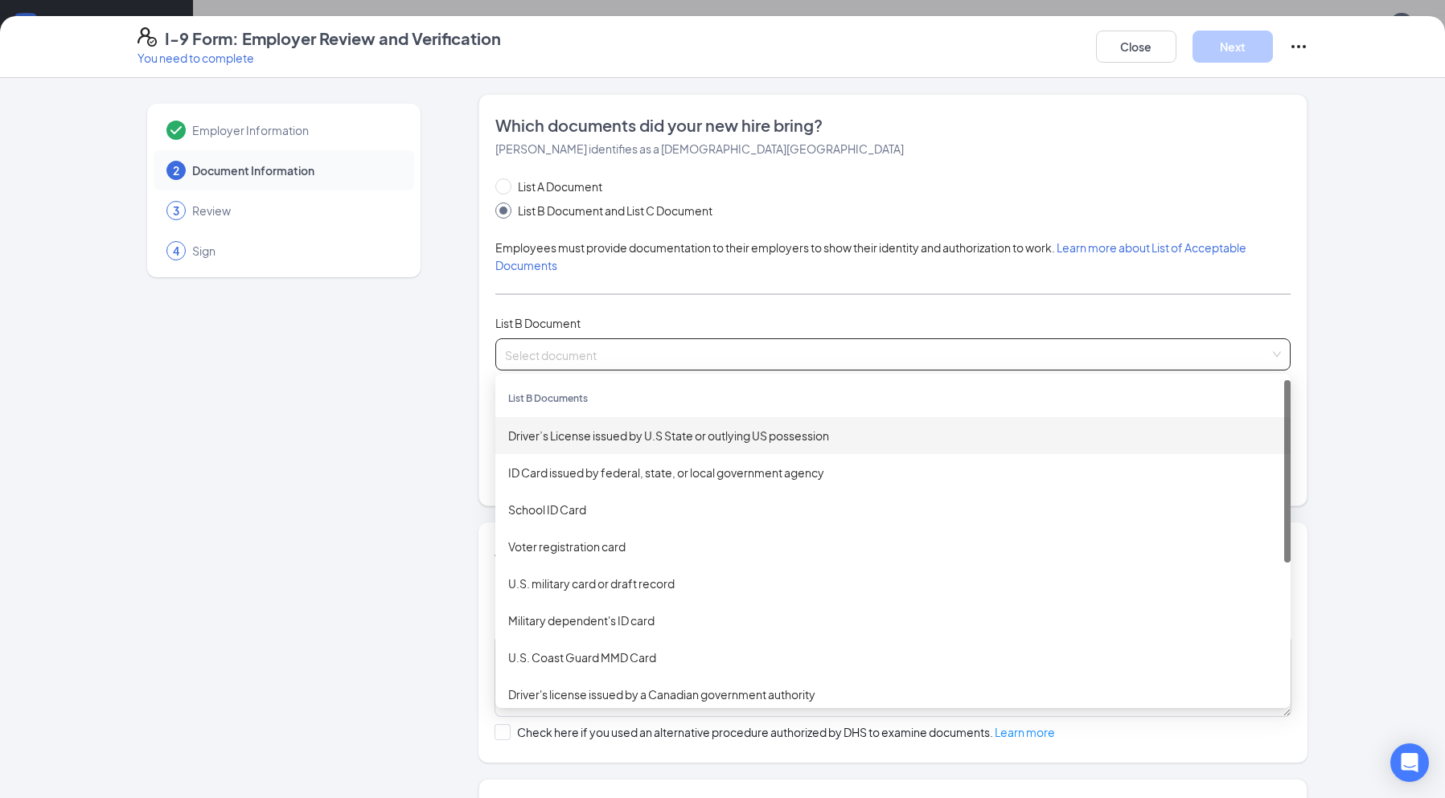
click at [755, 437] on div "Driver’s License issued by U.S State or outlying US possession" at bounding box center [892, 436] width 769 height 18
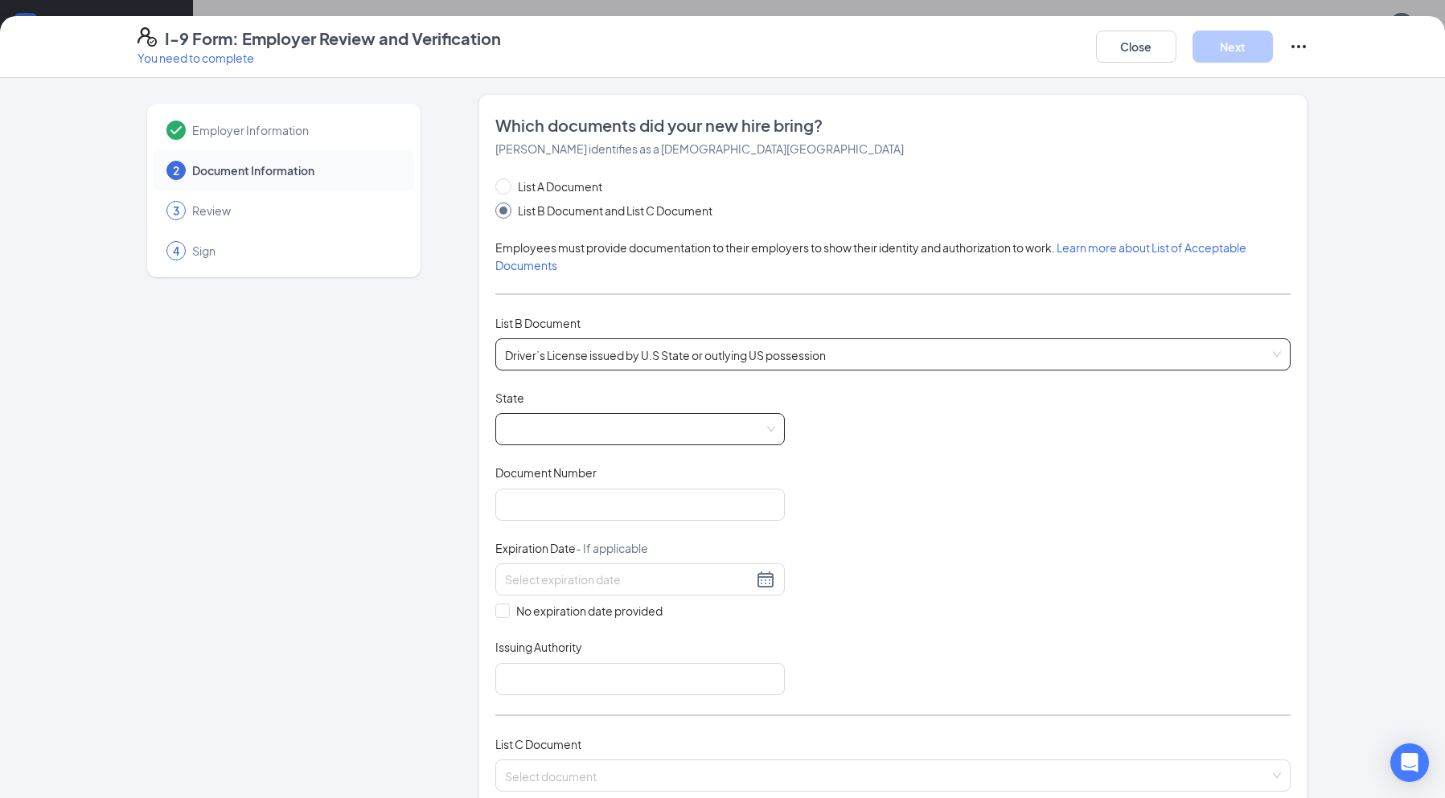
click at [757, 431] on span at bounding box center [640, 429] width 270 height 31
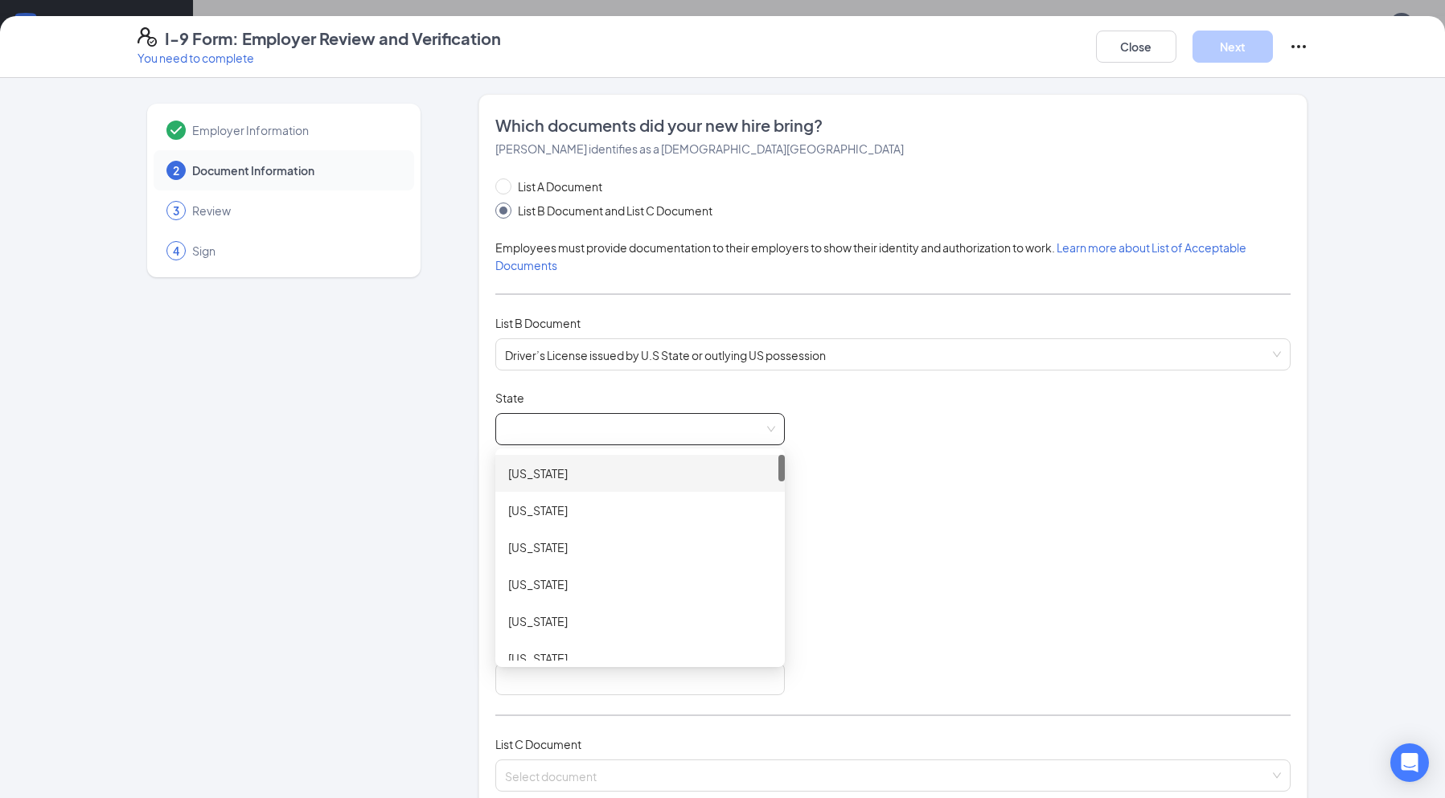
click at [581, 474] on div "[US_STATE]" at bounding box center [640, 474] width 264 height 18
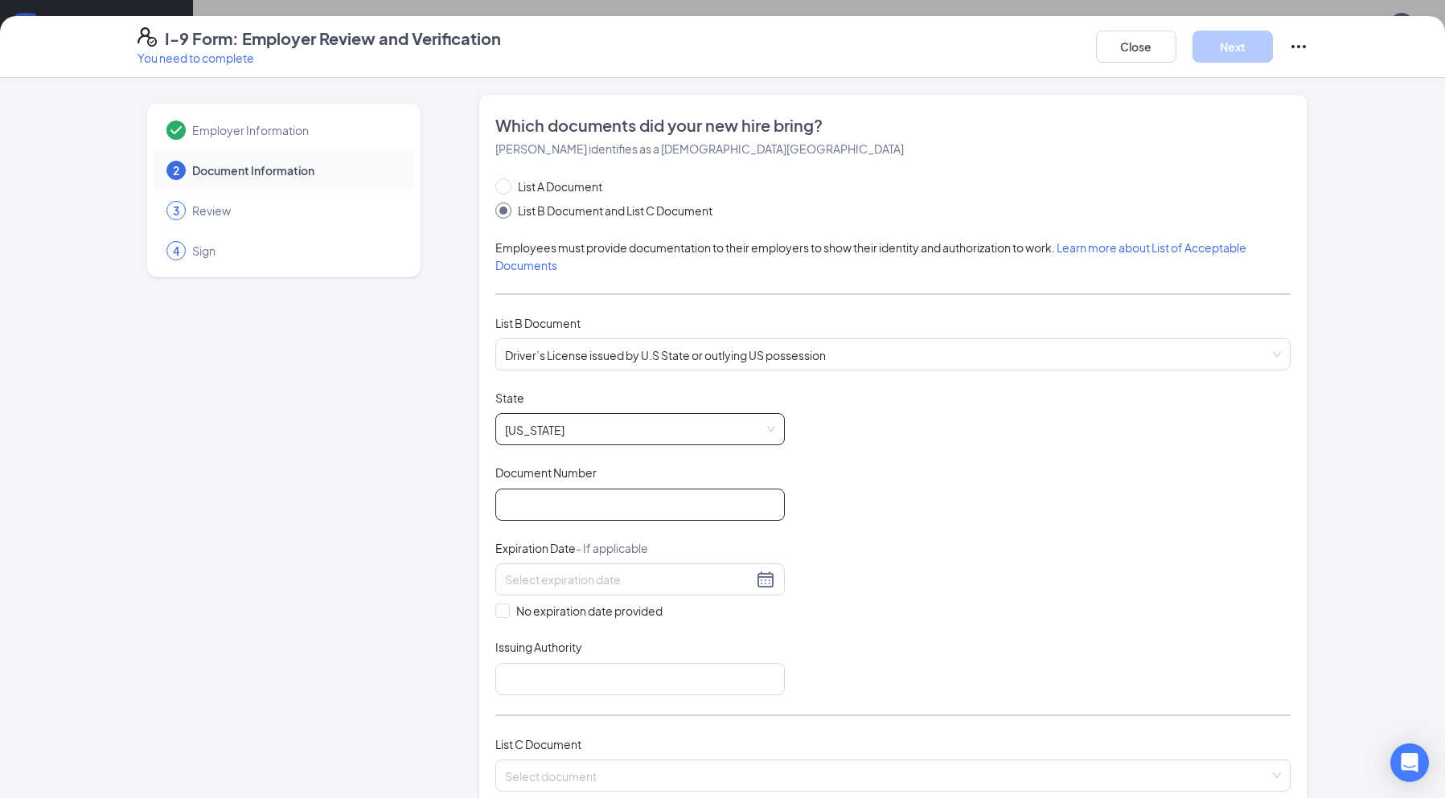
click at [576, 508] on input "Document Number" at bounding box center [639, 505] width 289 height 32
type input "8961130"
click at [531, 588] on input at bounding box center [629, 580] width 248 height 18
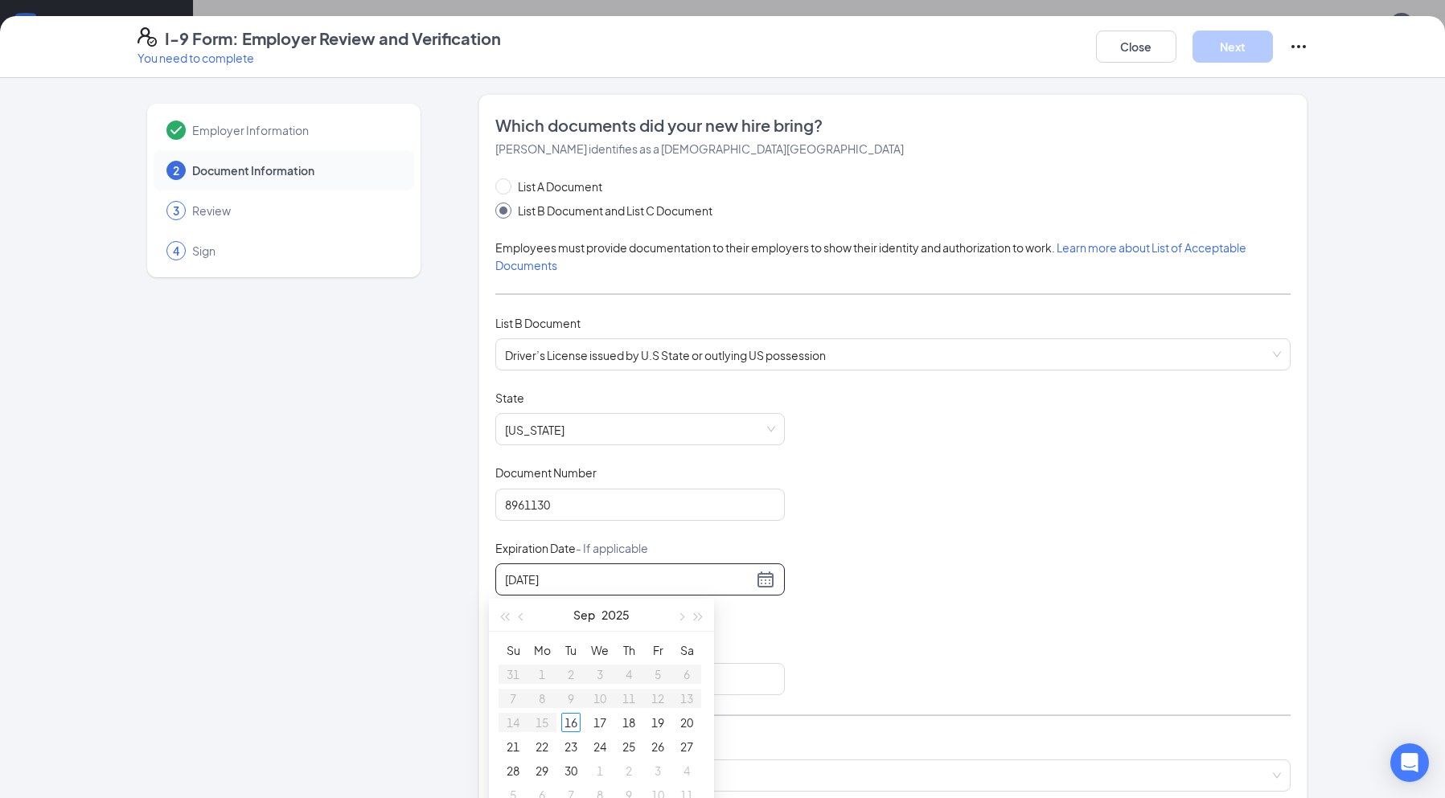
type input "[DATE]"
click at [832, 593] on div "Document Title Driver’s License issued by [DEMOGRAPHIC_DATA] State or outlying …" at bounding box center [892, 543] width 795 height 306
click at [687, 580] on input at bounding box center [629, 580] width 248 height 18
type input "[DATE]"
click at [837, 617] on div "Document Title Driver’s License issued by [DEMOGRAPHIC_DATA] State or outlying …" at bounding box center [892, 543] width 795 height 306
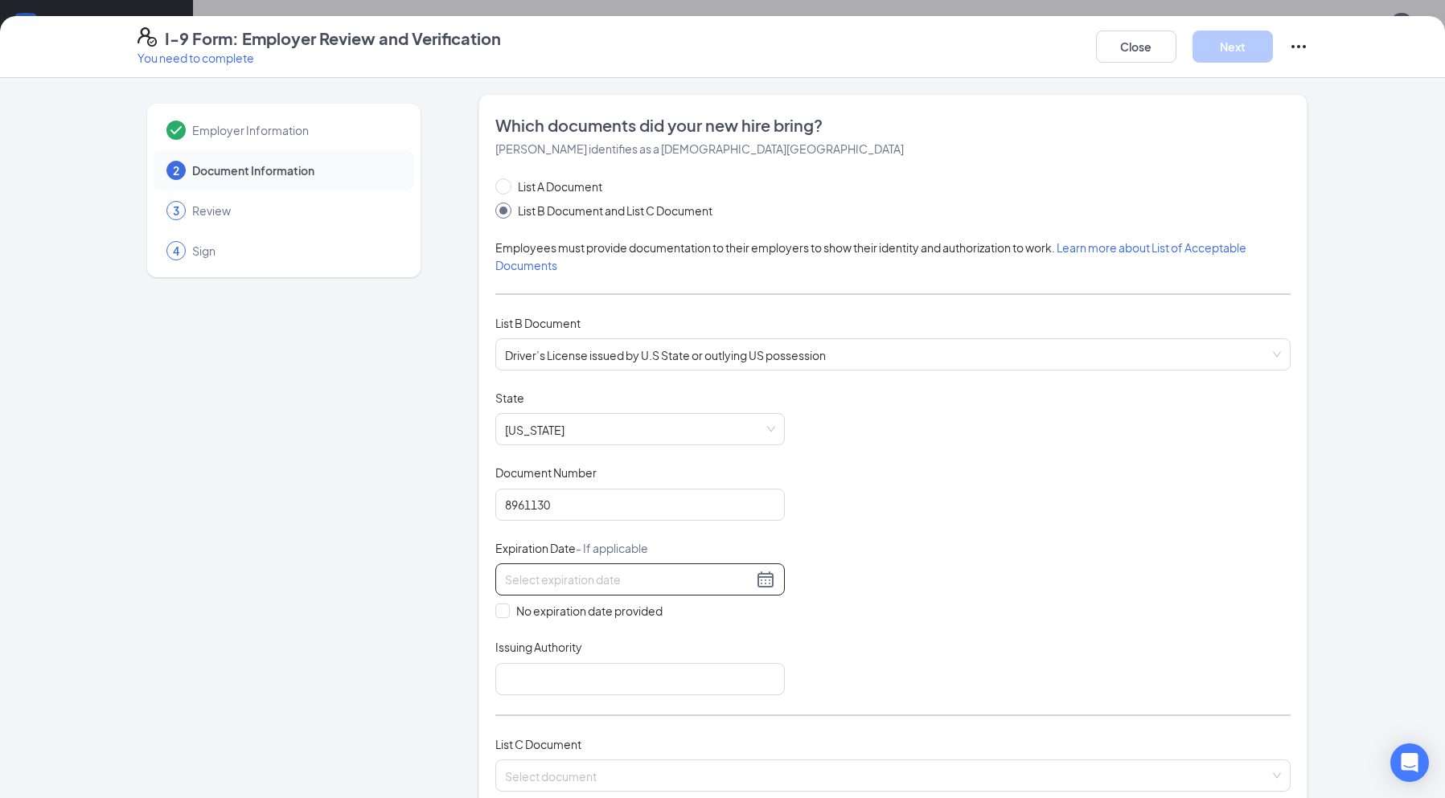
click at [723, 589] on input at bounding box center [629, 580] width 248 height 18
click at [524, 580] on input "11/225/2025" at bounding box center [629, 580] width 248 height 18
click at [569, 769] on div "25" at bounding box center [570, 770] width 19 height 19
type input "[DATE]"
click at [537, 679] on input "Issuing Authority" at bounding box center [639, 679] width 289 height 32
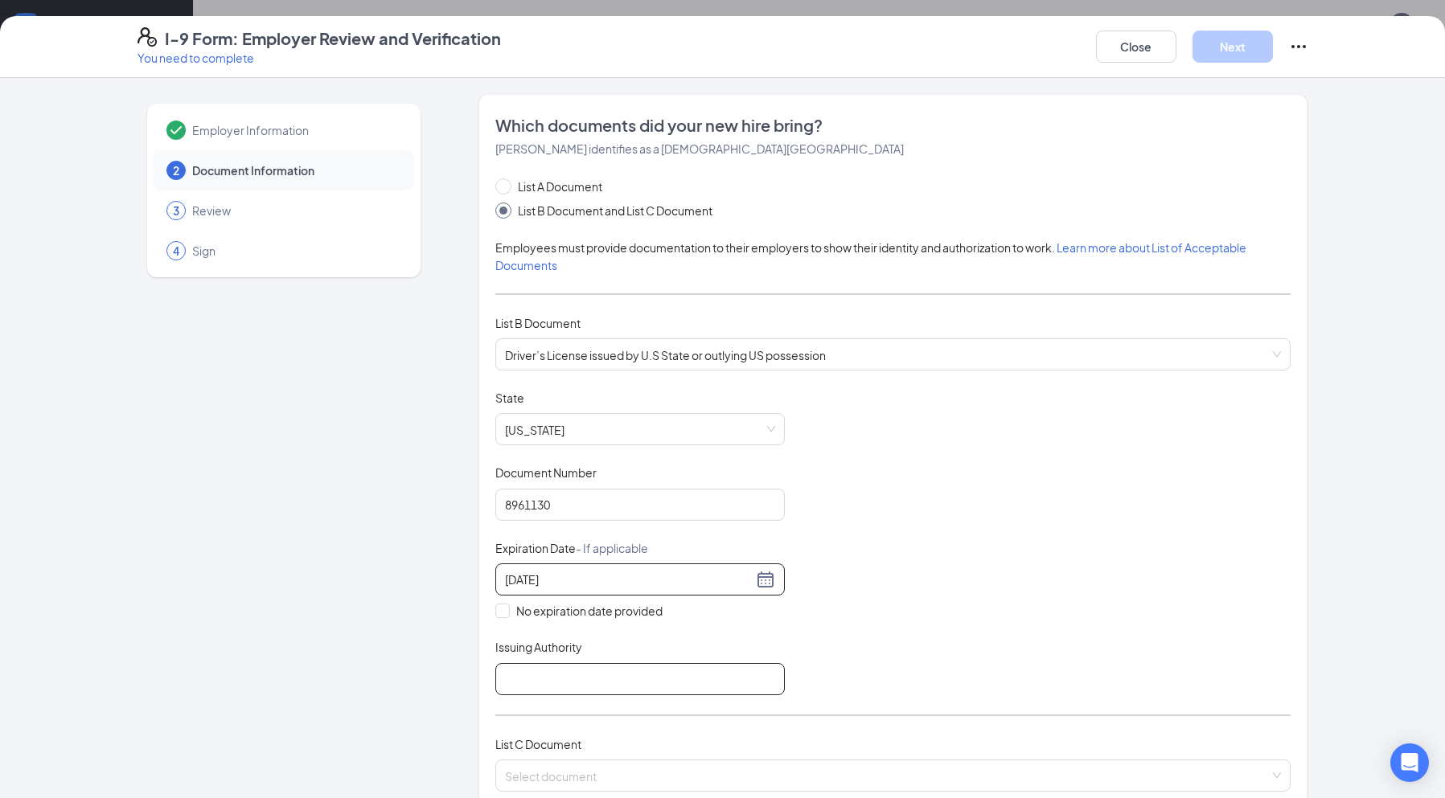
type input "[US_STATE]"
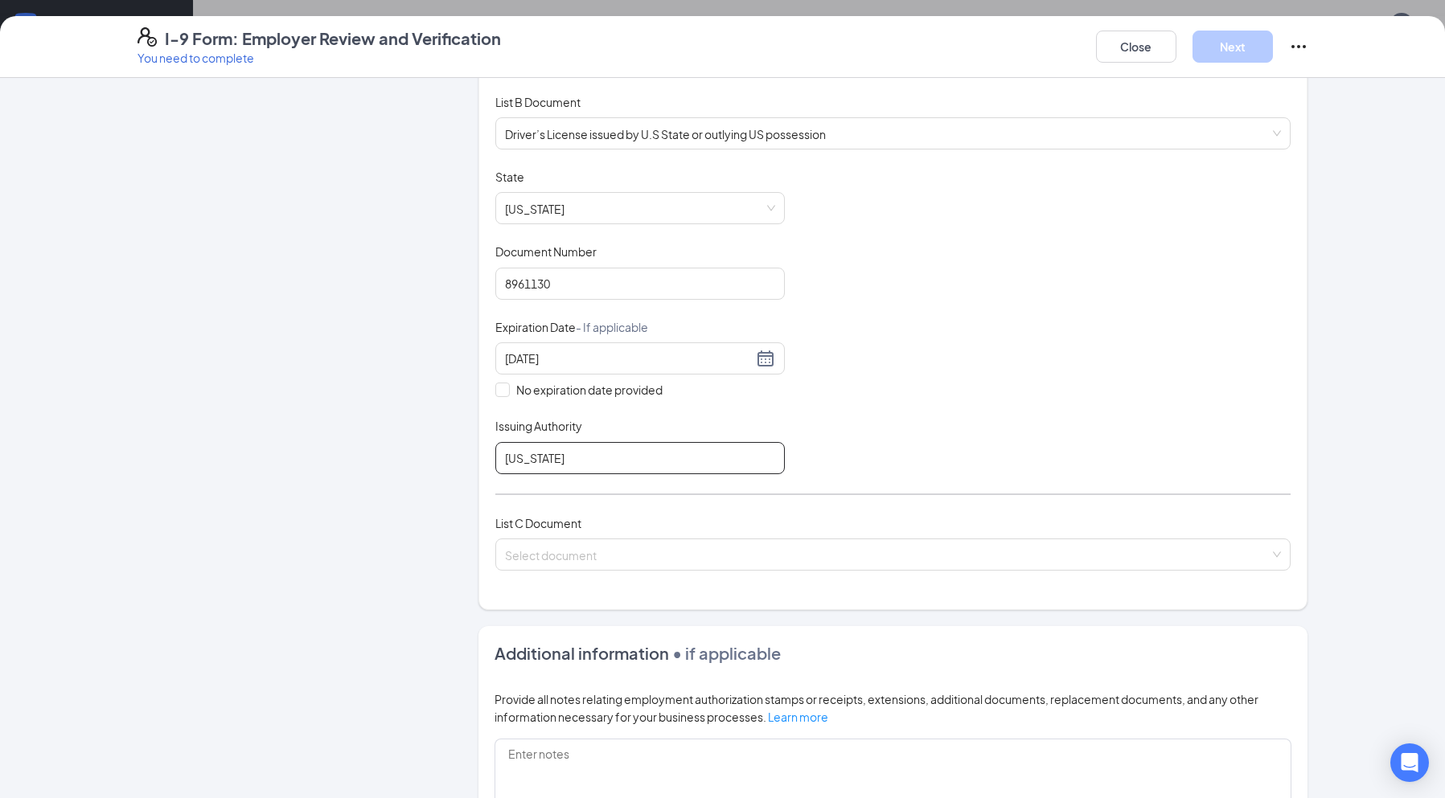
scroll to position [241, 0]
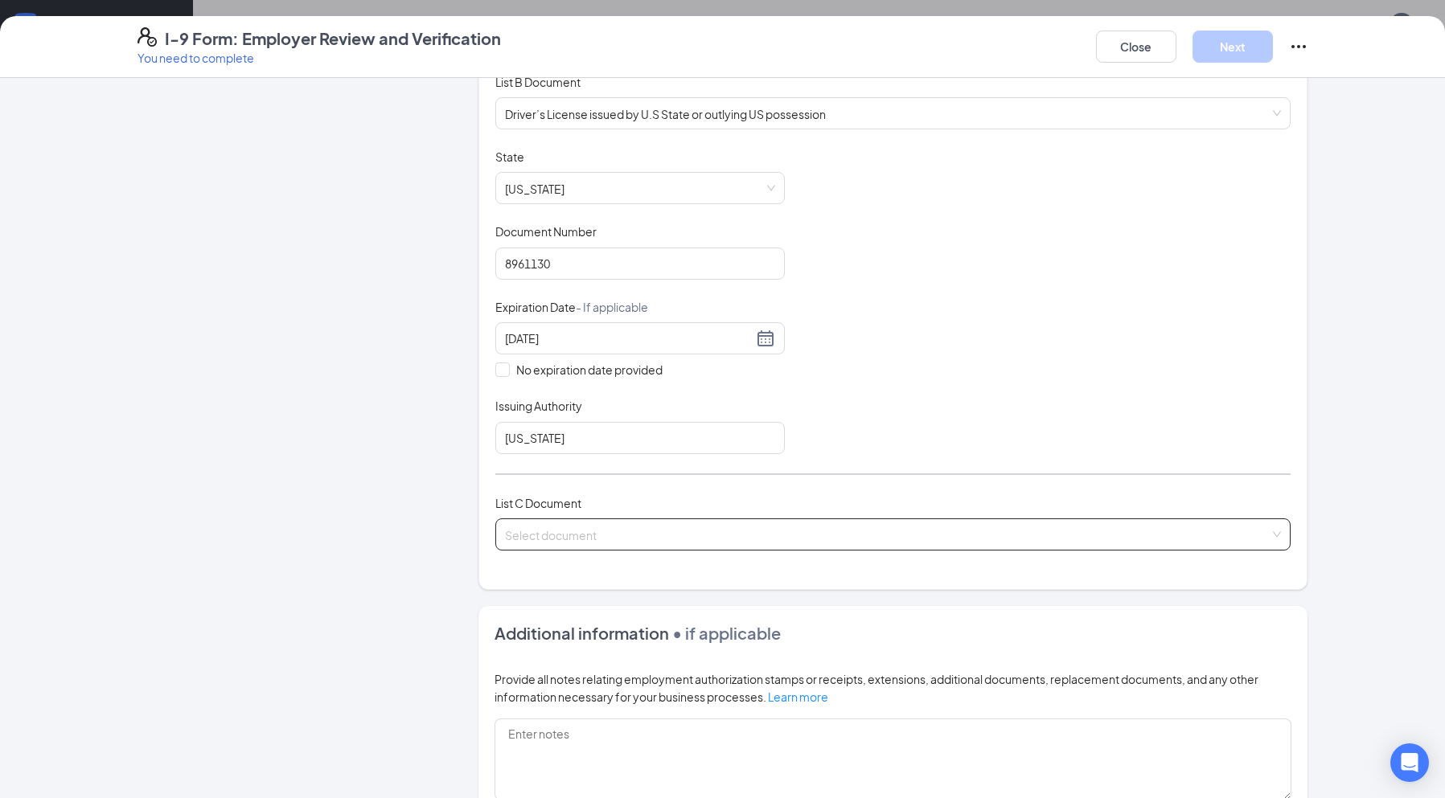
click at [1251, 533] on input "search" at bounding box center [887, 531] width 765 height 24
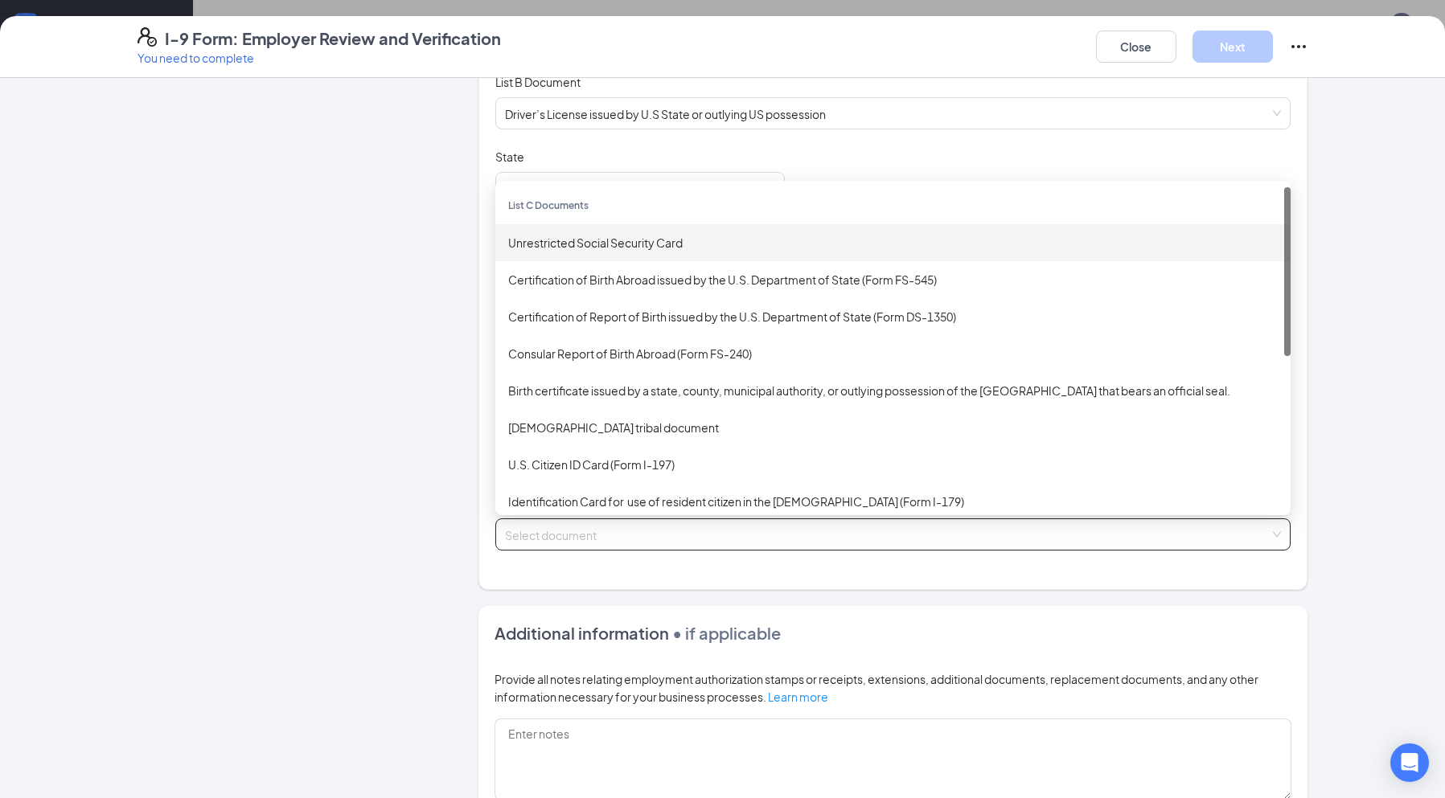
click at [568, 243] on div "Unrestricted Social Security Card" at bounding box center [892, 243] width 769 height 18
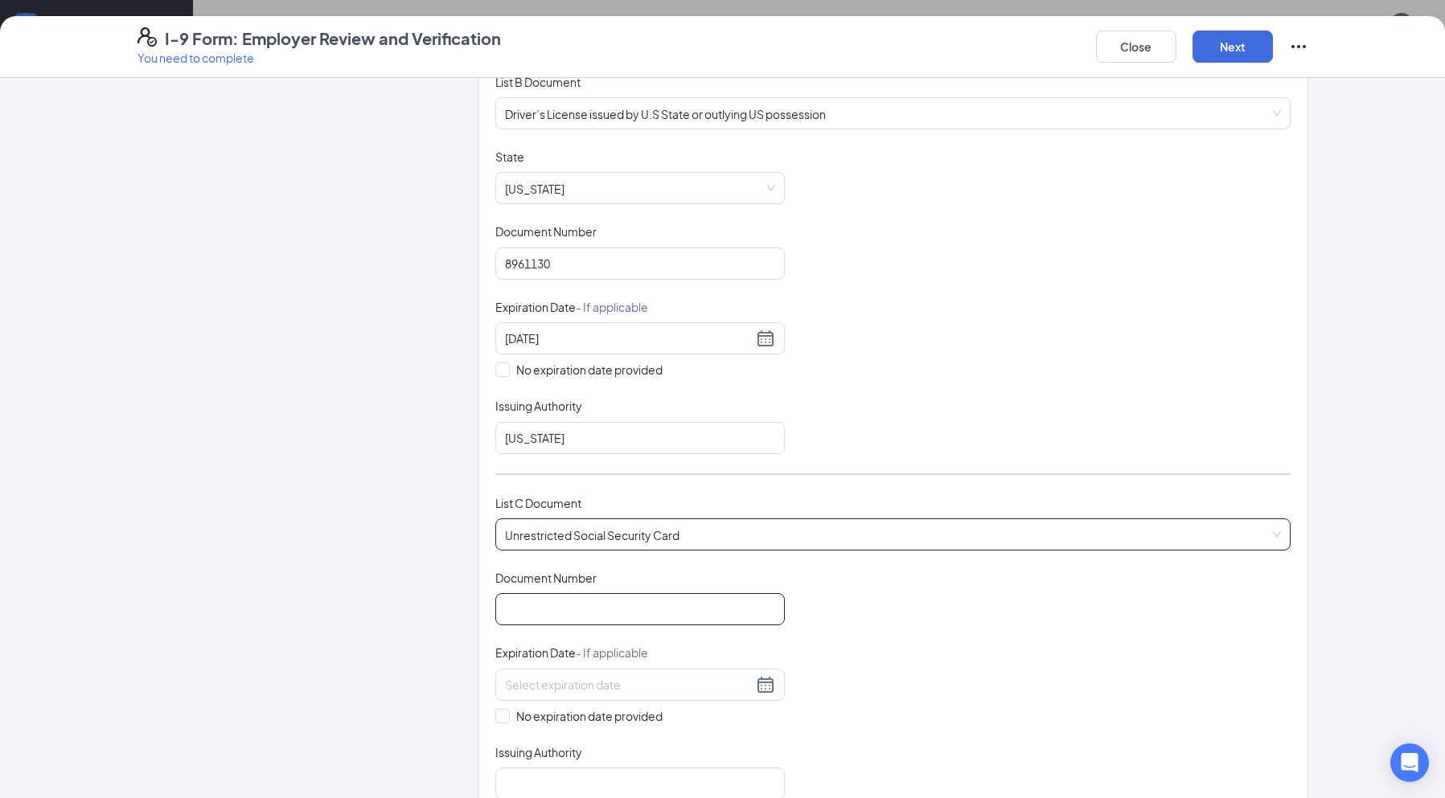
click at [615, 605] on input "Document Number" at bounding box center [639, 609] width 289 height 32
type input "420497200"
click at [495, 722] on span at bounding box center [502, 716] width 14 height 14
click at [495, 720] on input "No expiration date provided" at bounding box center [500, 714] width 11 height 11
checkbox input "true"
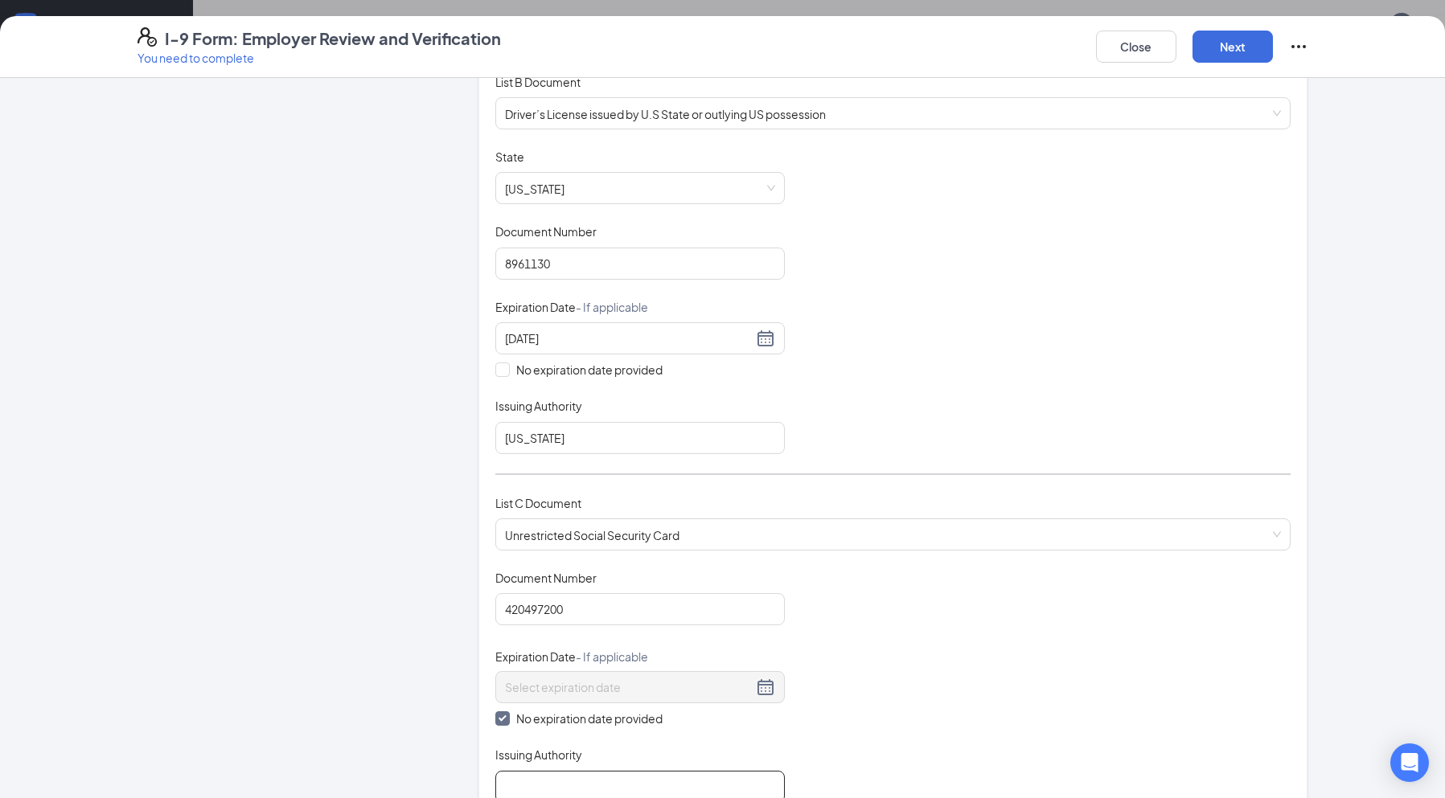
click at [526, 775] on input "Issuing Authority" at bounding box center [639, 787] width 289 height 32
type input "Social Security Administration"
click at [1227, 55] on button "Next" at bounding box center [1232, 47] width 80 height 32
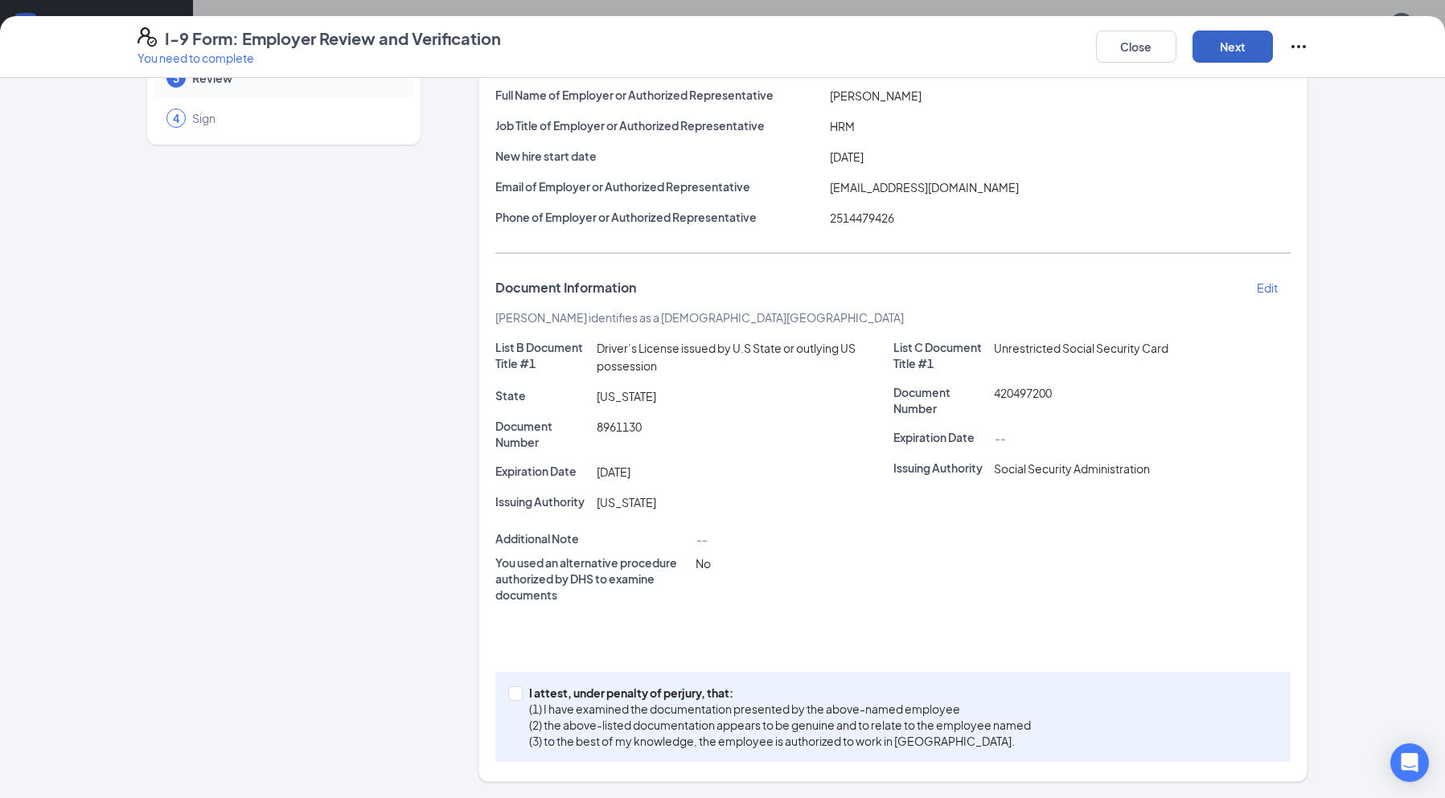
scroll to position [133, 0]
click at [508, 695] on input "I attest, under penalty of [PERSON_NAME], that: (1) I have examined the documen…" at bounding box center [513, 692] width 11 height 11
checkbox input "true"
click at [1238, 51] on button "Next" at bounding box center [1232, 47] width 80 height 32
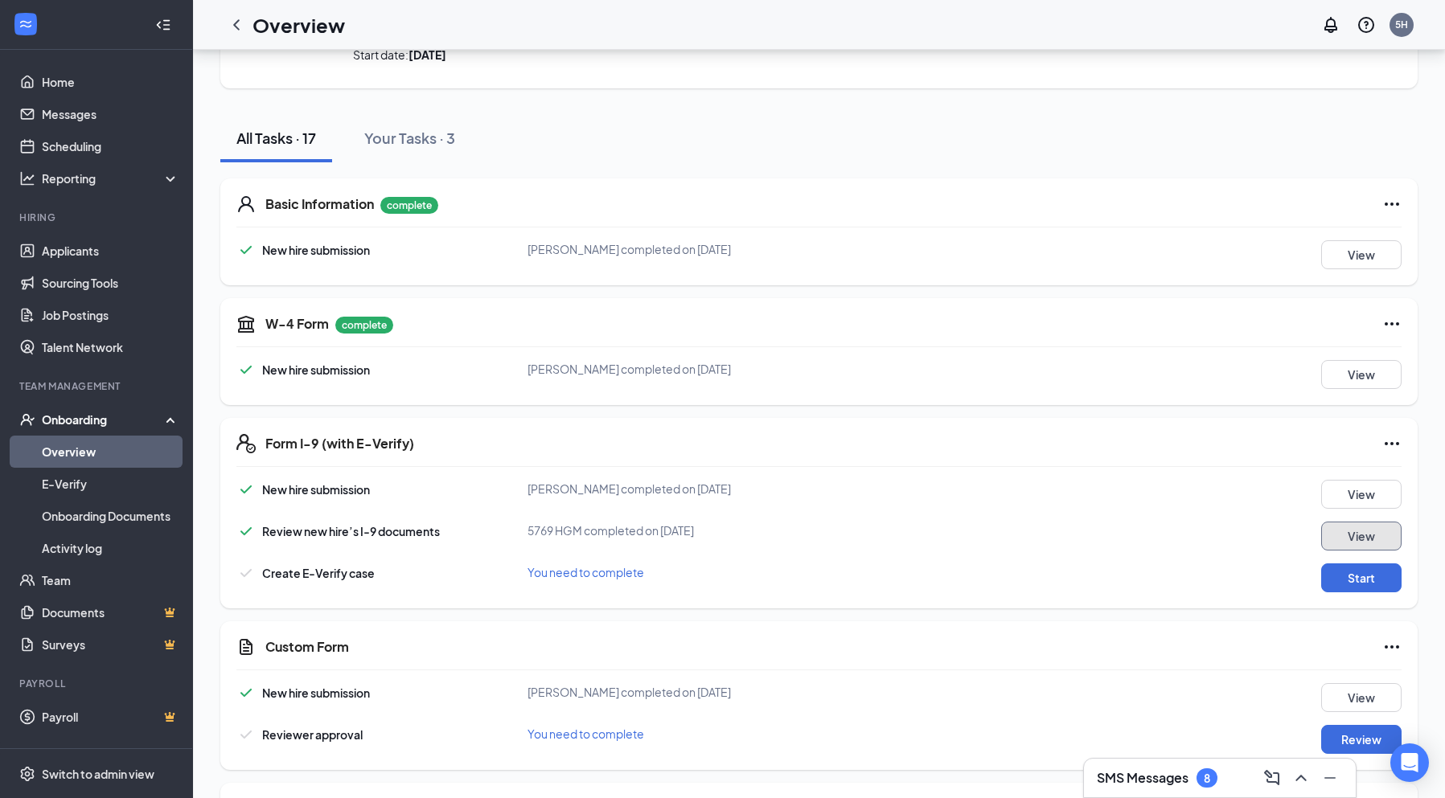
scroll to position [161, 0]
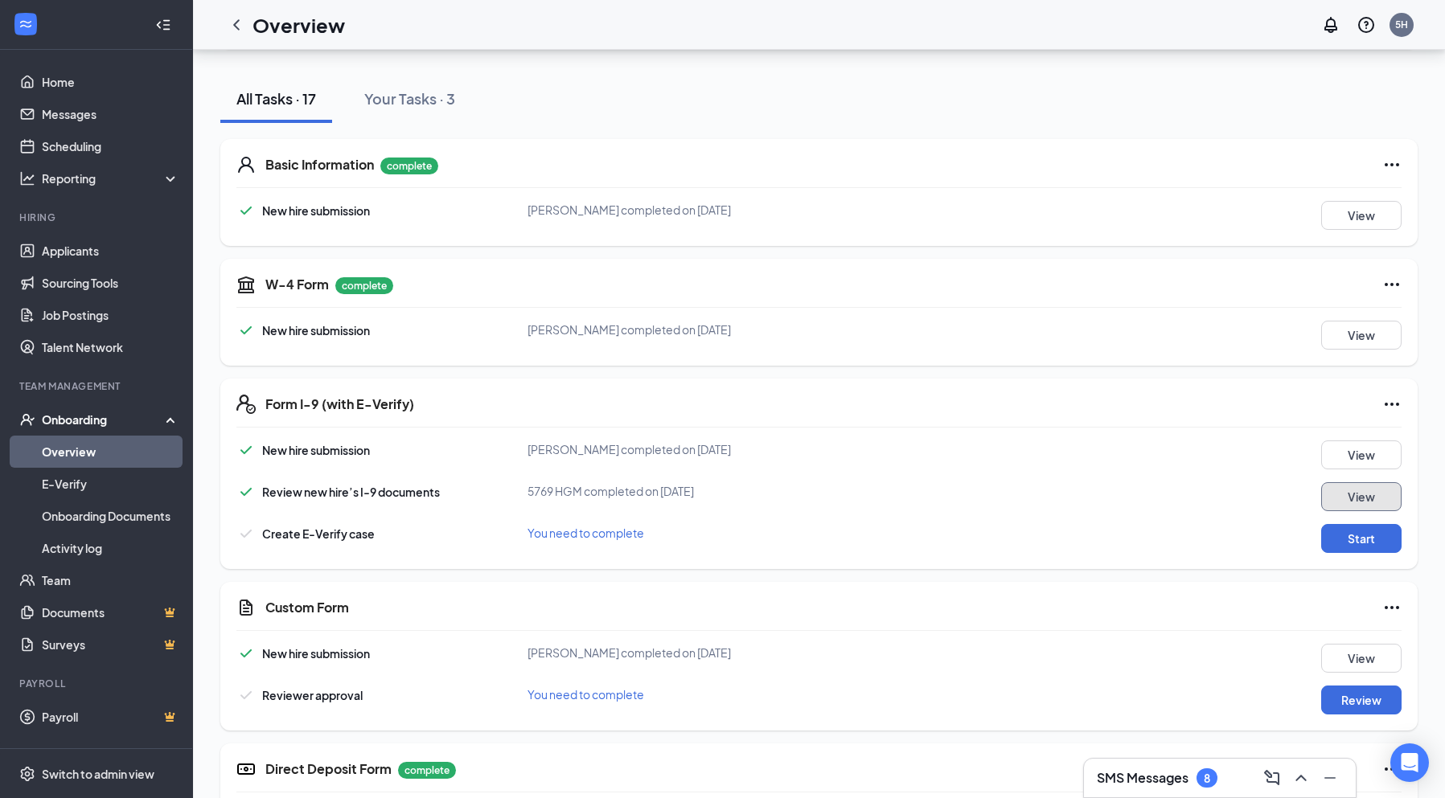
click at [1343, 492] on button "View" at bounding box center [1361, 496] width 80 height 29
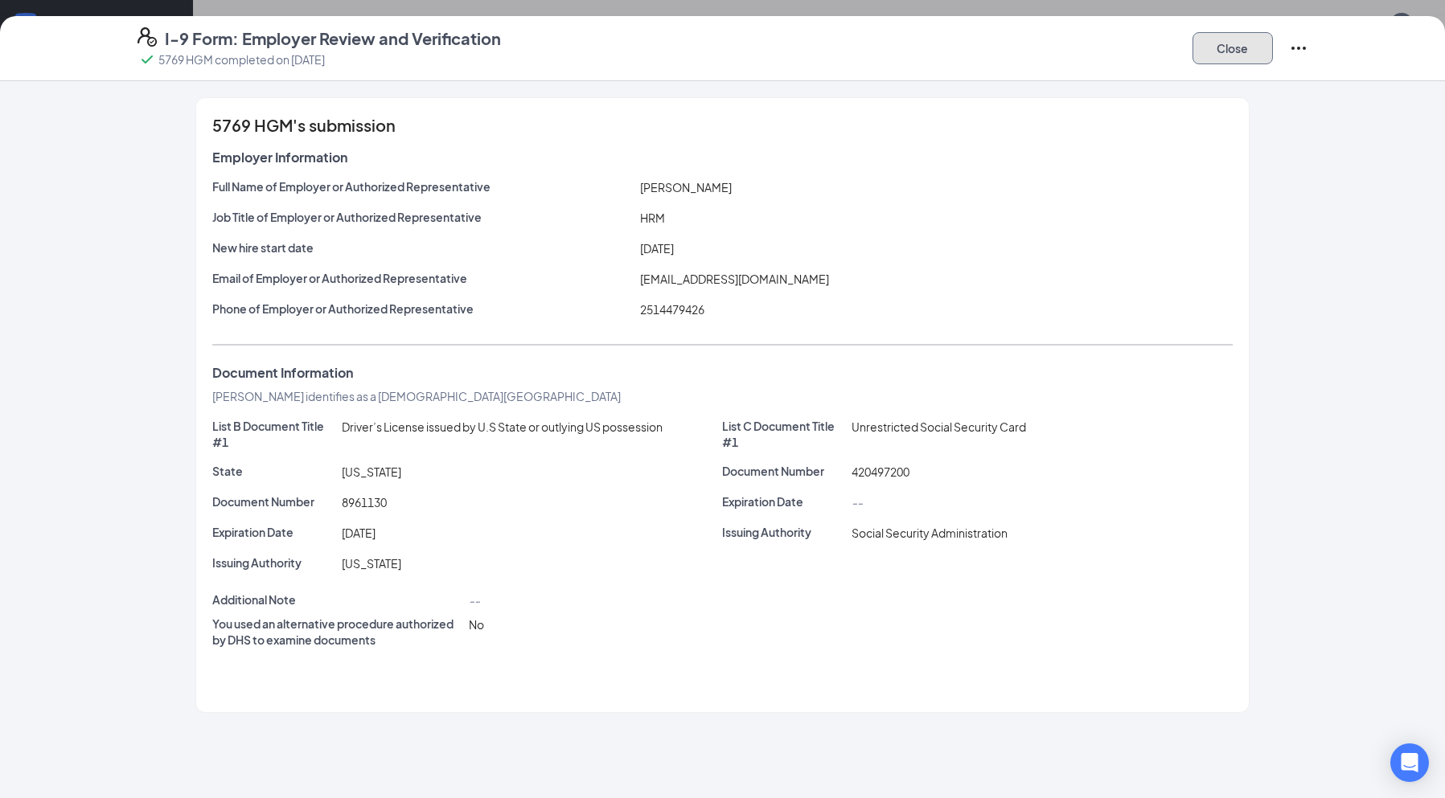
click at [1224, 58] on button "Close" at bounding box center [1232, 48] width 80 height 32
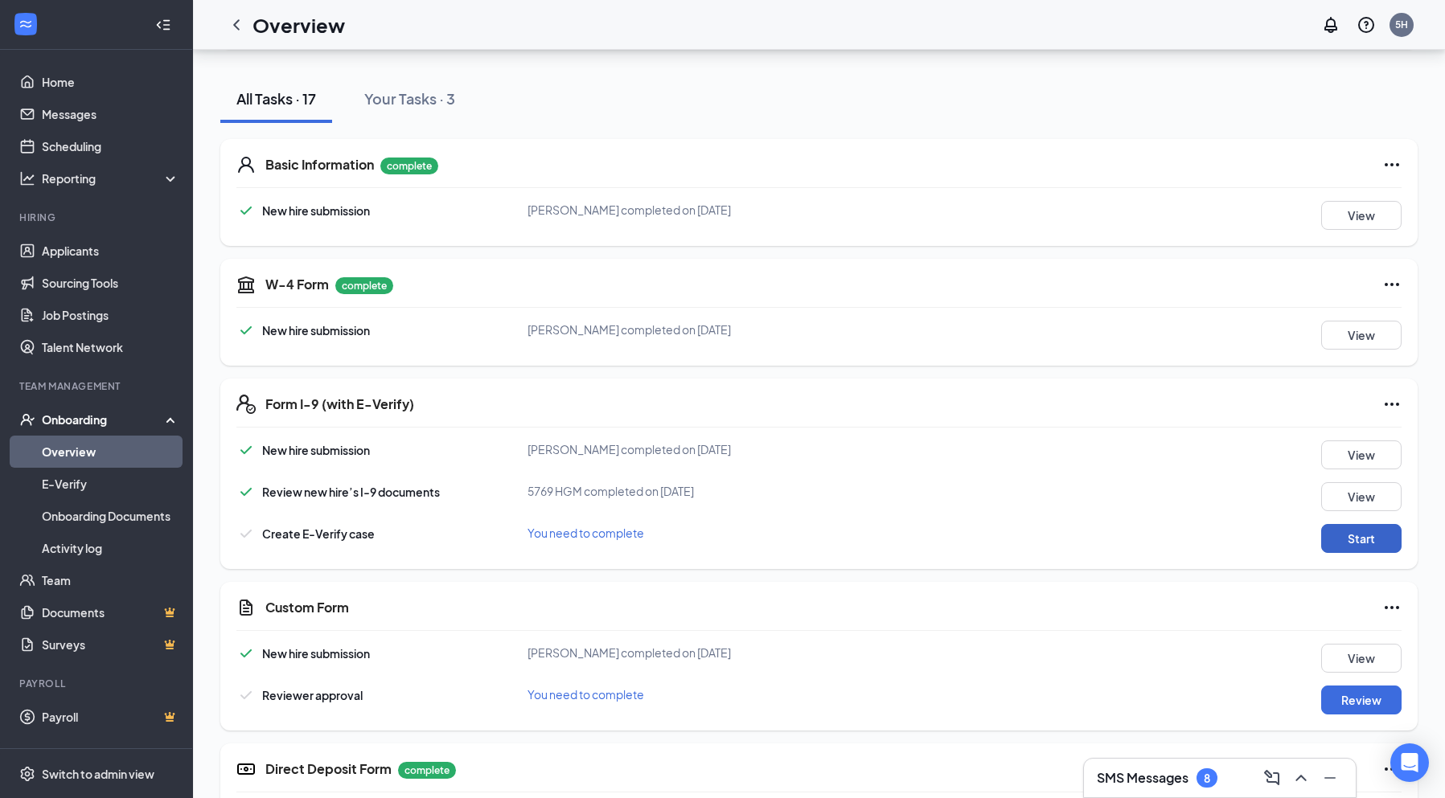
click at [1354, 537] on button "Start" at bounding box center [1361, 538] width 80 height 29
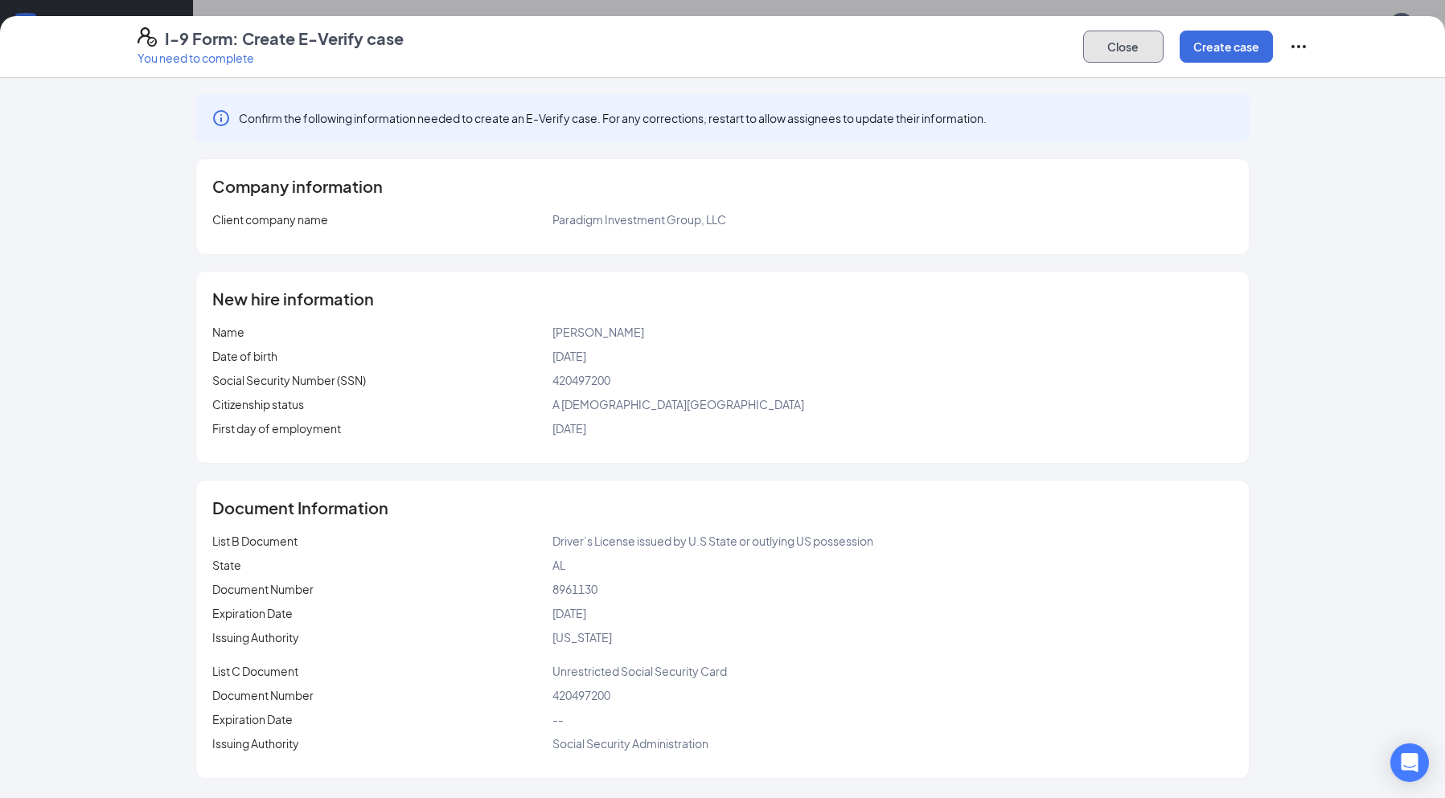
click at [1122, 53] on button "Close" at bounding box center [1123, 47] width 80 height 32
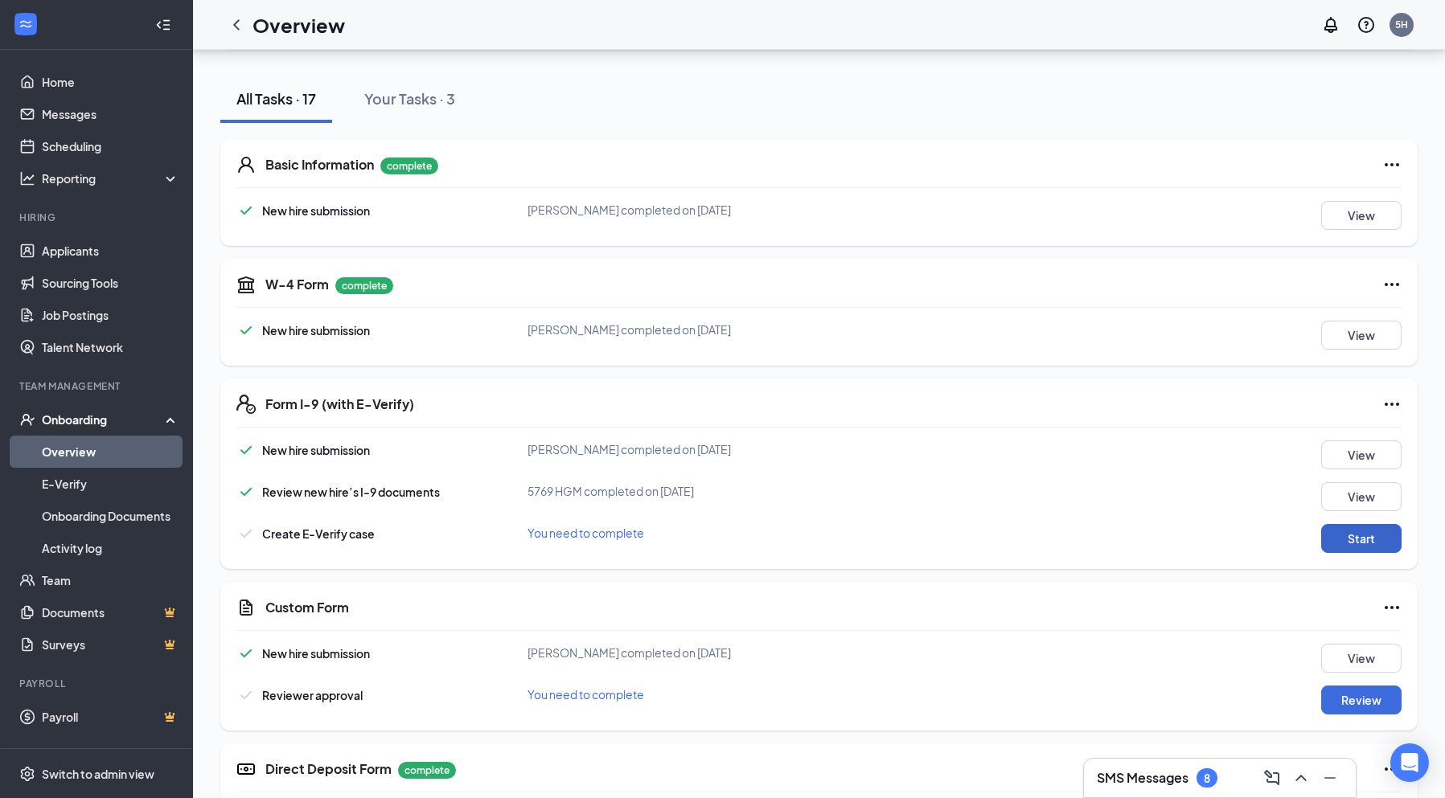
click at [1379, 543] on button "Start" at bounding box center [1361, 538] width 80 height 29
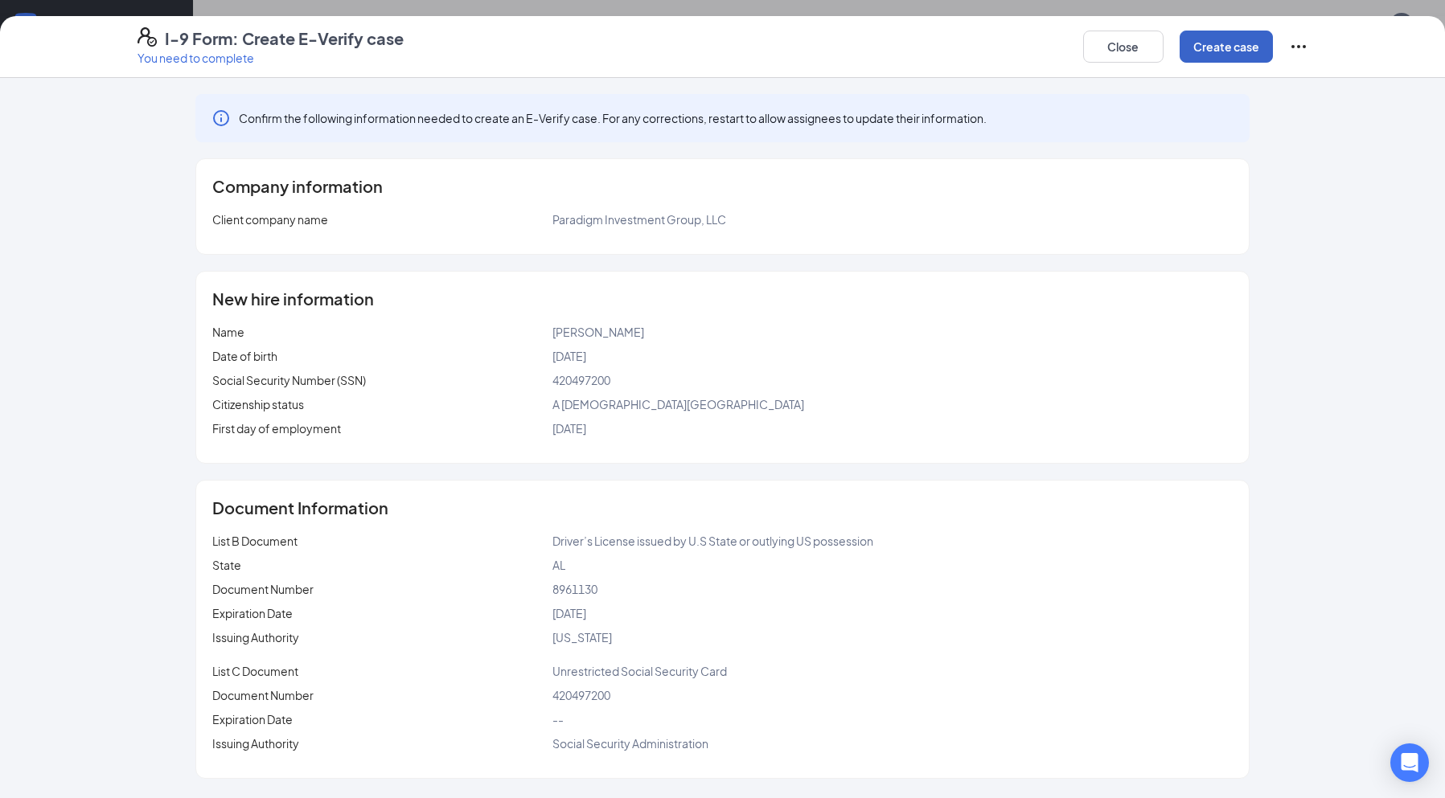
click at [1242, 46] on button "Create case" at bounding box center [1225, 47] width 93 height 32
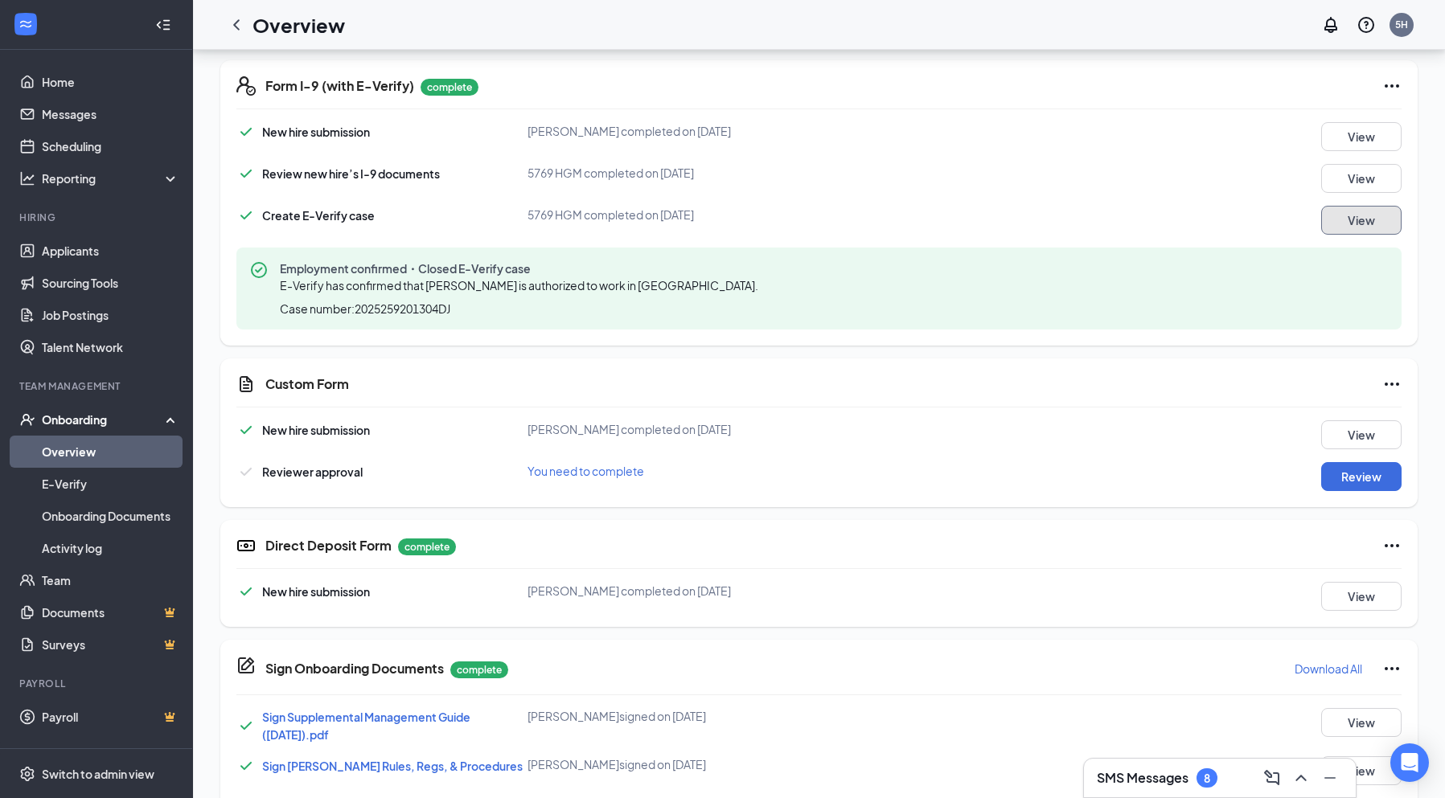
scroll to position [482, 0]
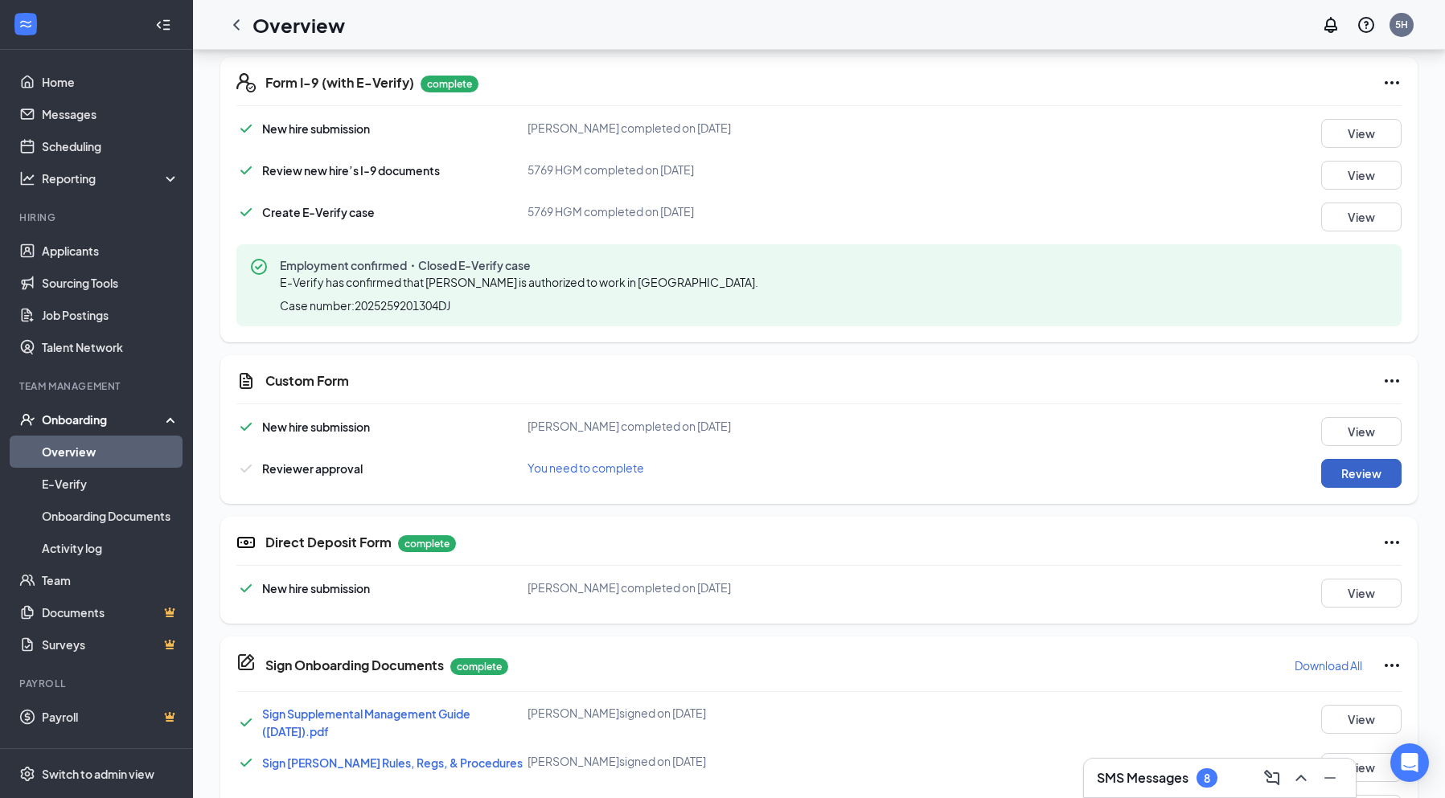
click at [1370, 466] on button "Review" at bounding box center [1361, 473] width 80 height 29
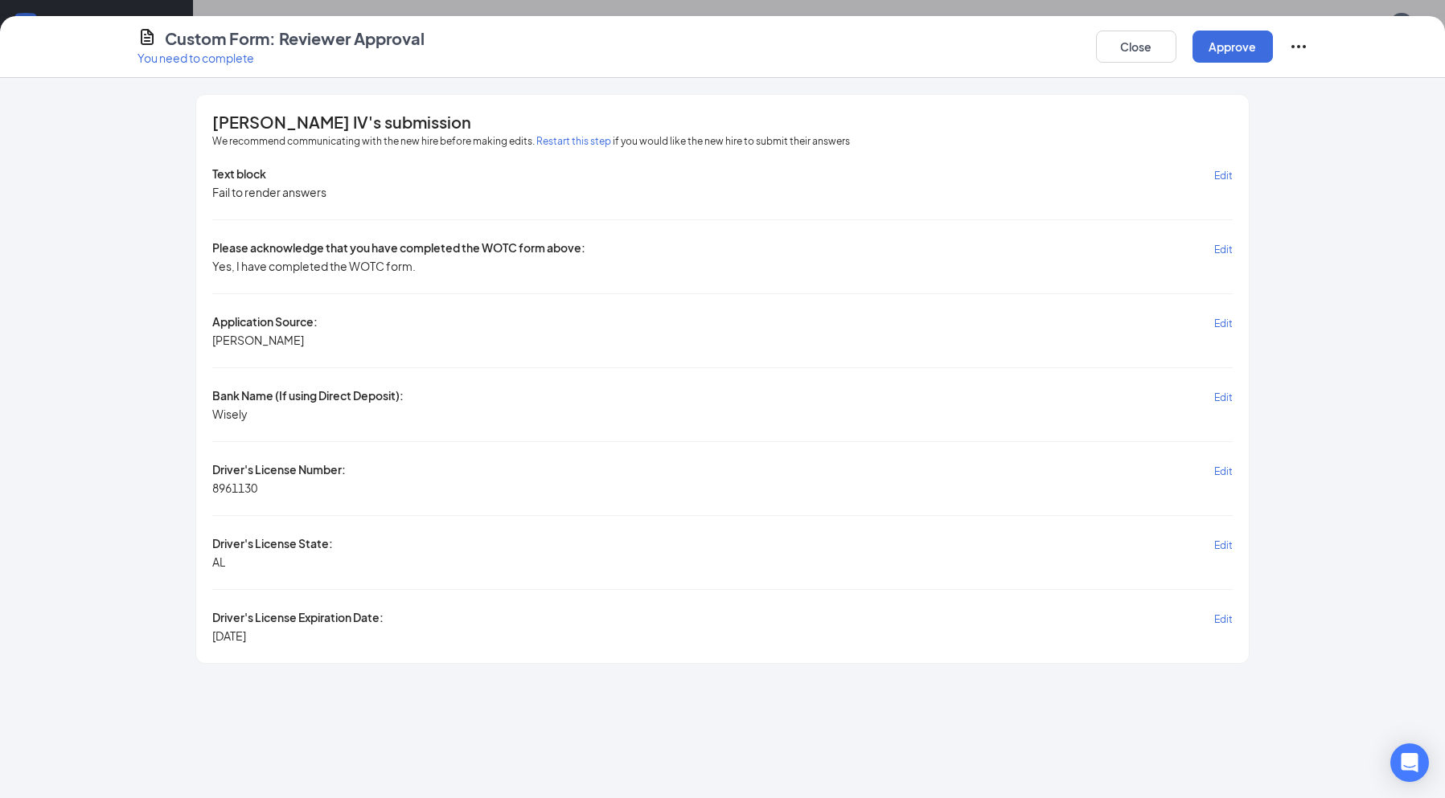
click at [1365, 474] on div "[PERSON_NAME] IV's submission We recommend communicating with the new hire befo…" at bounding box center [722, 438] width 1445 height 720
click at [1246, 42] on button "Approve" at bounding box center [1232, 47] width 80 height 32
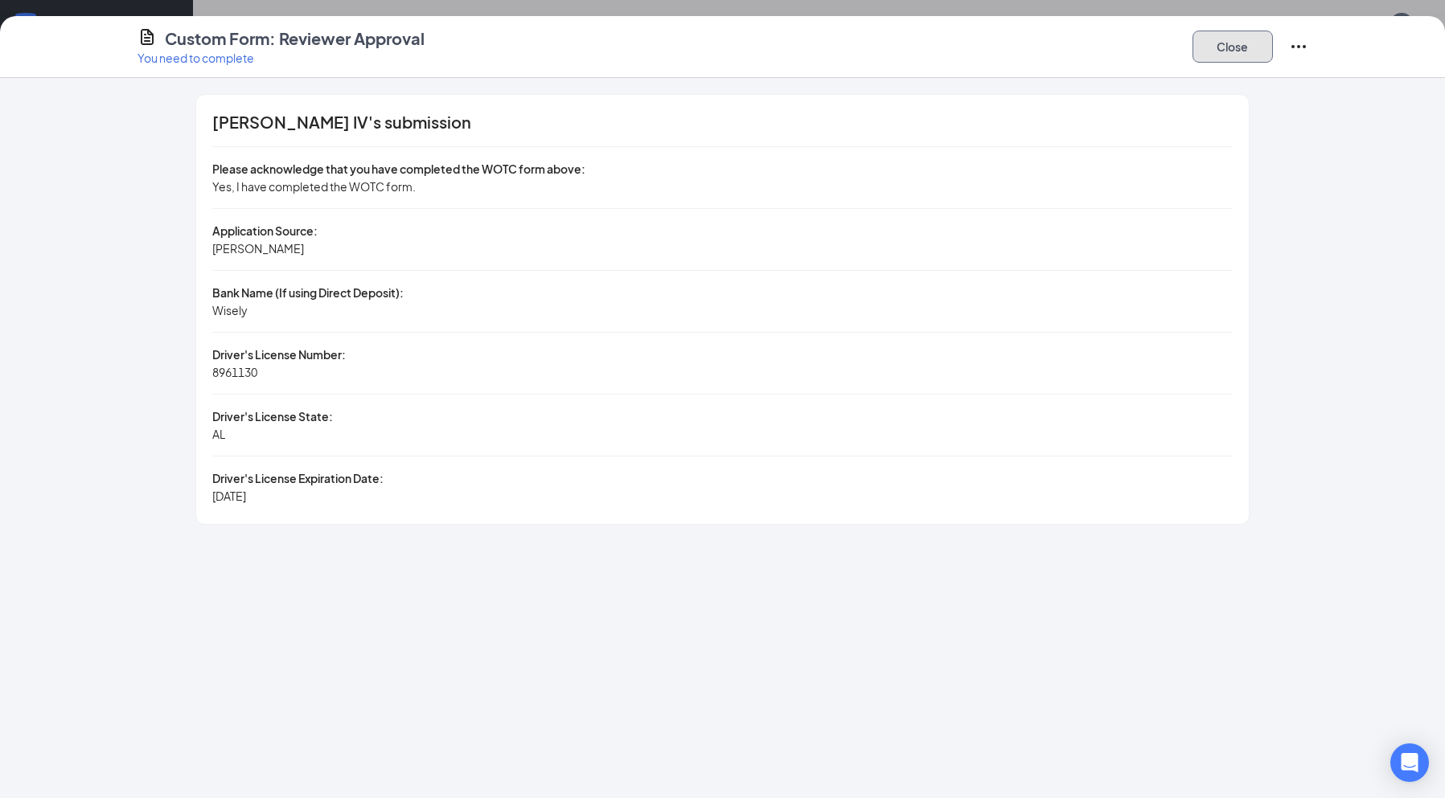
click at [1247, 47] on button "Close" at bounding box center [1232, 47] width 80 height 32
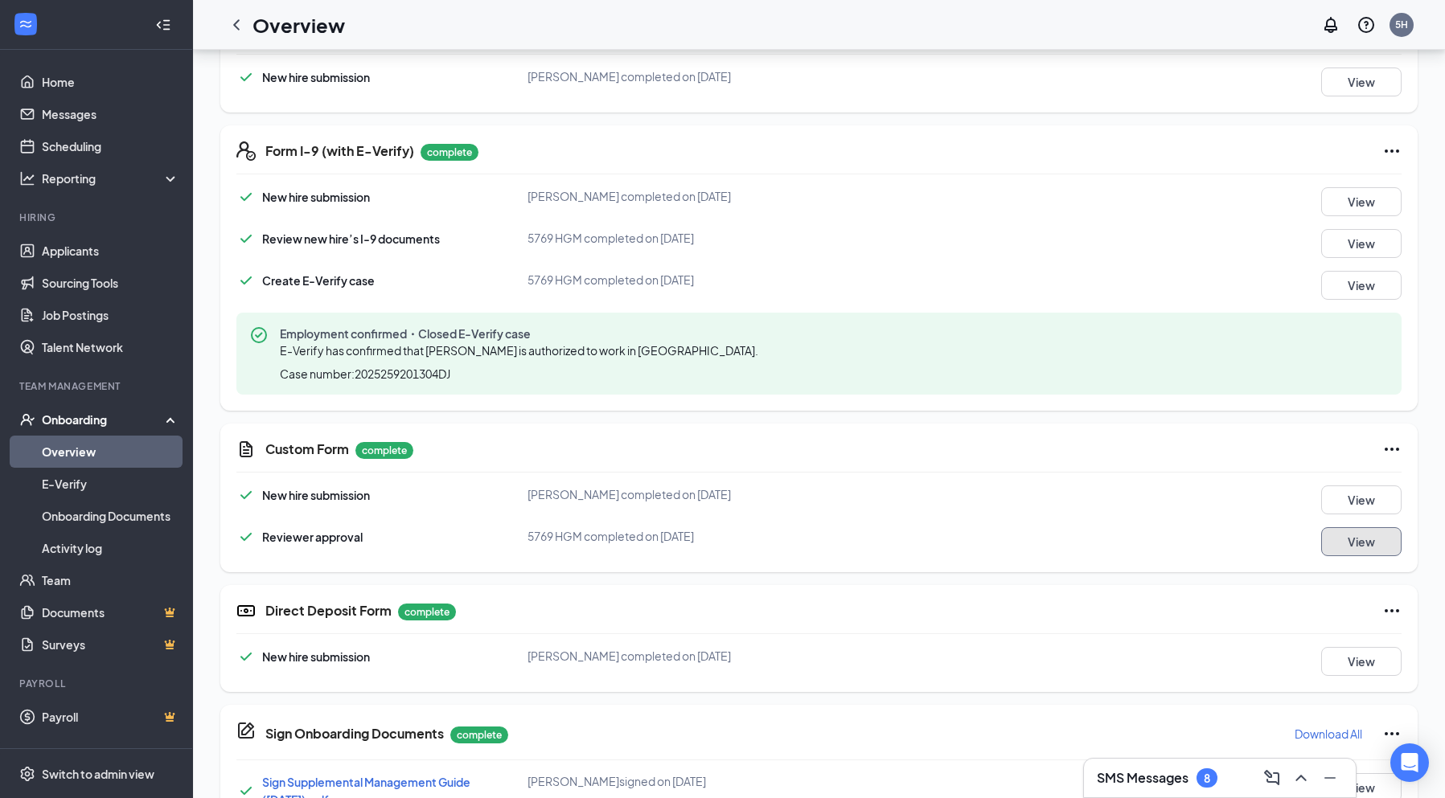
scroll to position [399, 0]
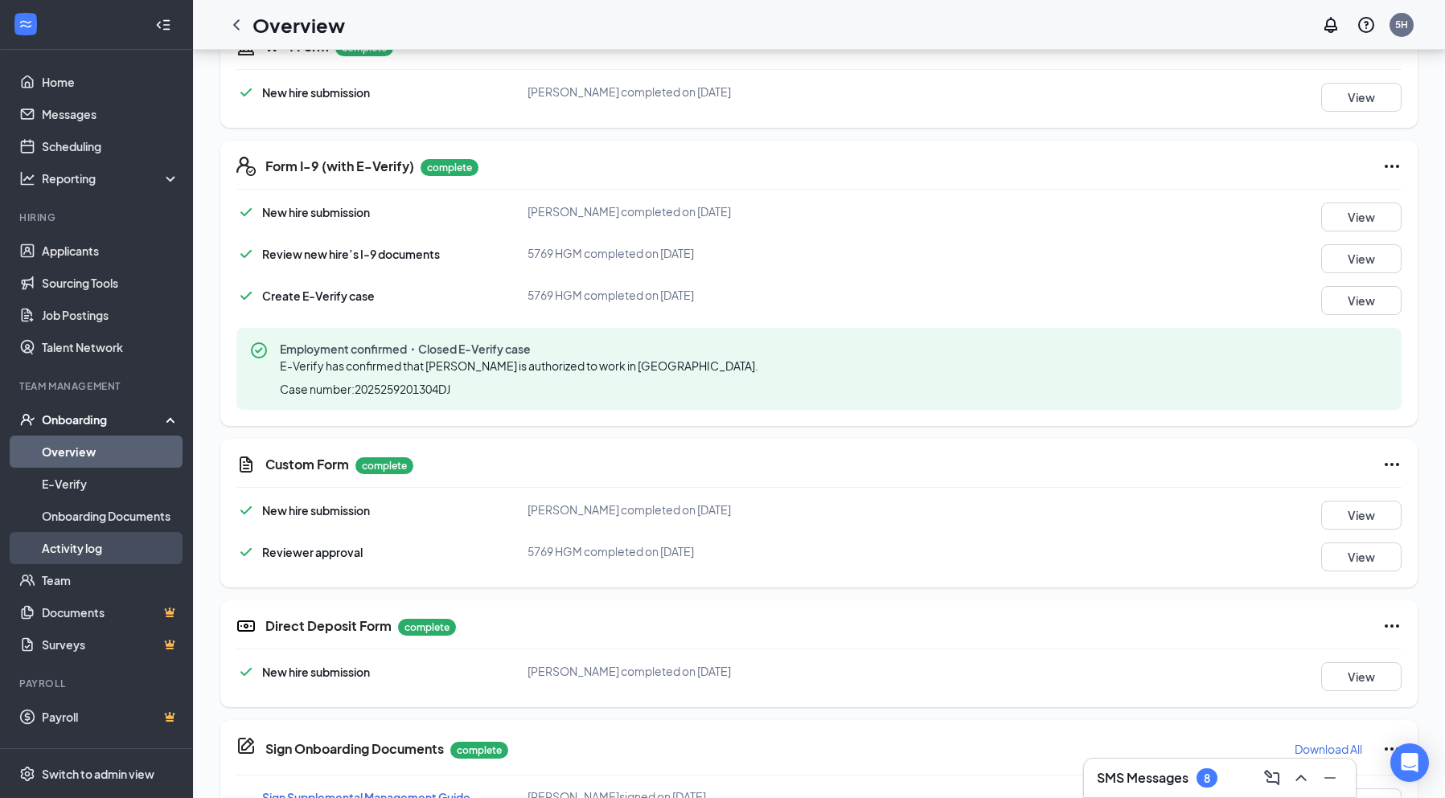
click at [79, 543] on link "Activity log" at bounding box center [110, 548] width 137 height 32
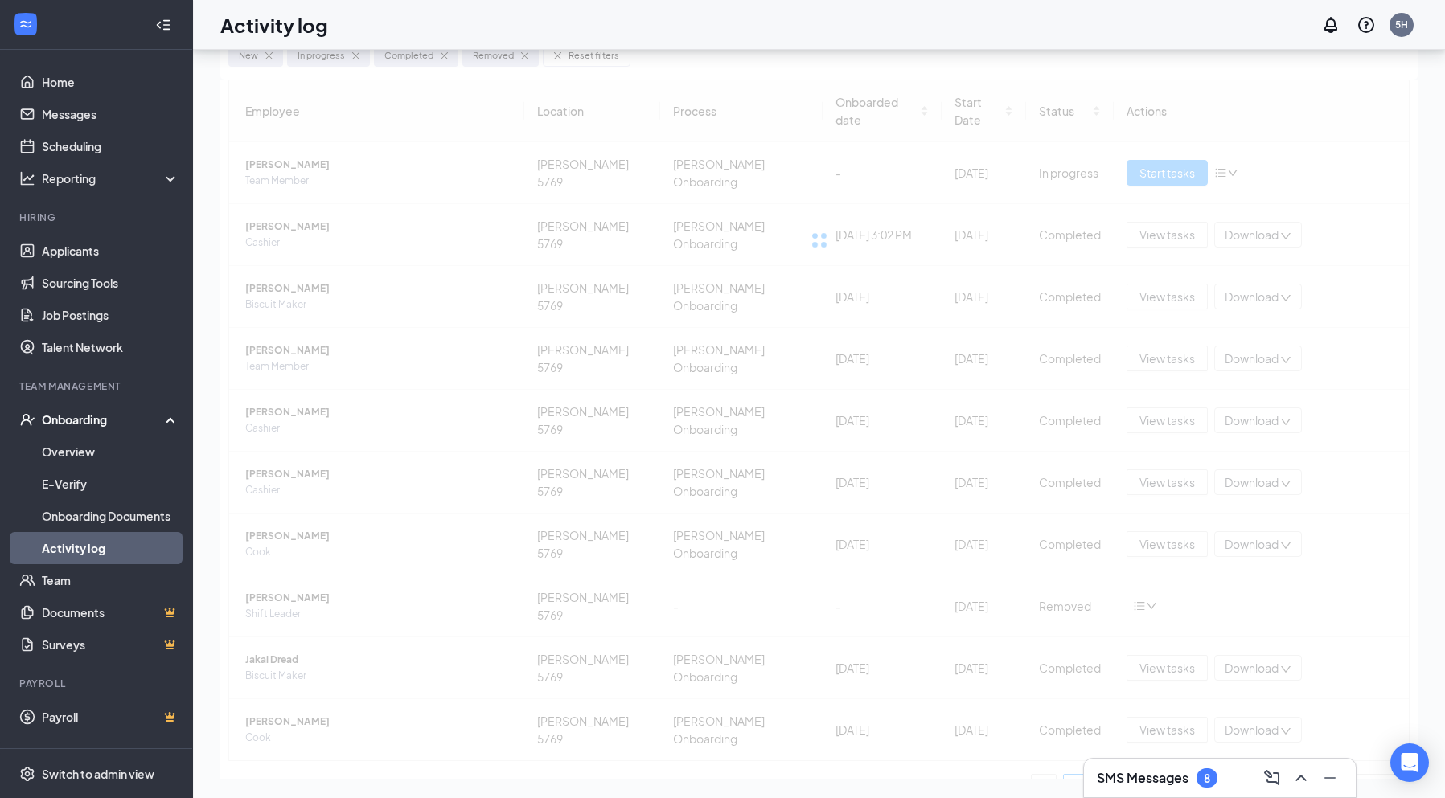
scroll to position [72, 0]
